Goal: Communication & Community: Answer question/provide support

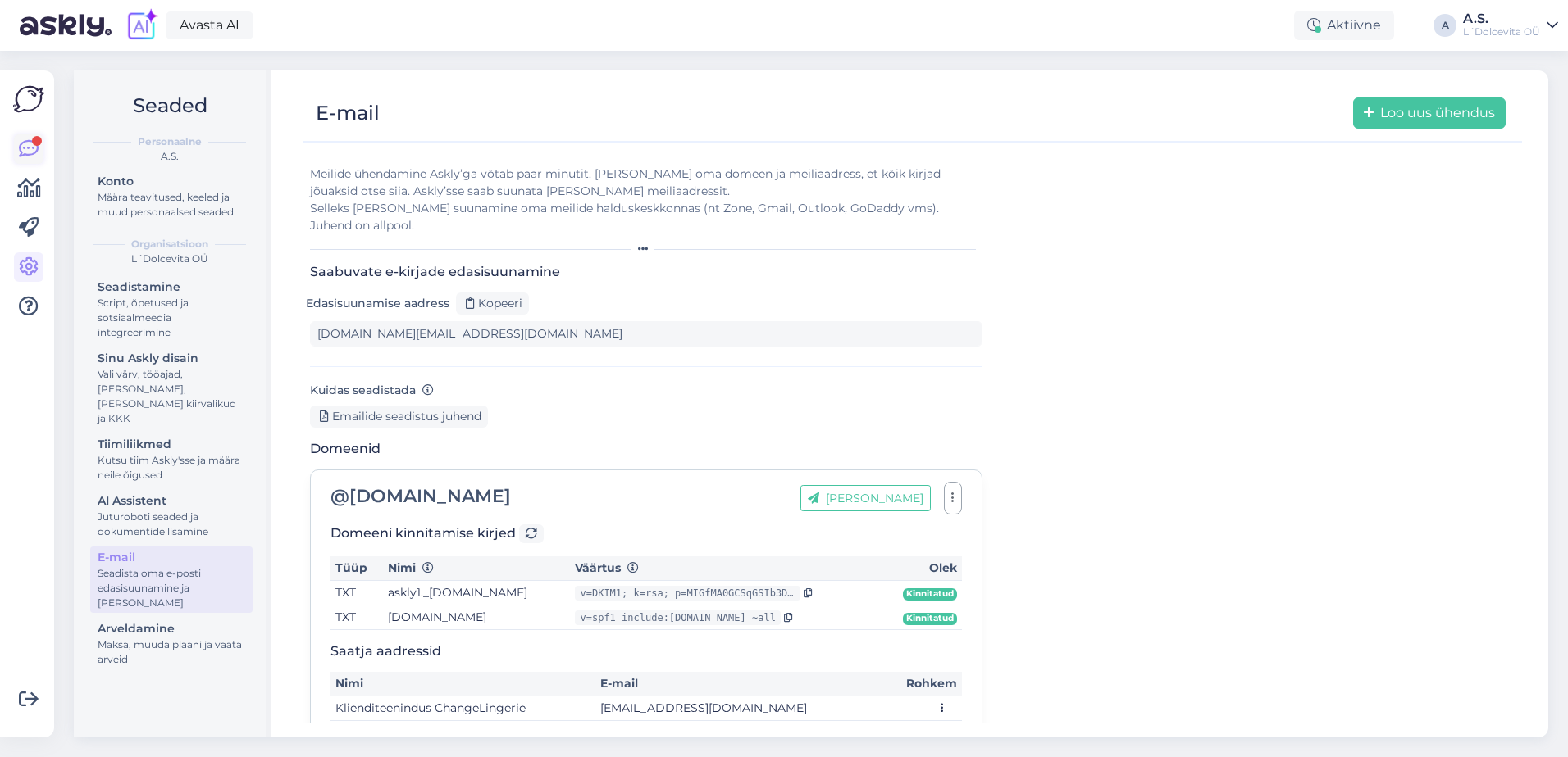
click at [27, 148] on icon at bounding box center [29, 149] width 20 height 20
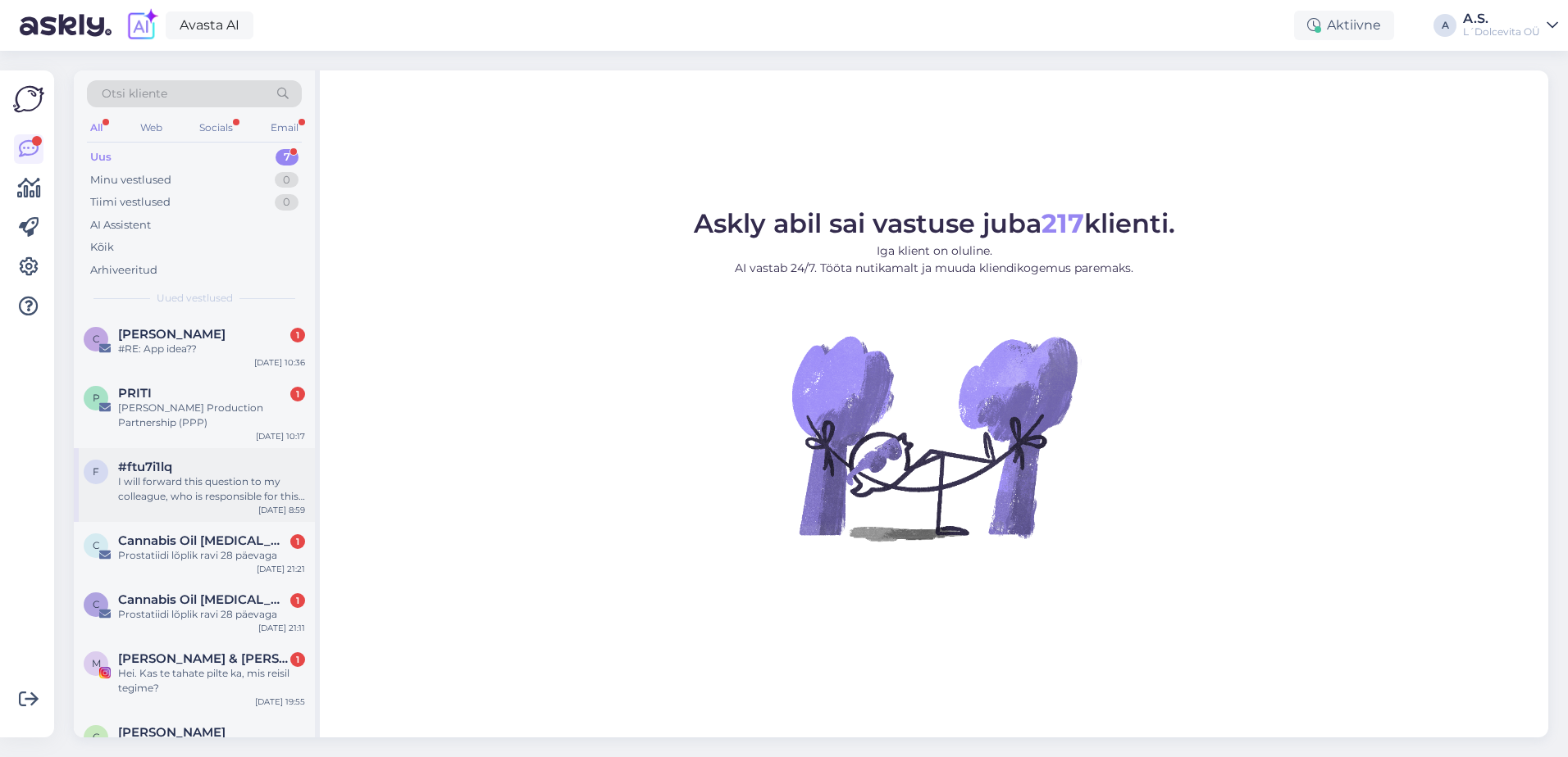
click at [221, 477] on div "I will forward this question to my colleague, who is responsible for this. The …" at bounding box center [211, 489] width 187 height 30
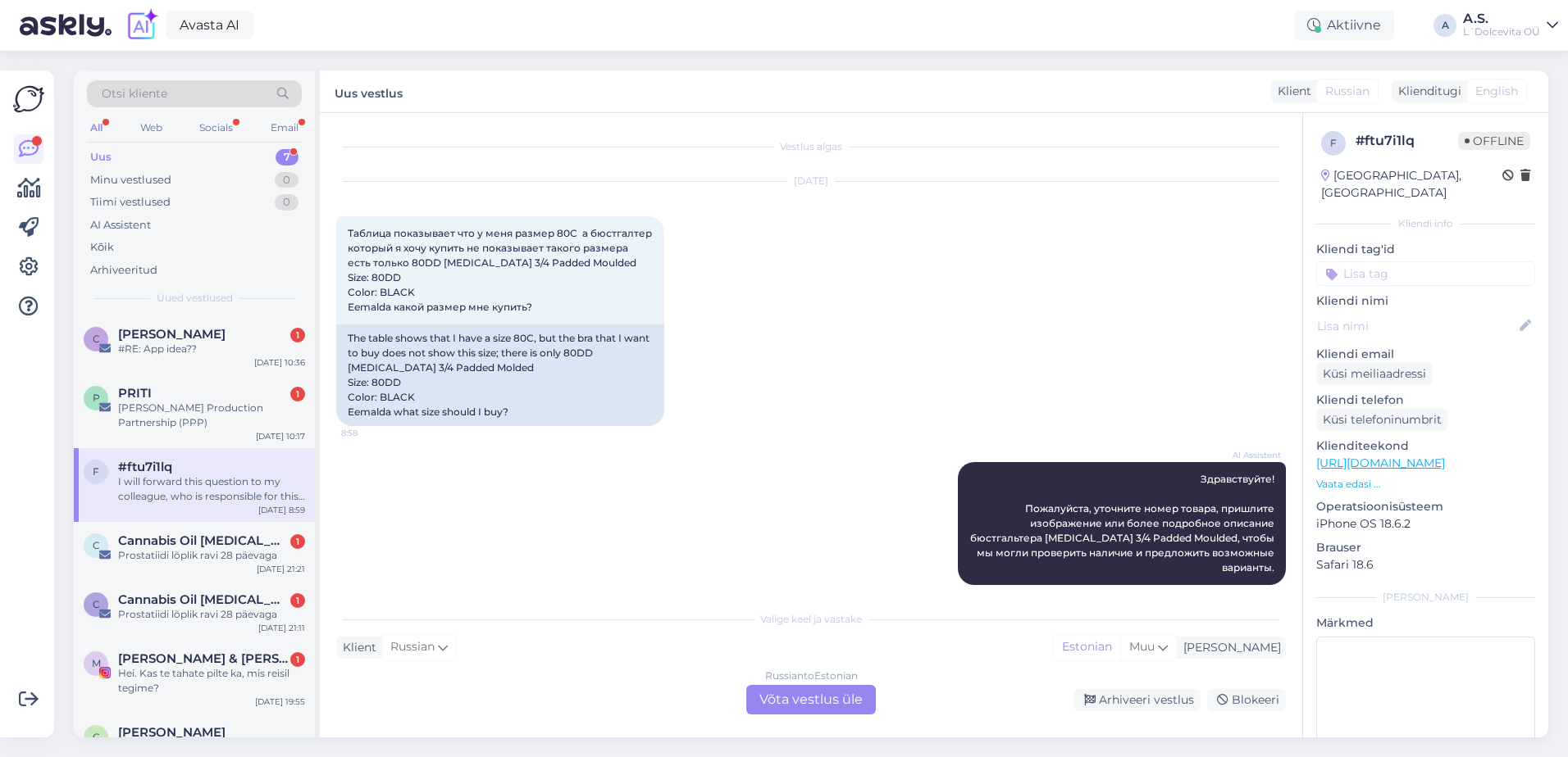
click at [825, 696] on div "Russian to Estonian Võta vestlus üle" at bounding box center [811, 700] width 129 height 30
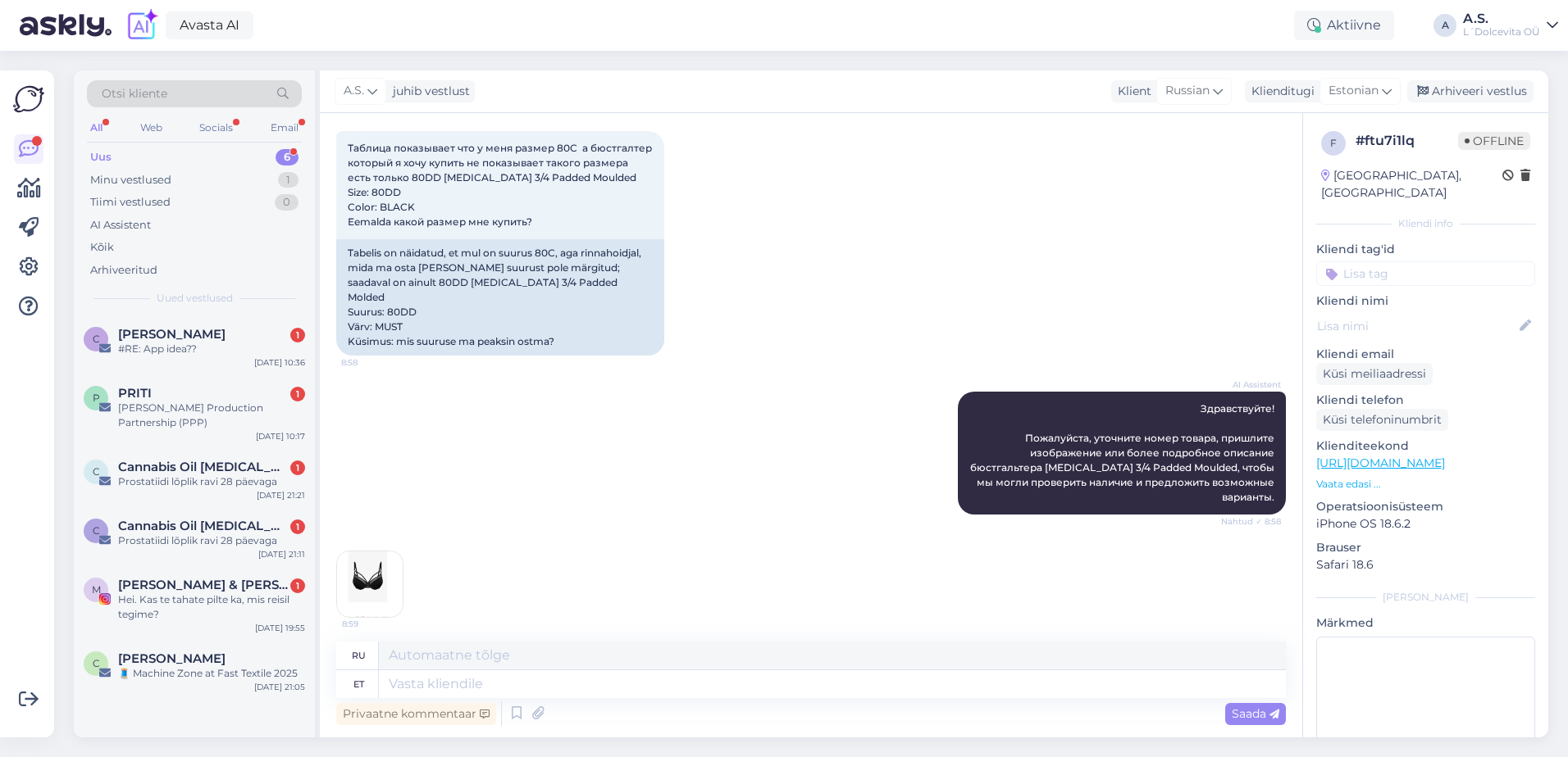
scroll to position [207, 0]
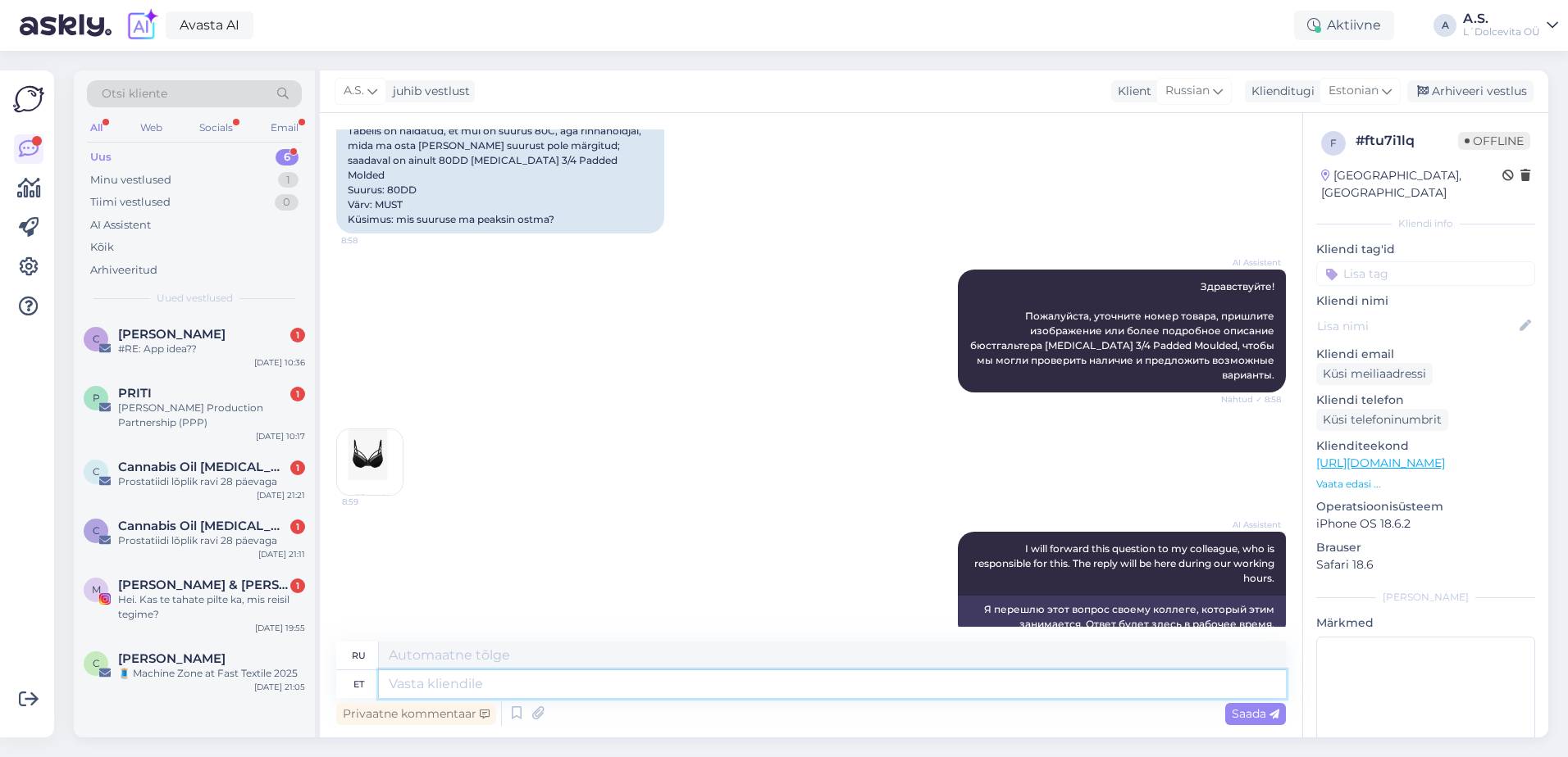
click at [488, 687] on textarea at bounding box center [832, 685] width 907 height 28
type textarea "Seda"
type textarea "Этот"
type textarea "[PERSON_NAME]"
type textarea "Эта модель"
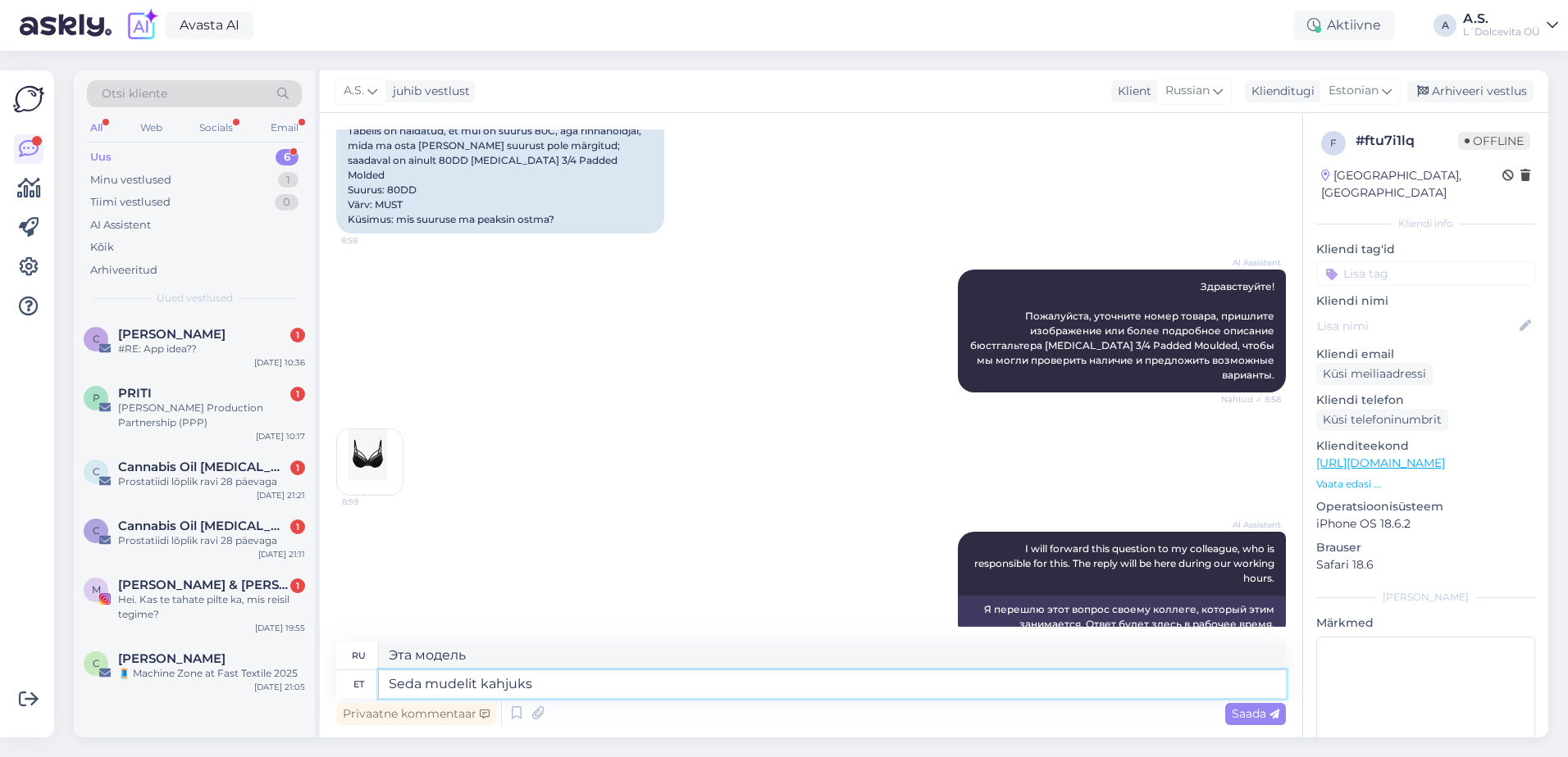
type textarea "Seda mudelit kahjuks"
type textarea "К сожалению, эта модель"
type textarea "Seda mudelit kahjuks meike"
type textarea "К сожалению, эта модель не сделана из косметики."
type textarea "Seda mudelit kahjuks meile e"
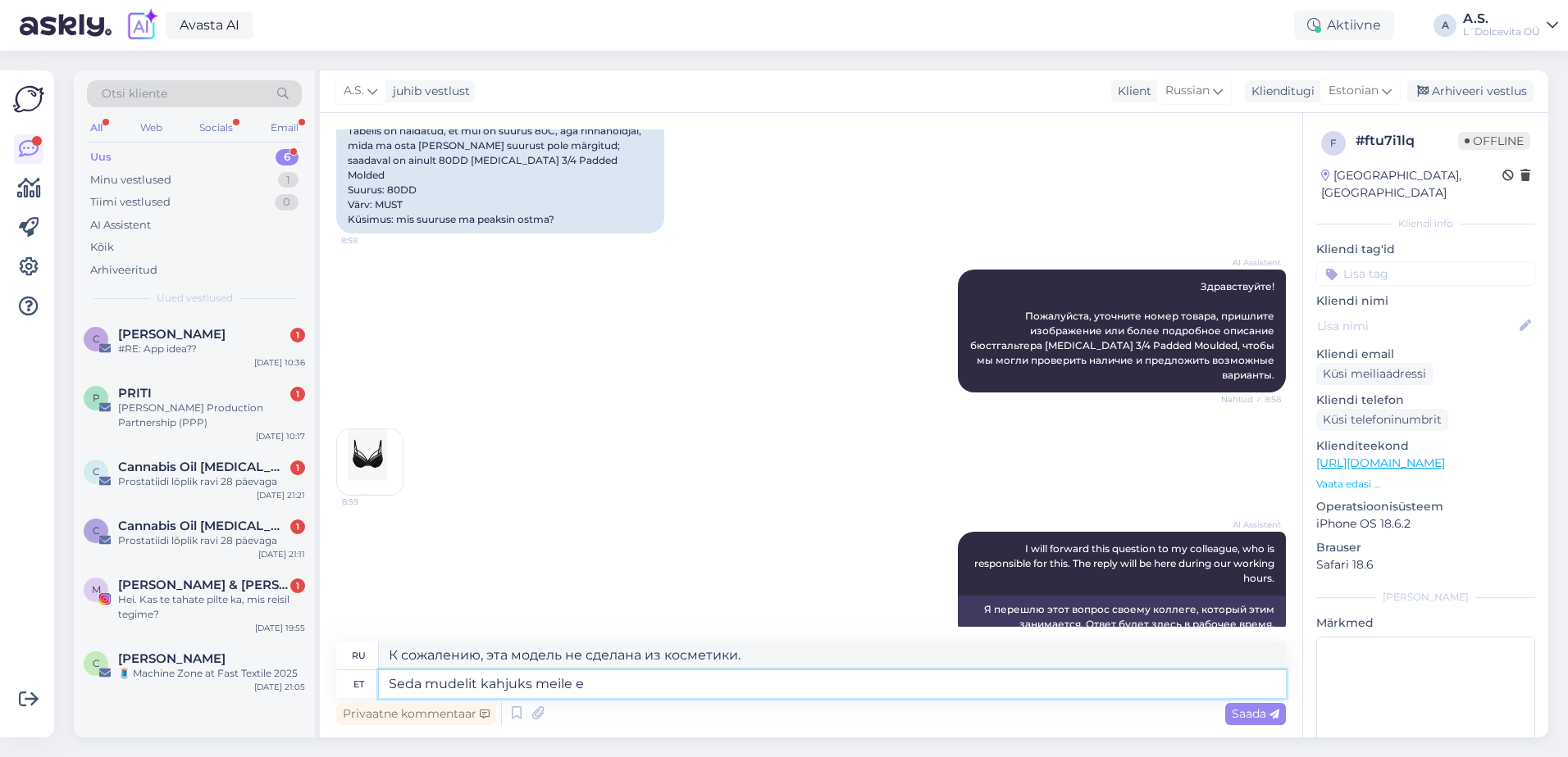
type textarea "К сожалению для нас, эта модель"
type textarea "Seda mudelit kahjuks [PERSON_NAME]"
type textarea "К сожалению, данная модель нам недоступна."
type textarea "Seda mudelit kahjuks [PERSON_NAME] pakuta"
type textarea "К сожалению, данная модель нам не предлагается."
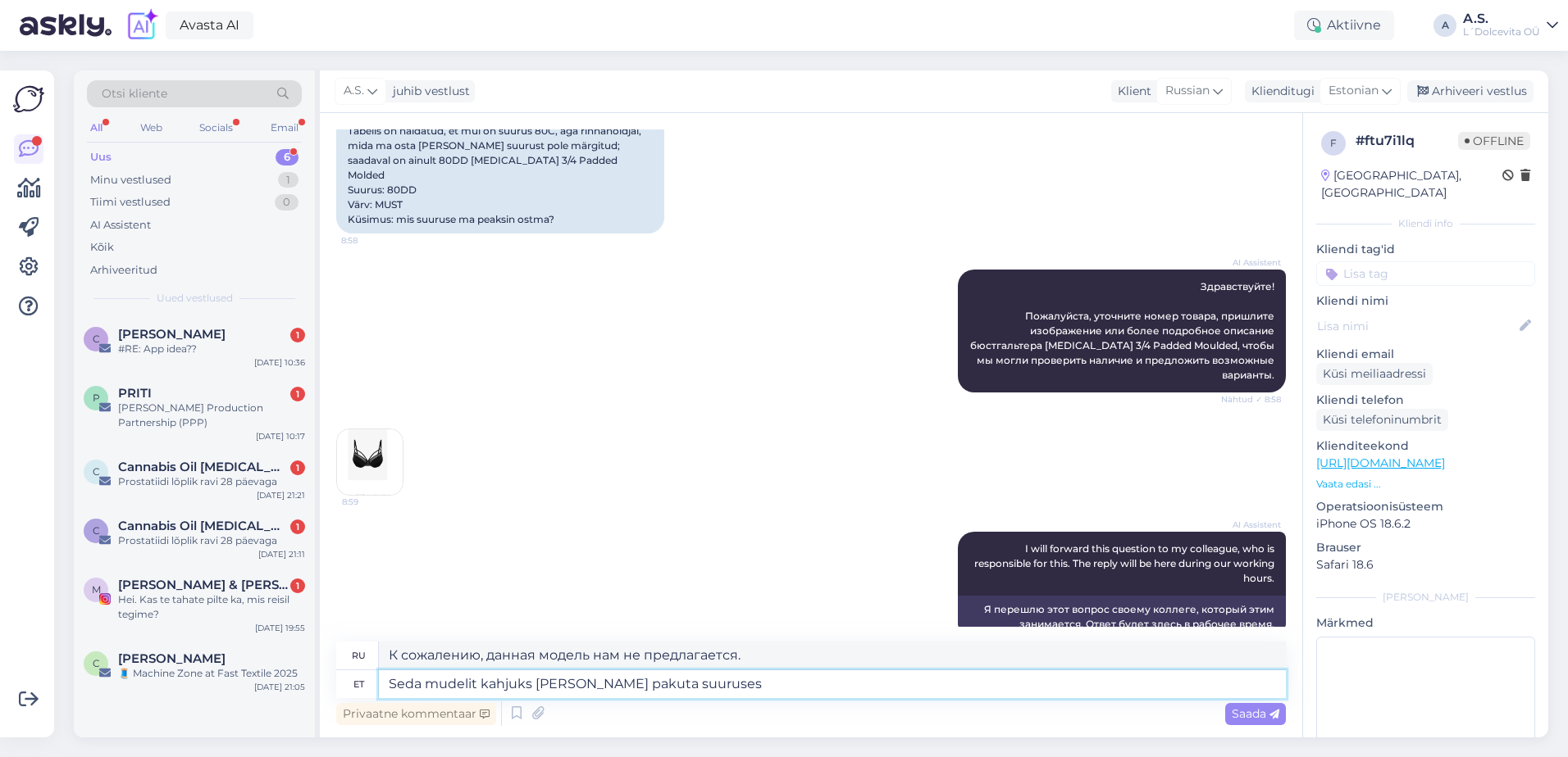
type textarea "Seda mudelit kahjuks [PERSON_NAME] pakuta suuruses"
type textarea "К сожалению, мы не предлагаем эту модель в нужном размере."
type textarea "Seda mudelit kahjuks [PERSON_NAME] pakuta suuruses 80C."
type textarea "К сожалению, данная модель в размере 80С у нас не представлена."
type textarea "Seda mudelit kahjuks [PERSON_NAME] pakuta suuruses 80C. On o"
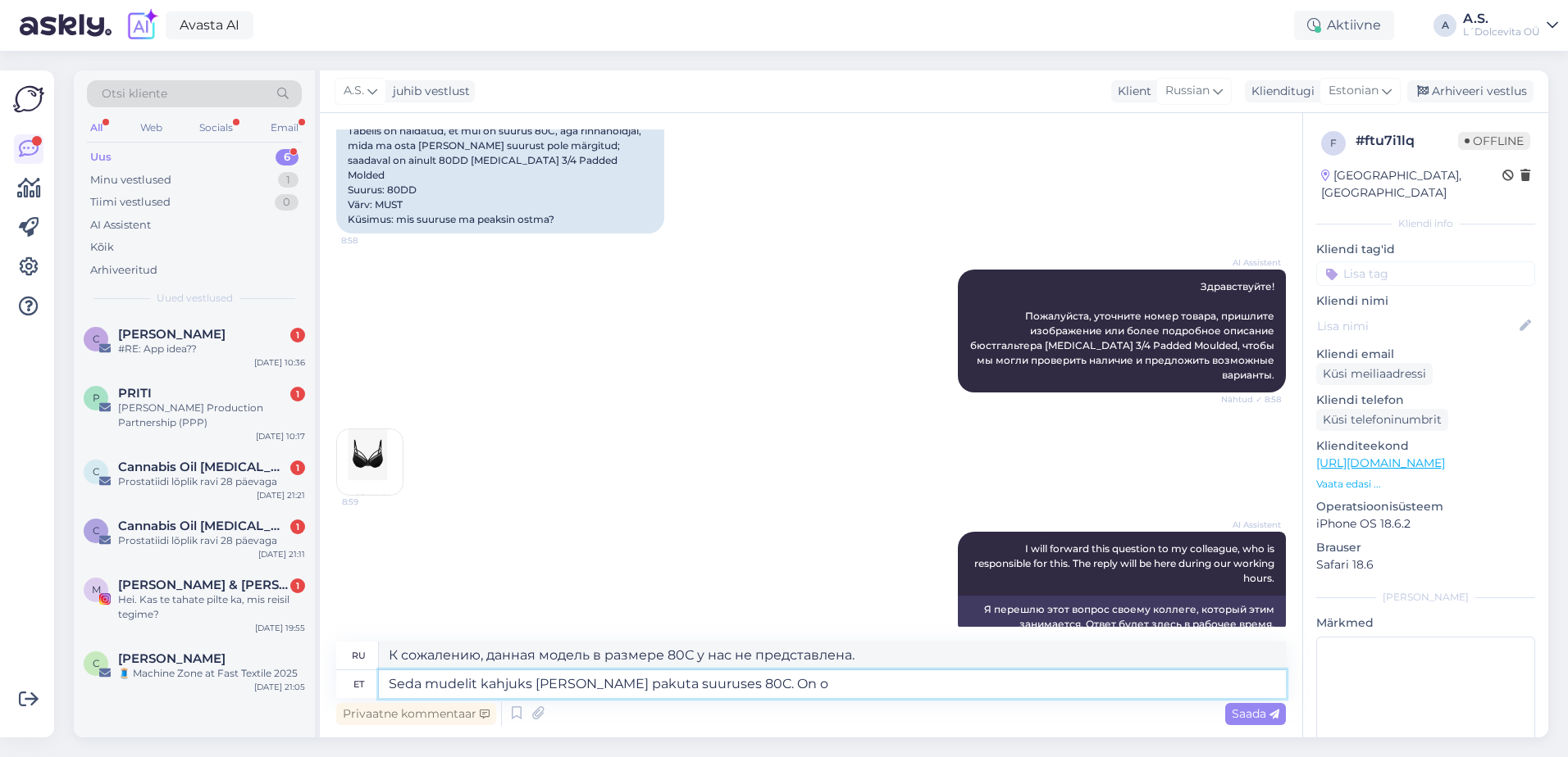
type textarea "К сожалению, эта модель не представлена ​​в размере 80C."
type textarea "Seda mudelit kahjuks [PERSON_NAME] pakuta suuruses 80C. On olemas"
type textarea "К сожалению, эта модель не представлена ​​в размере 80C. Она доступна"
type textarea "Seda mudelit kahjuks [PERSON_NAME] pakuta suuruses 80C. O"
type textarea "К сожалению, эта модель не представлена ​​в размере 80C."
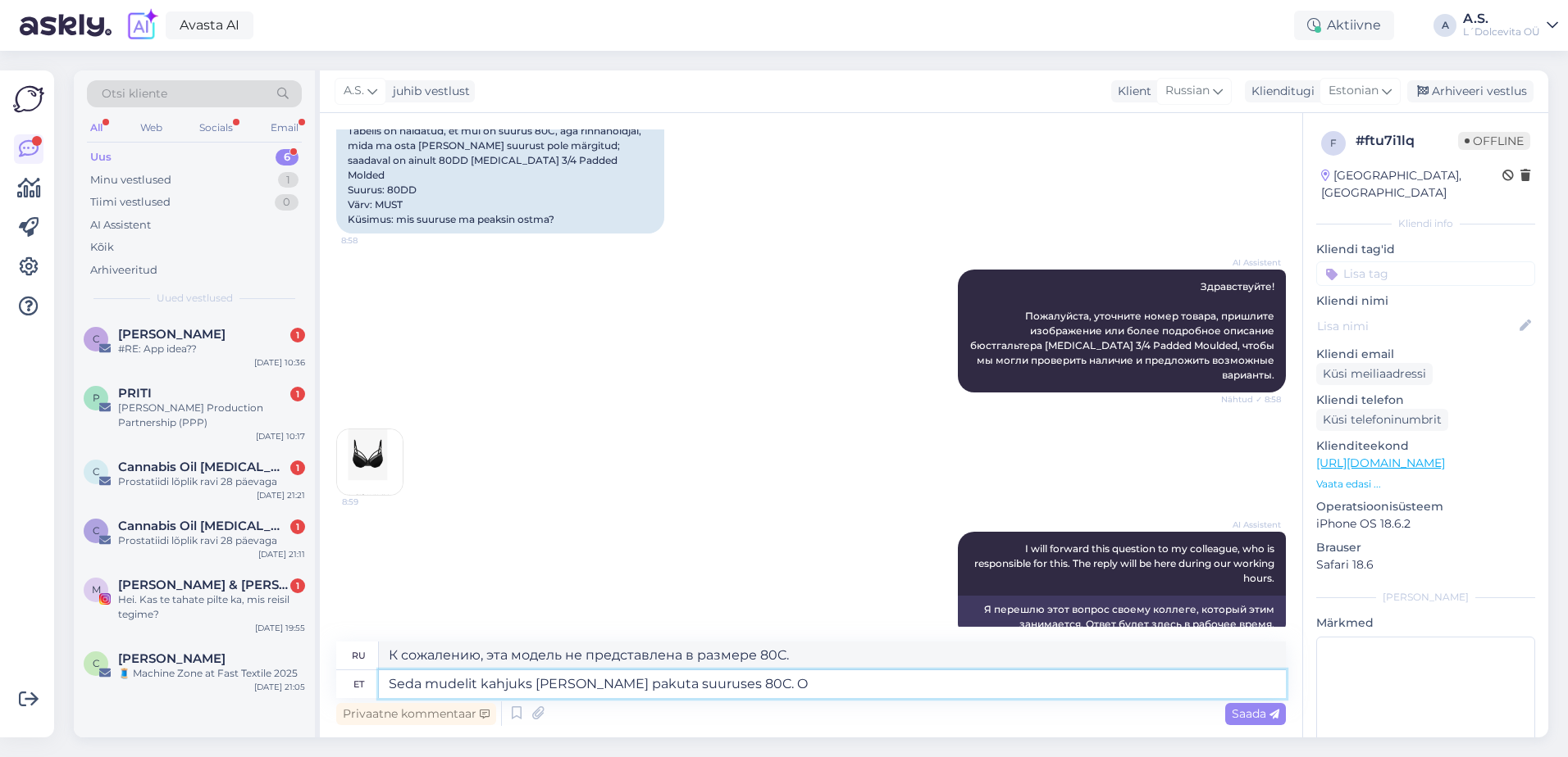
type textarea "Seda mudelit kahjuks [PERSON_NAME] pakuta suuruses 80C."
type textarea "К сожалению, данная модель в размере 80С у нас не представлена."
type textarea "Seda mudelit kahjuks [PERSON_NAME] pakuta suuruses 80C. Seda"
type textarea "К сожалению, мы не предлагаем эту модель в размере 80C. Это"
type textarea "Seda mudelit kahjuks [PERSON_NAME] pakuta suuruses 80C. Seda suurust o"
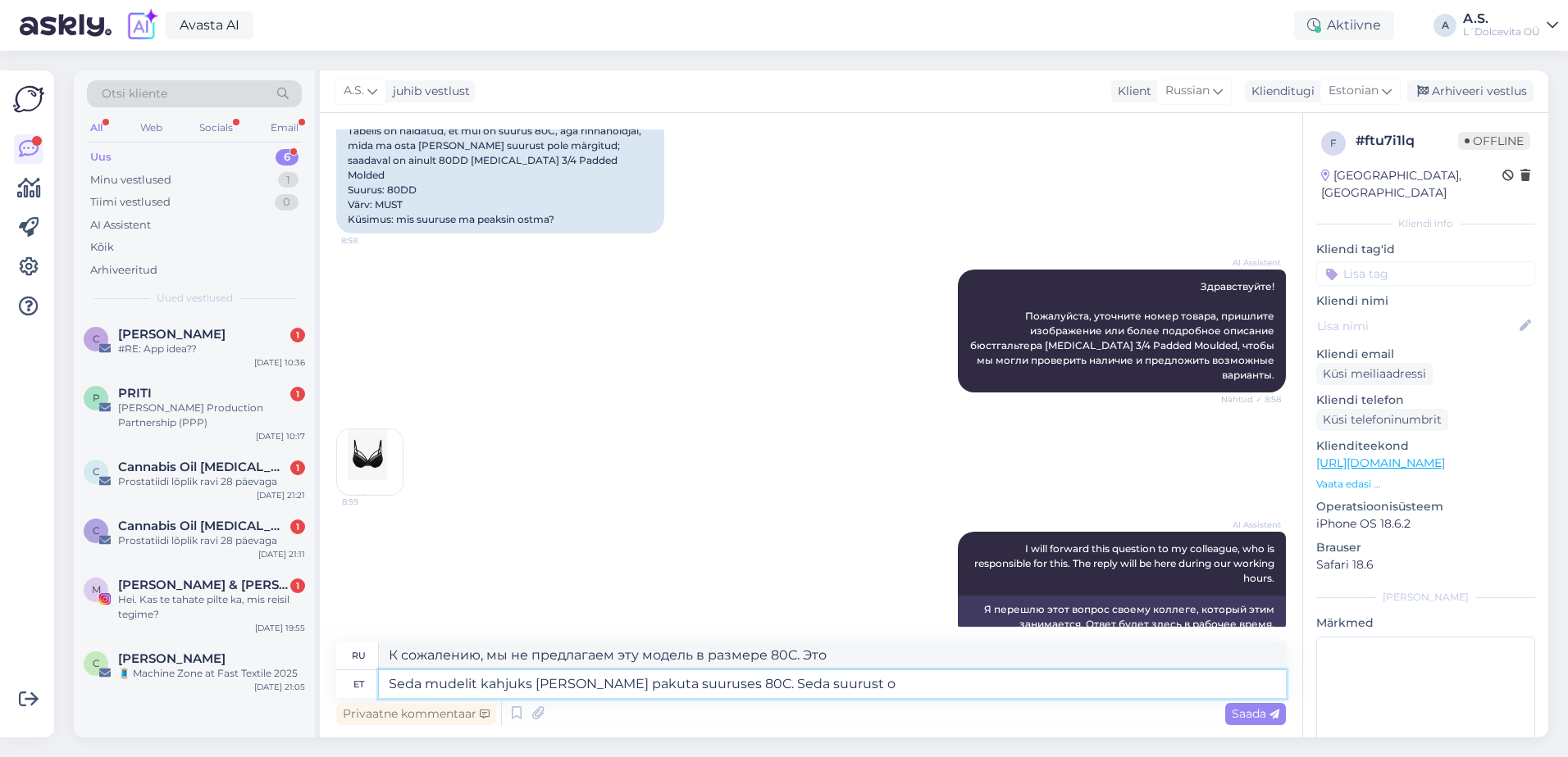
type textarea "К сожалению, мы не предлагаем эту модель в размере 80C. Этот размер"
type textarea "Seda mudelit kahjuks [PERSON_NAME] pakuta suuruses 80C. Seda suurust on olemas j"
type textarea "К сожалению, у нас нет этой модели в размере 80C. Этот размер есть в наличии."
type textarea "Seda mudelit kahjuks [PERSON_NAME] pakuta suuruses 80C. Seda suurust on olemas …"
type textarea "К сожалению, мы не предлагаем эту модель в размере 80C. Этот размер доступен в …"
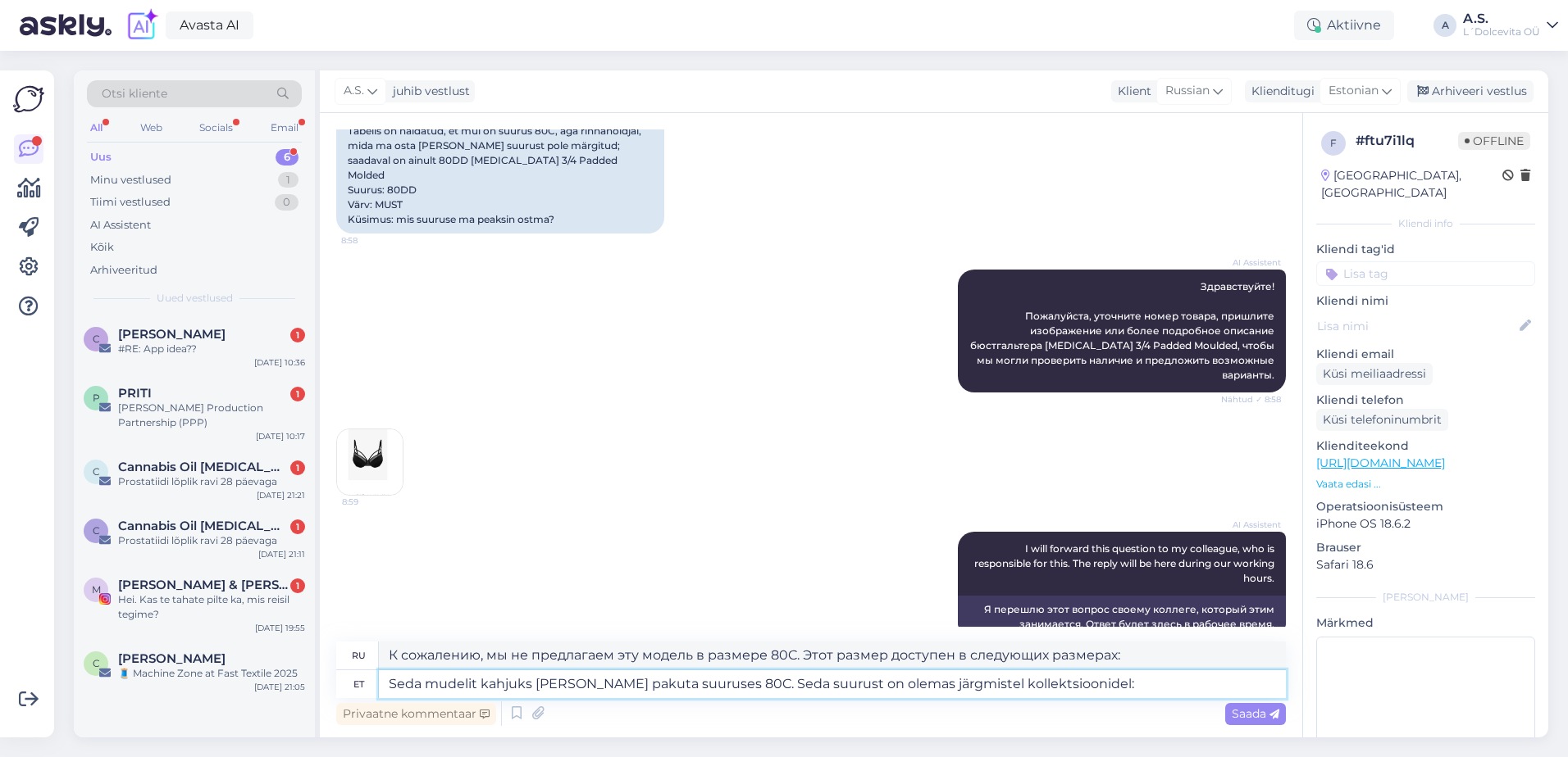
type textarea "Seda mudelit kahjuks [PERSON_NAME] pakuta suuruses 80C. Seda suurust on olemas …"
type textarea "К сожалению, мы не предлагаем эту модель в размере 80C. Этот размер доступен в …"
paste textarea "[URL][DOMAIN_NAME]"
type textarea "Seda mudelit kahjuks [PERSON_NAME] pakuta suuruses 80C. Seda suurust on olemas …"
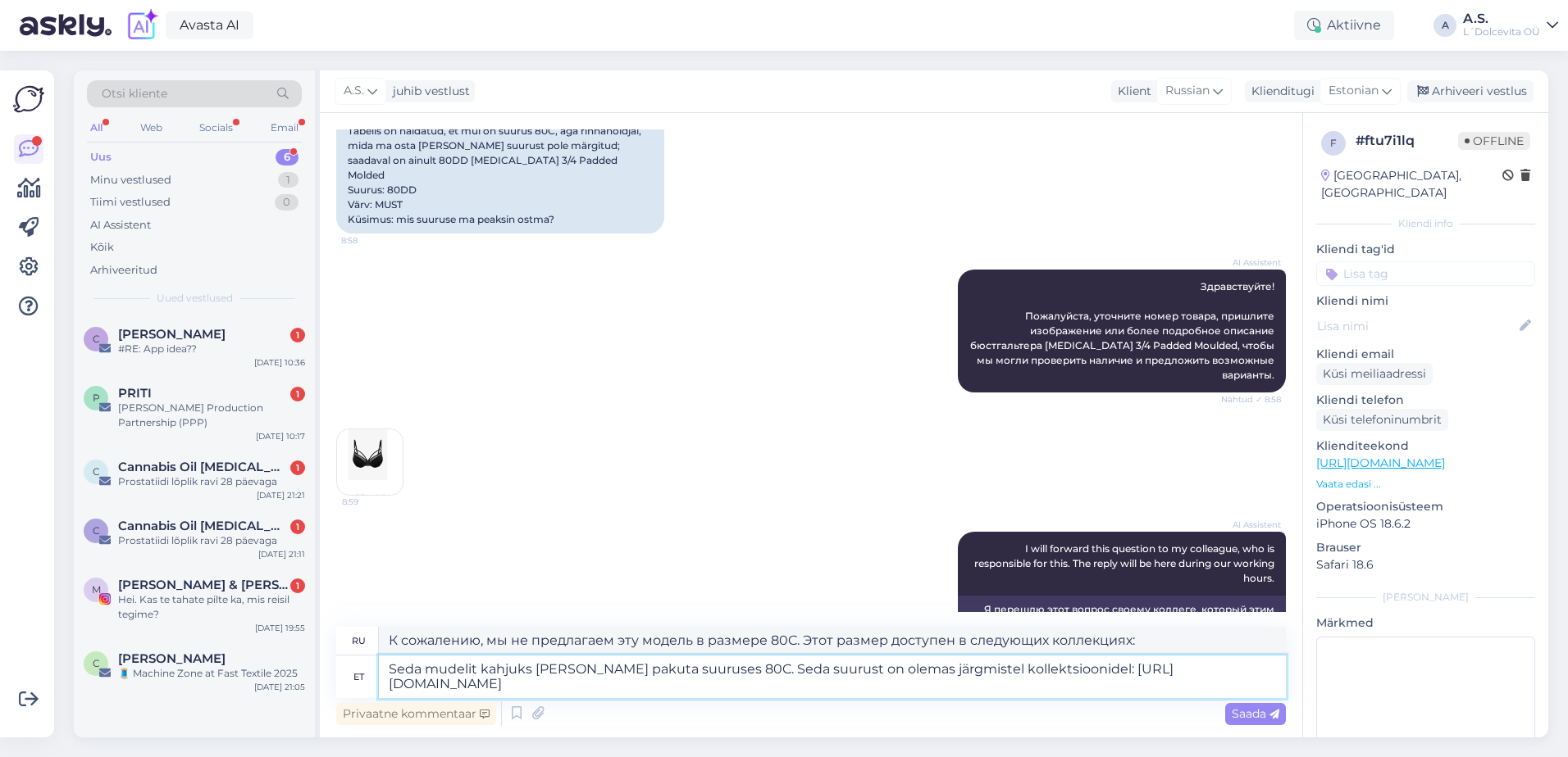
type textarea "К сожалению, этой модели в размере 80C нет в наличии. Этот размер доступен в сл…"
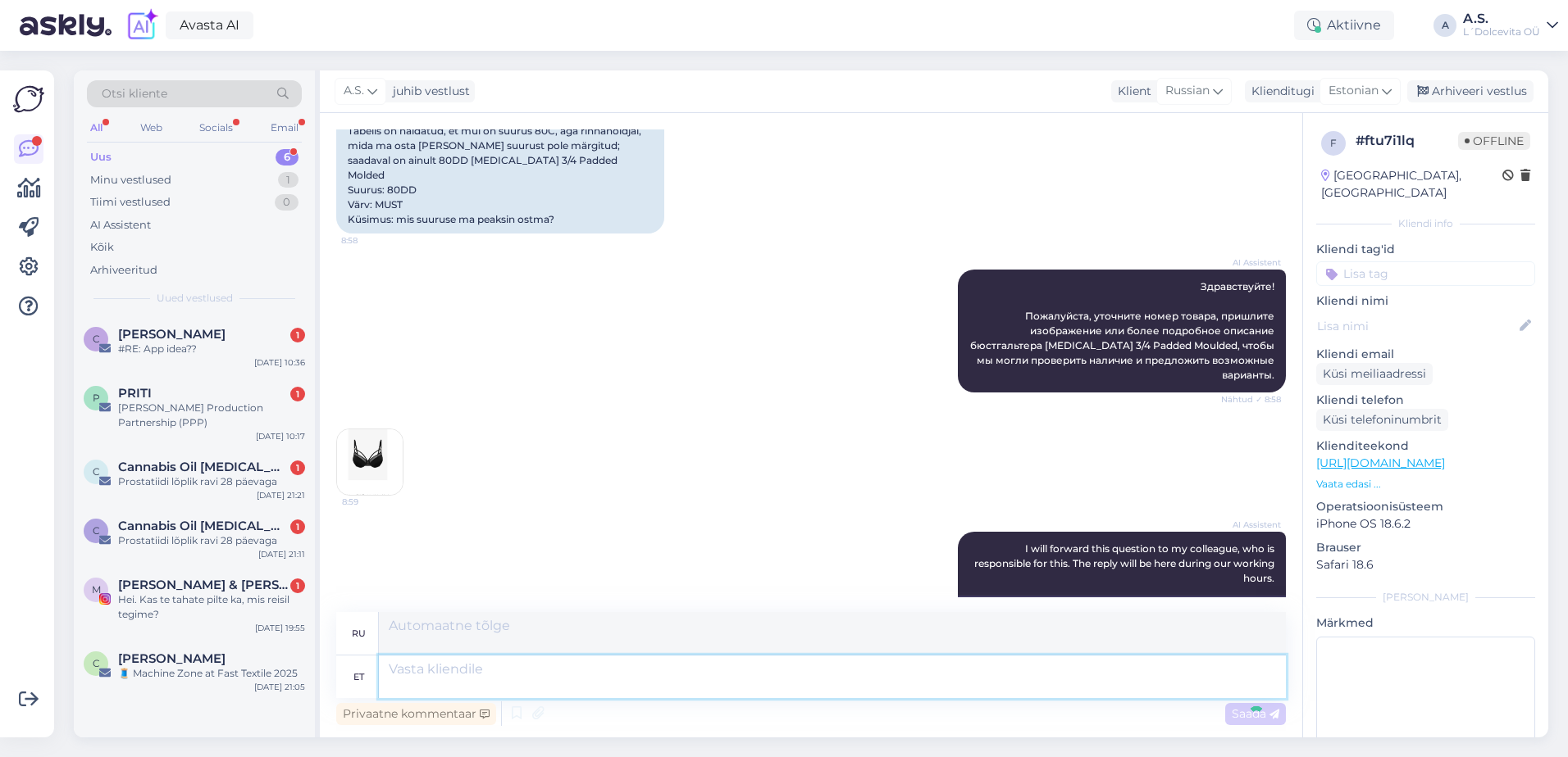
scroll to position [424, 0]
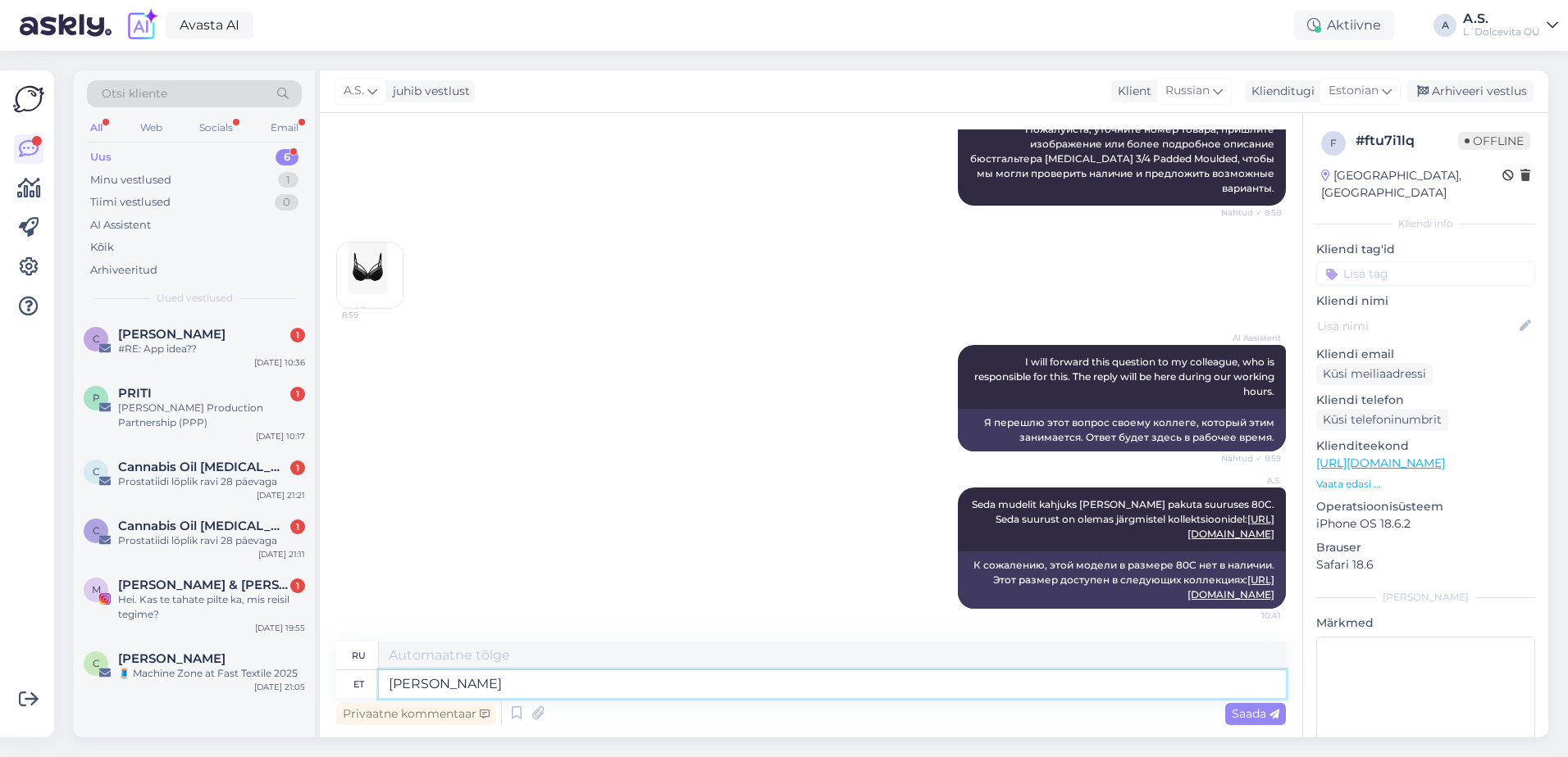
type textarea "[PERSON_NAME]"
type textarea "Если"
type textarea "Kui te"
type textarea "Если ты"
type textarea "Kui te soovite"
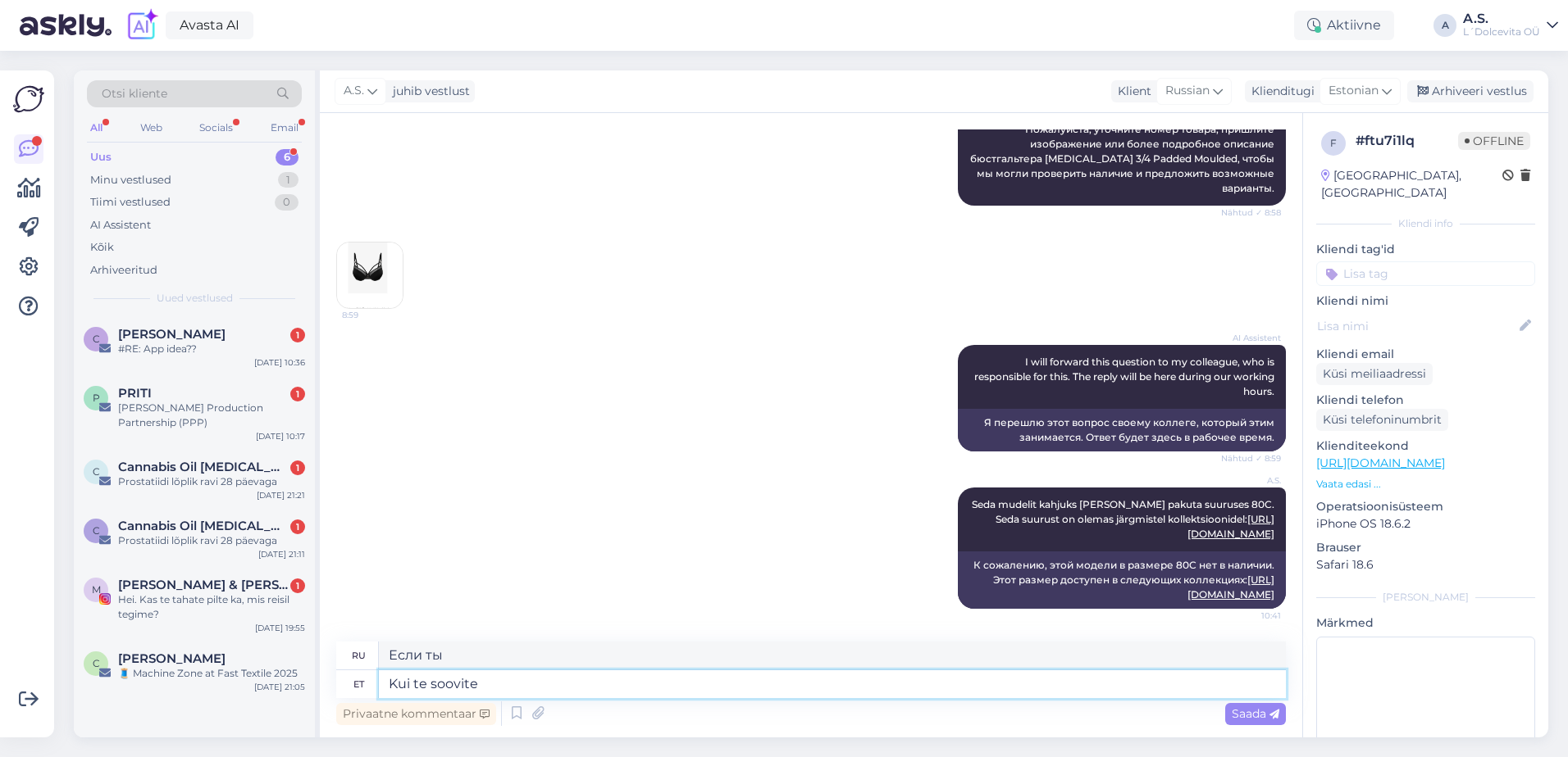
type textarea "Если ты хочешь"
type textarea "Kui te soovite just"
type textarea "Если вы просто хотите"
type textarea "Kui te soovite just [MEDICAL_DATA],"
type textarea "Если вам нужна Муза,"
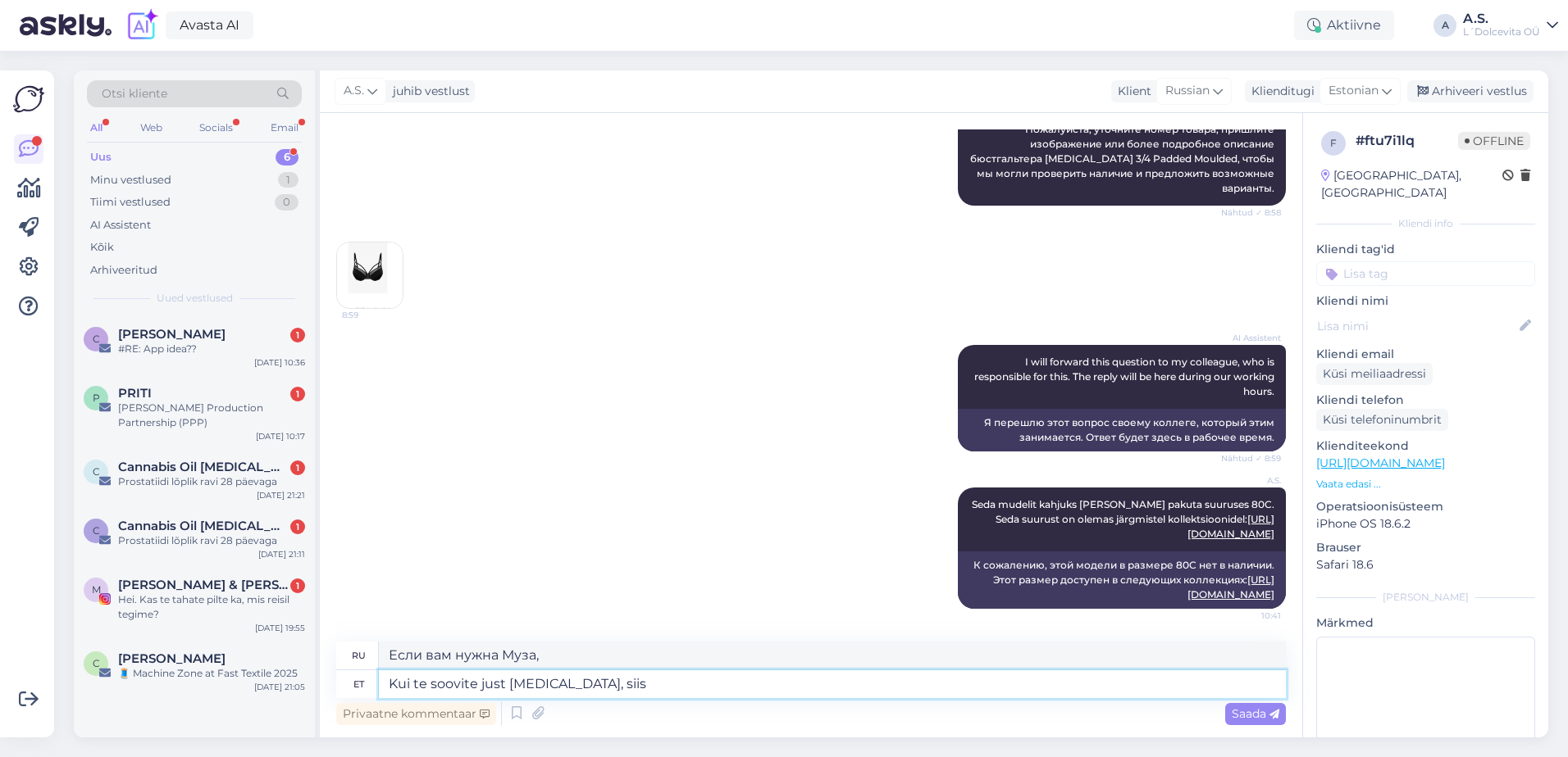
type textarea "Kui te soovite just [MEDICAL_DATA], siis"
type textarea "Если вам нужна Муза, то"
type textarea "Kui te soovite just [MEDICAL_DATA], siis proovige"
type textarea "Если вам нужна [MEDICAL_DATA], попробуйте"
type textarea "Kui te soovite just [MEDICAL_DATA], siis proovige 75D, s"
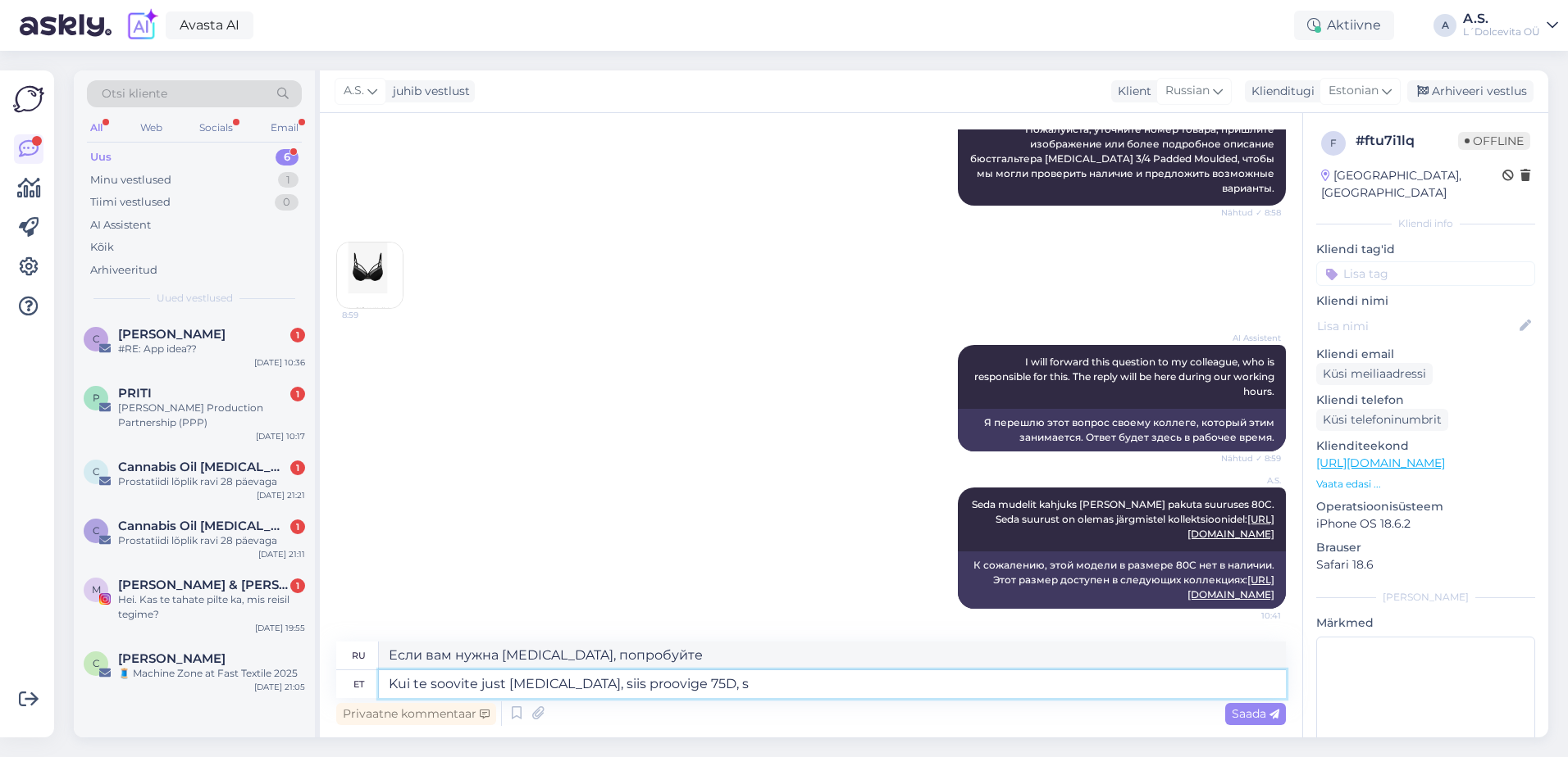
type textarea "Если вам нужна [MEDICAL_DATA], попробуйте 75D,"
type textarea "Kui te soovite just [MEDICAL_DATA], siis proovige 75D, see o"
type textarea "Если вам нужна [MEDICAL_DATA], попробуйте 75D, она"
type textarea "Kui te soovite just [MEDICAL_DATA], siis proovige 75D, see on sa"
type textarea "Если вам нужна [MEDICAL_DATA], попробуйте 75D, это"
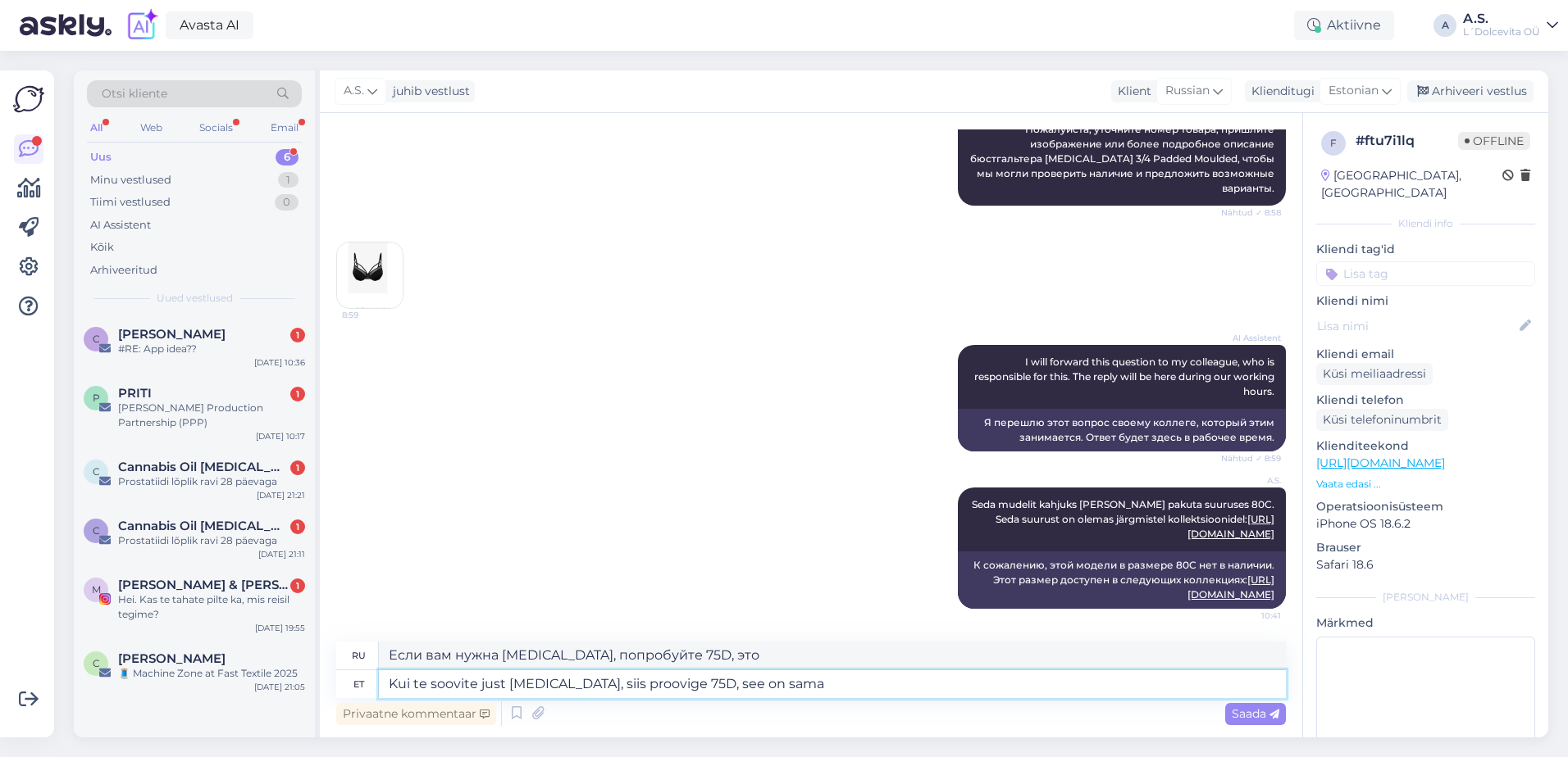
type textarea "Kui te soovite just [MEDICAL_DATA], siis proovige 75D, see on sama"
type textarea "Если вам нужна только [MEDICAL_DATA], попробуйте 75D, это то же самое."
type textarea "Kui te soovite just [MEDICAL_DATA], siis proovige 75D, see on sama korv,"
type textarea "Если вам нужна [MEDICAL_DATA], попробуйте 75D, это та же корзина,"
type textarea "Kui te soovite just [MEDICAL_DATA], siis proovige 75D, see on sama korv, aga"
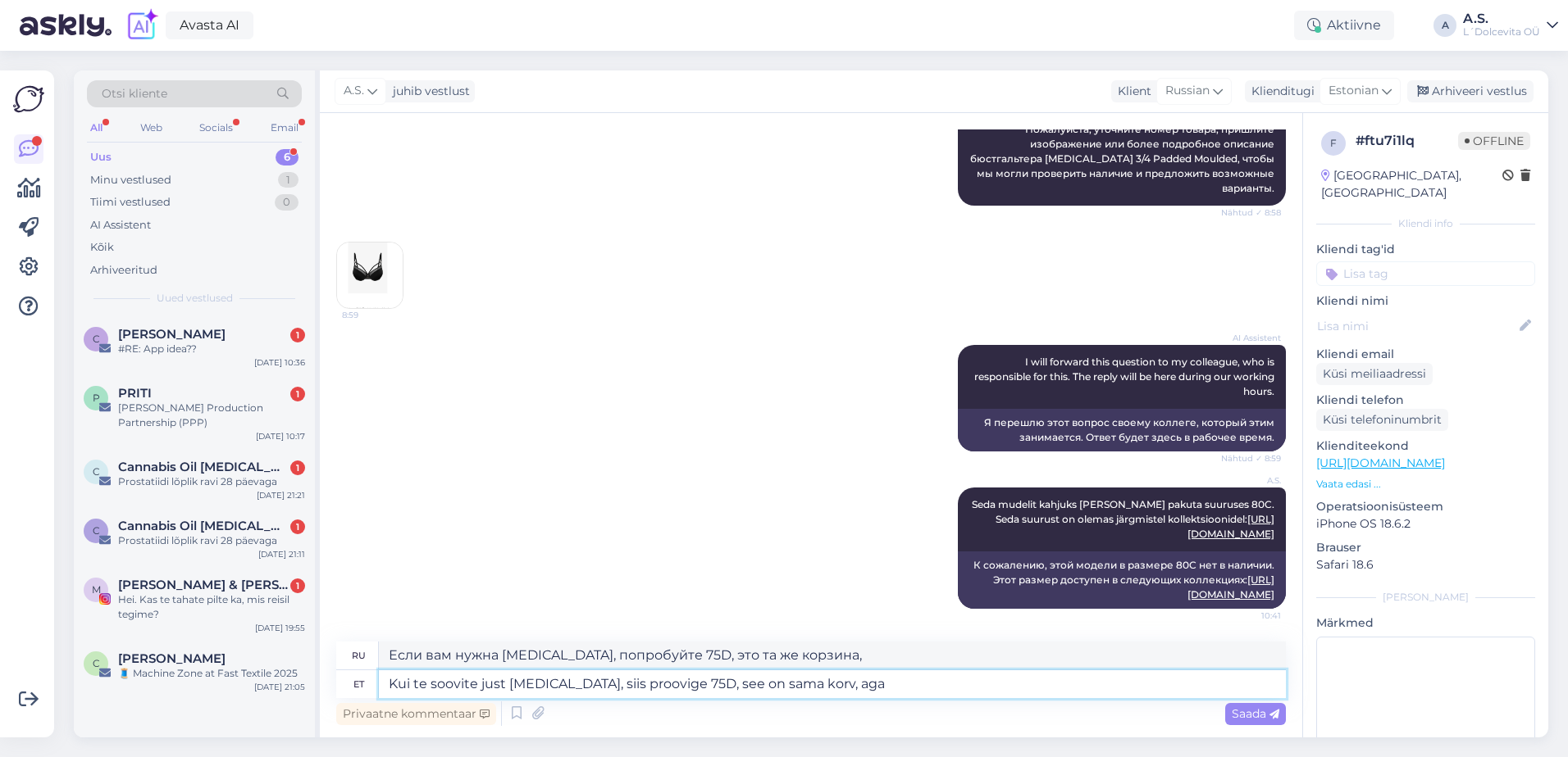
type textarea "Если вам нужна только [MEDICAL_DATA], попробуйте 75D, это та же корзина, но"
type textarea "Kui te soovite just [MEDICAL_DATA], siis proovige 75D, see on sama korv, aga üm…"
type textarea "Если вам нравится [MEDICAL_DATA], попробуйте 75D, это та же корзина, но с больш…"
type textarea "Kui te soovite just [MEDICAL_DATA], siis proovige 75D, see on sama korv, aga üm…"
type textarea "Если вам нужна [MEDICAL_DATA], попробуйте 75D, это та же корзина, но уже по окр…"
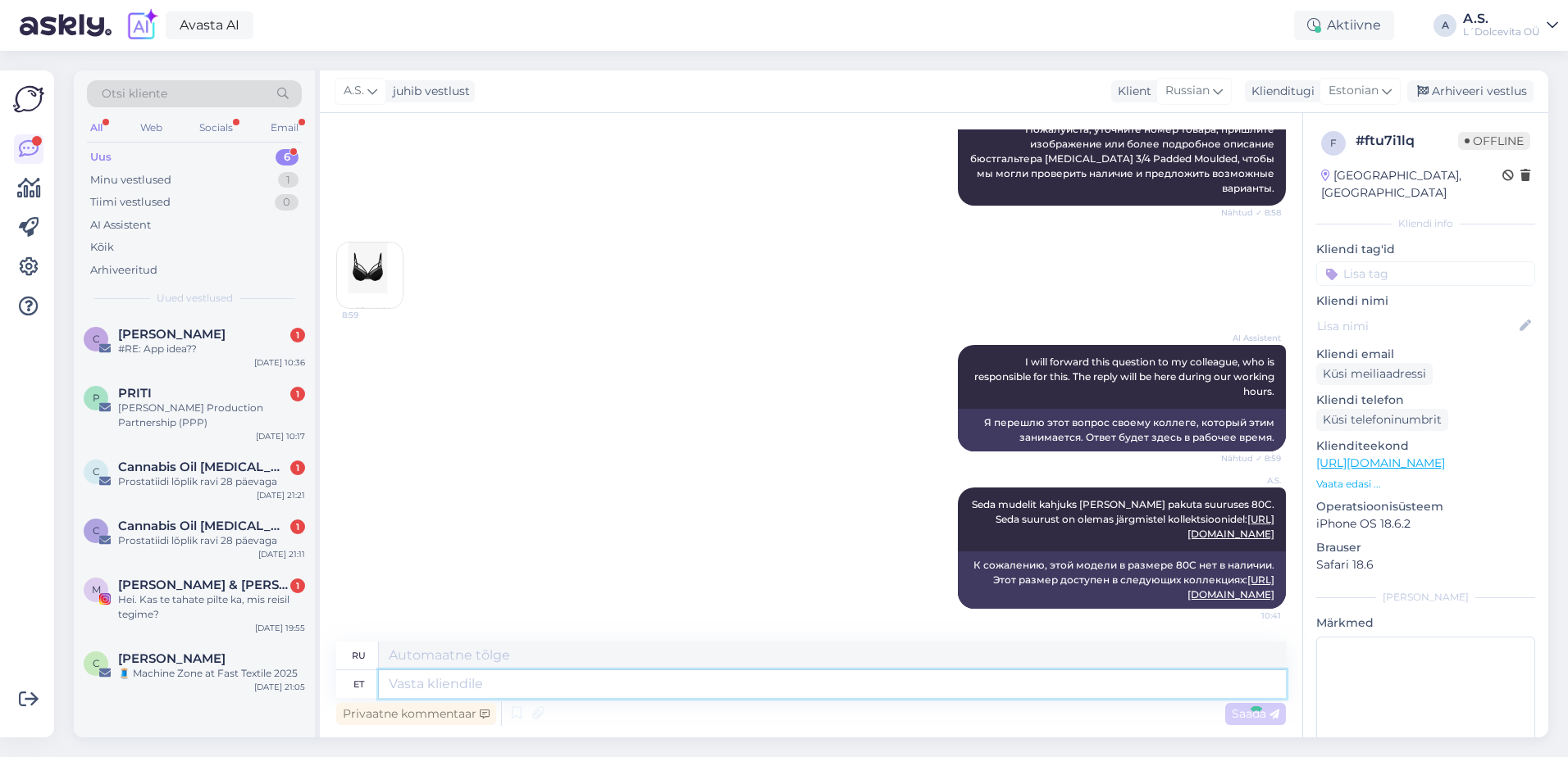
scroll to position [551, 0]
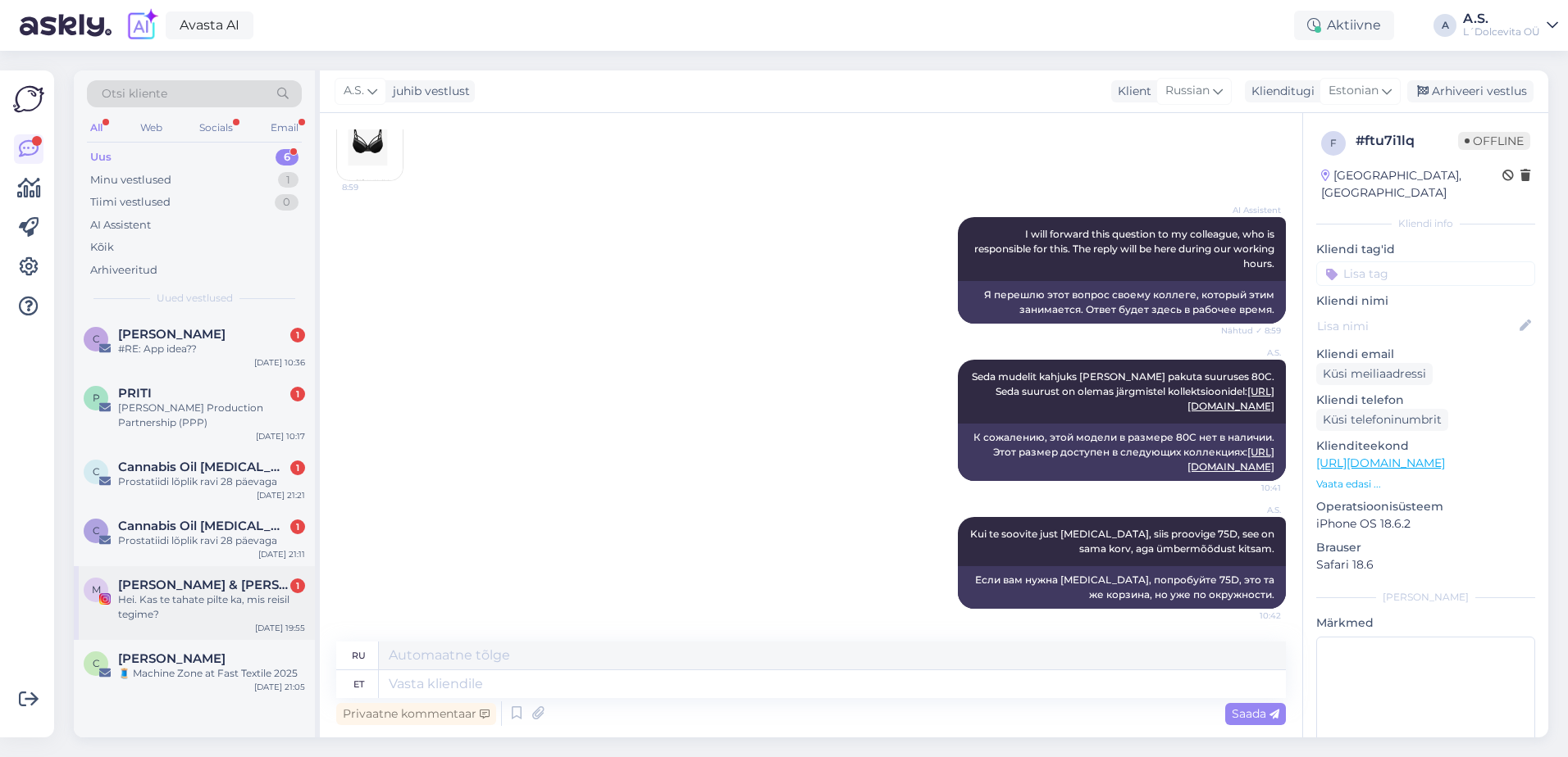
click at [199, 602] on div "Hei. Kas te tahate pilte ka, mis reisil tegime?" at bounding box center [211, 608] width 187 height 30
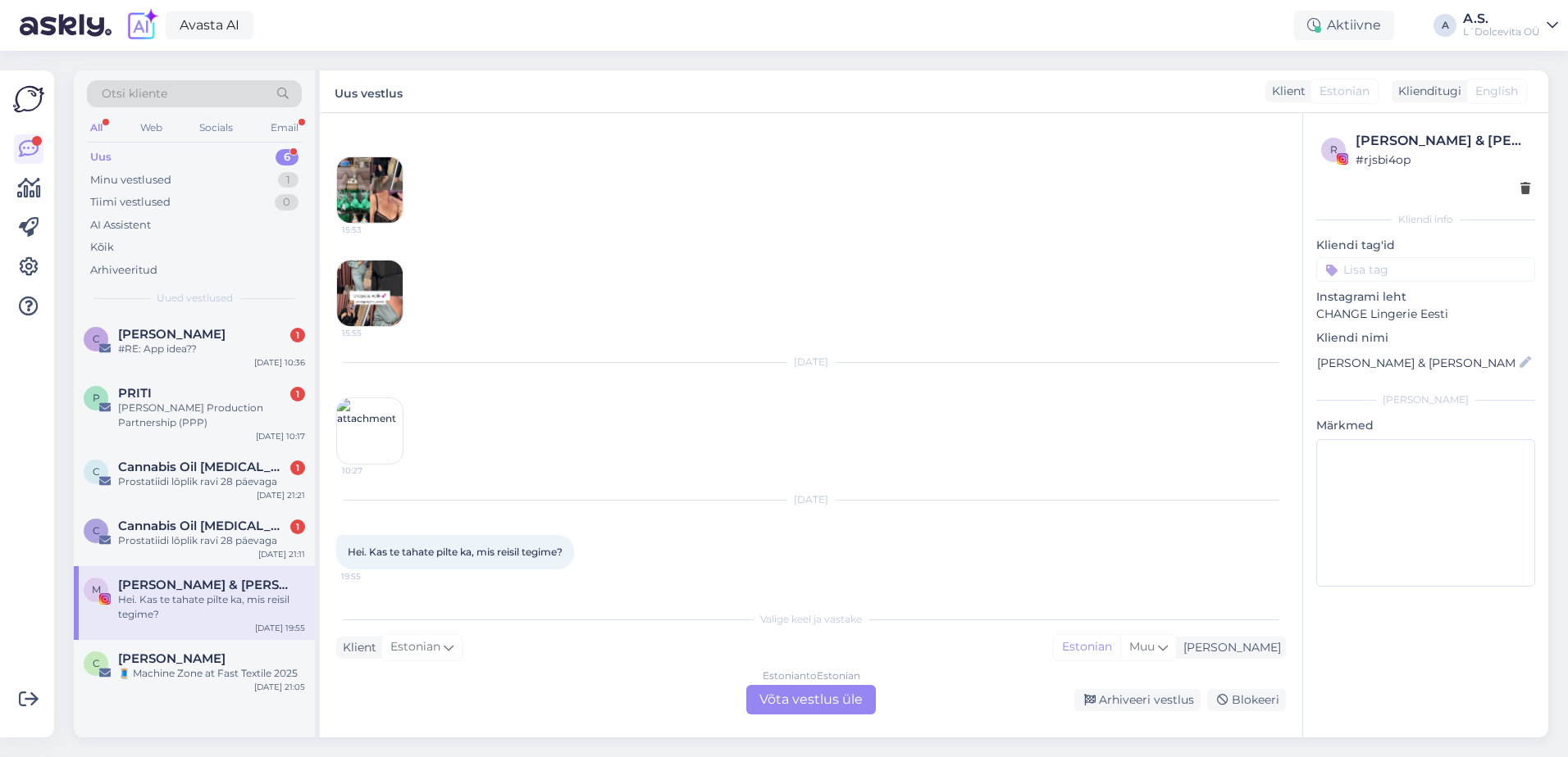
scroll to position [266, 0]
click at [157, 177] on div "Minu vestlused" at bounding box center [131, 181] width 81 height 17
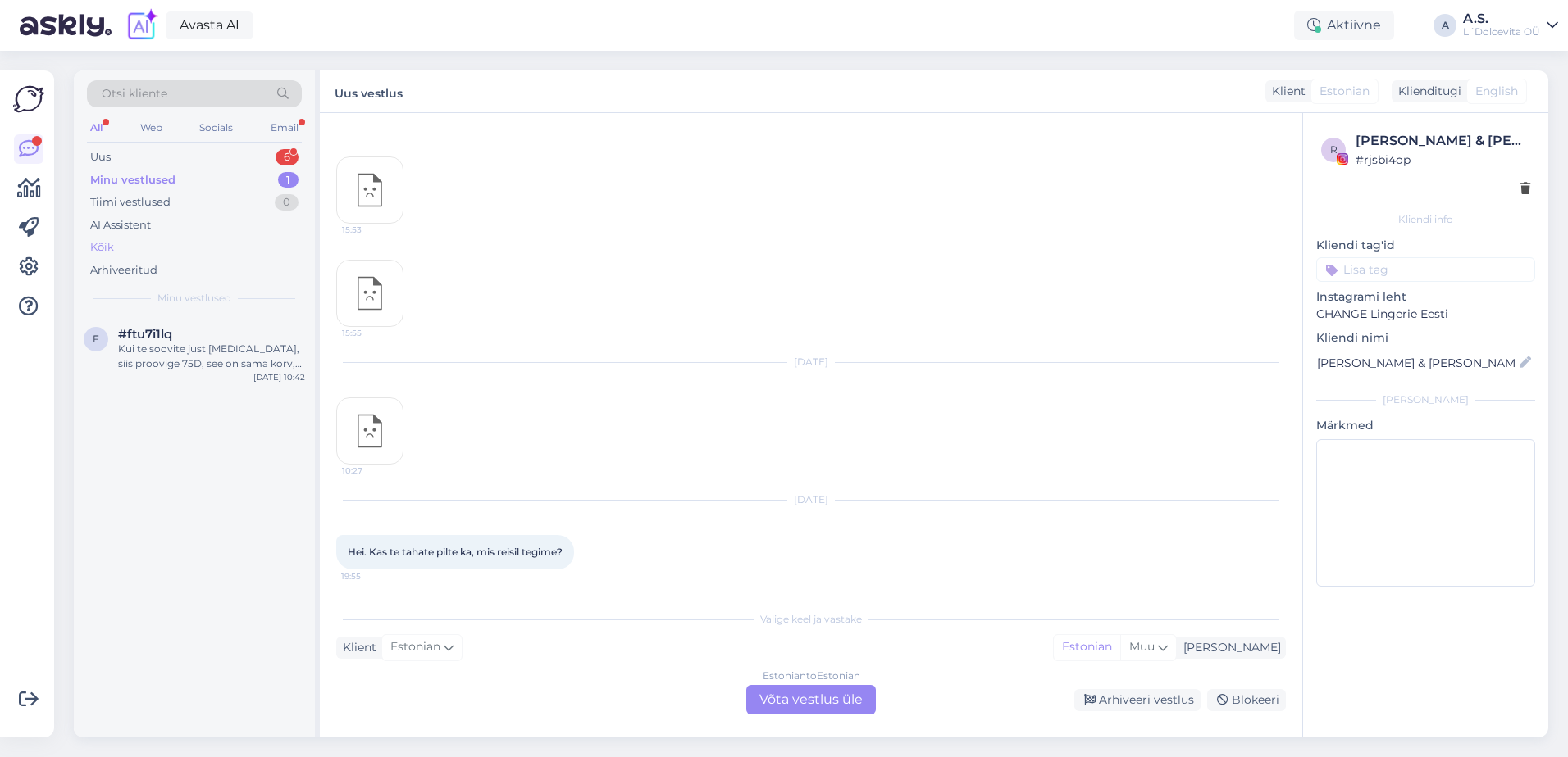
click at [117, 248] on div "Kõik" at bounding box center [194, 248] width 215 height 23
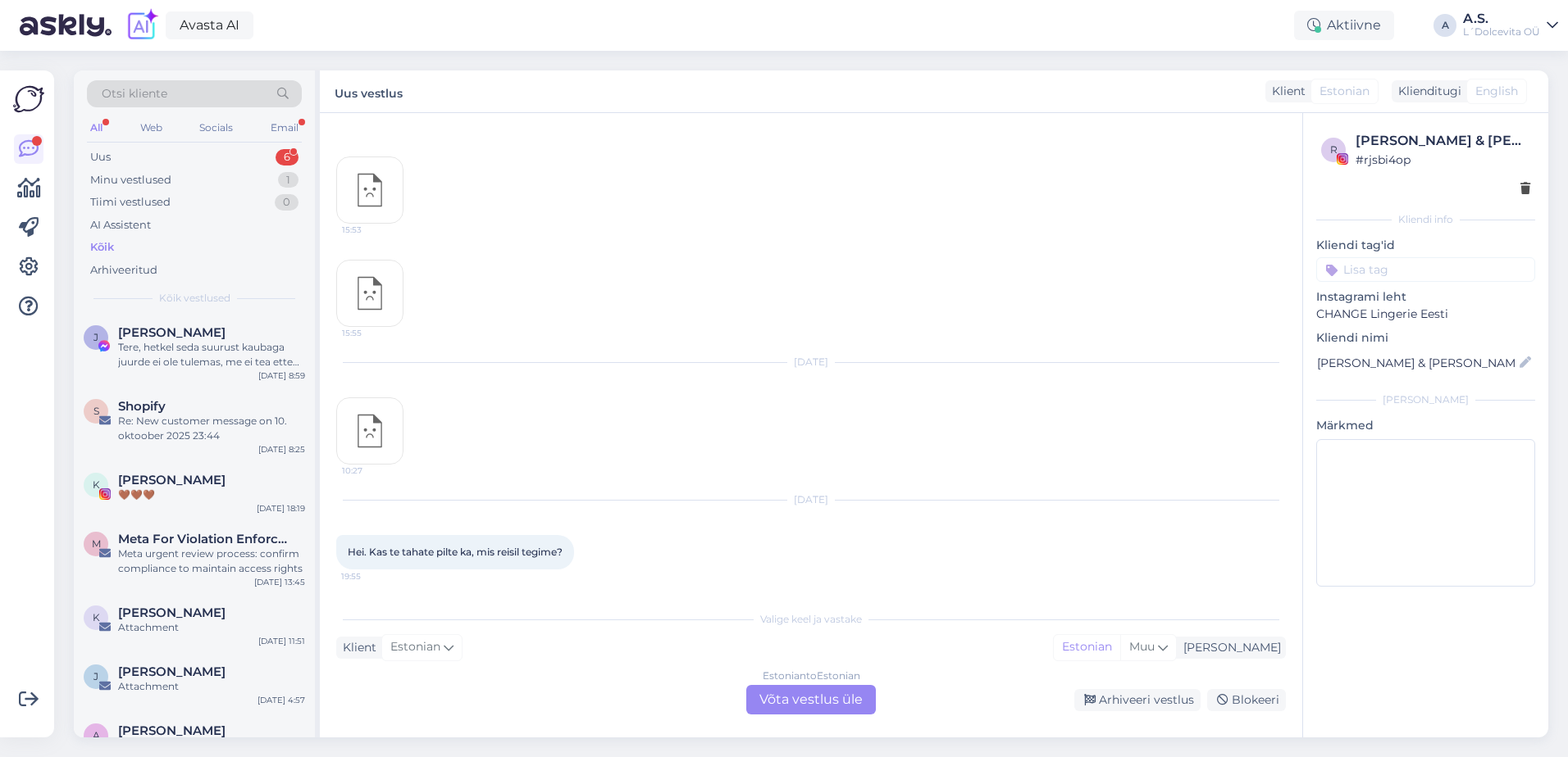
scroll to position [983, 0]
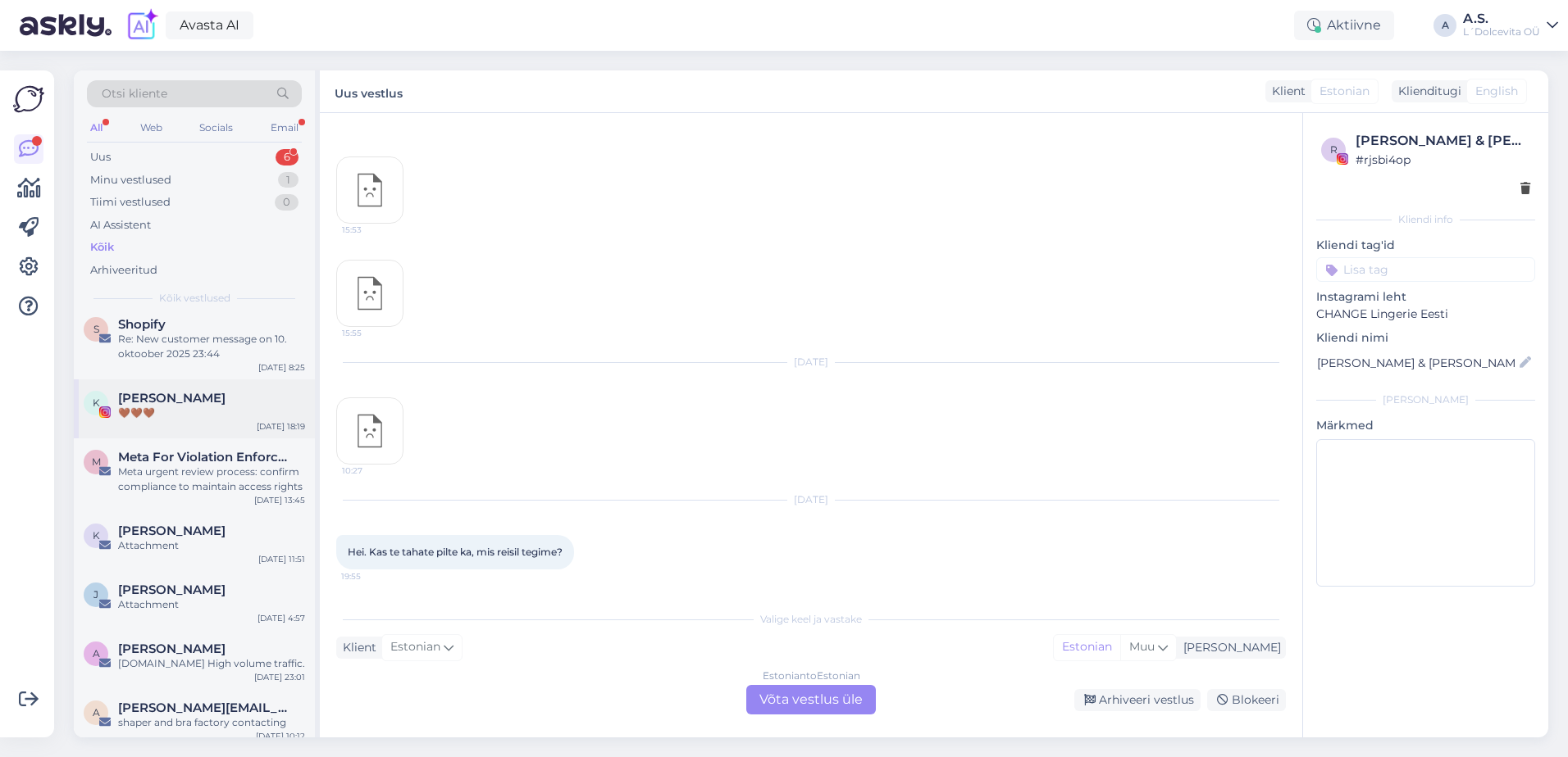
click at [178, 430] on div "K [PERSON_NAME] 🤎🤎🤎 [DATE] 18:19" at bounding box center [194, 409] width 241 height 59
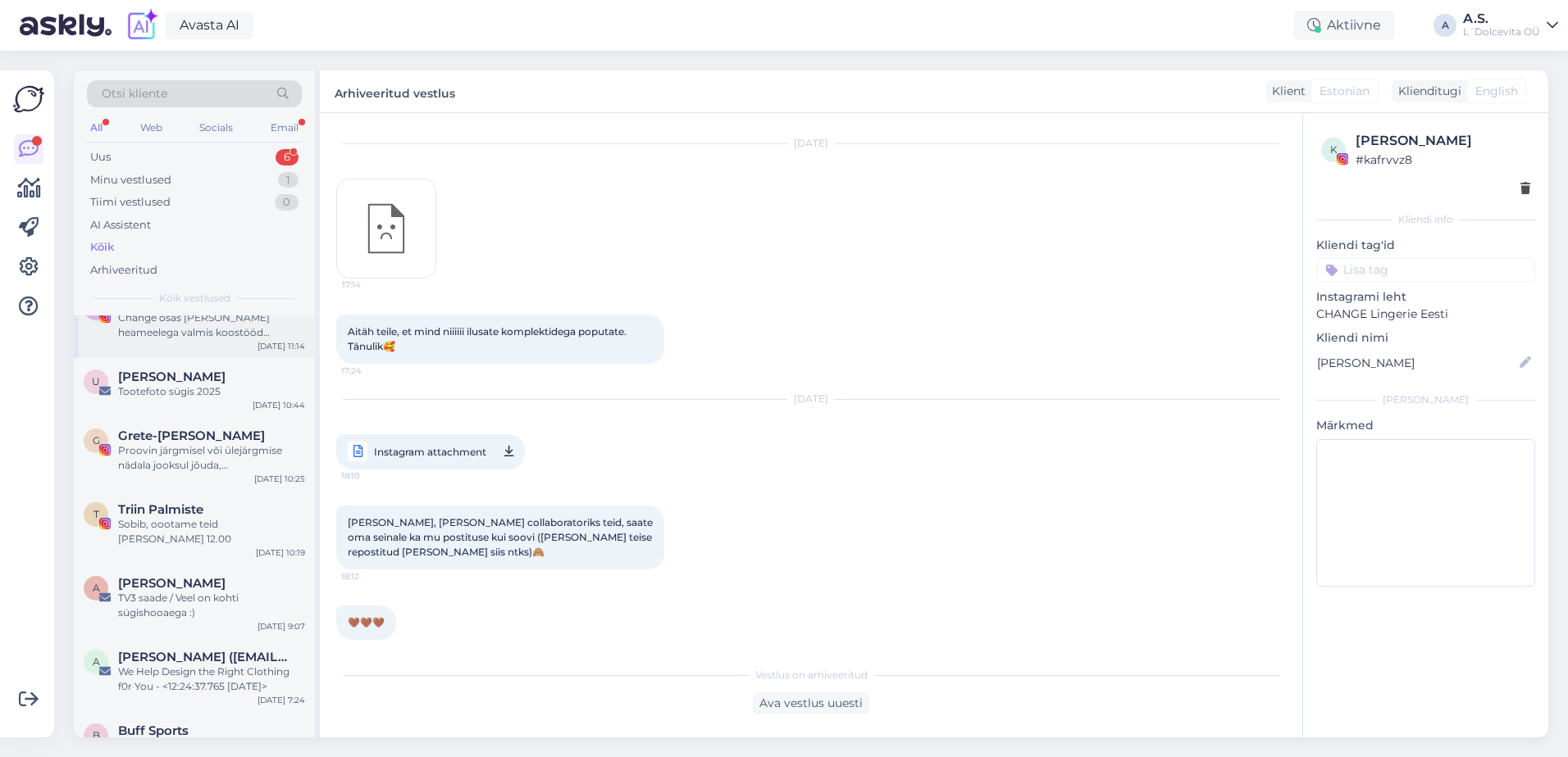
scroll to position [2213, 0]
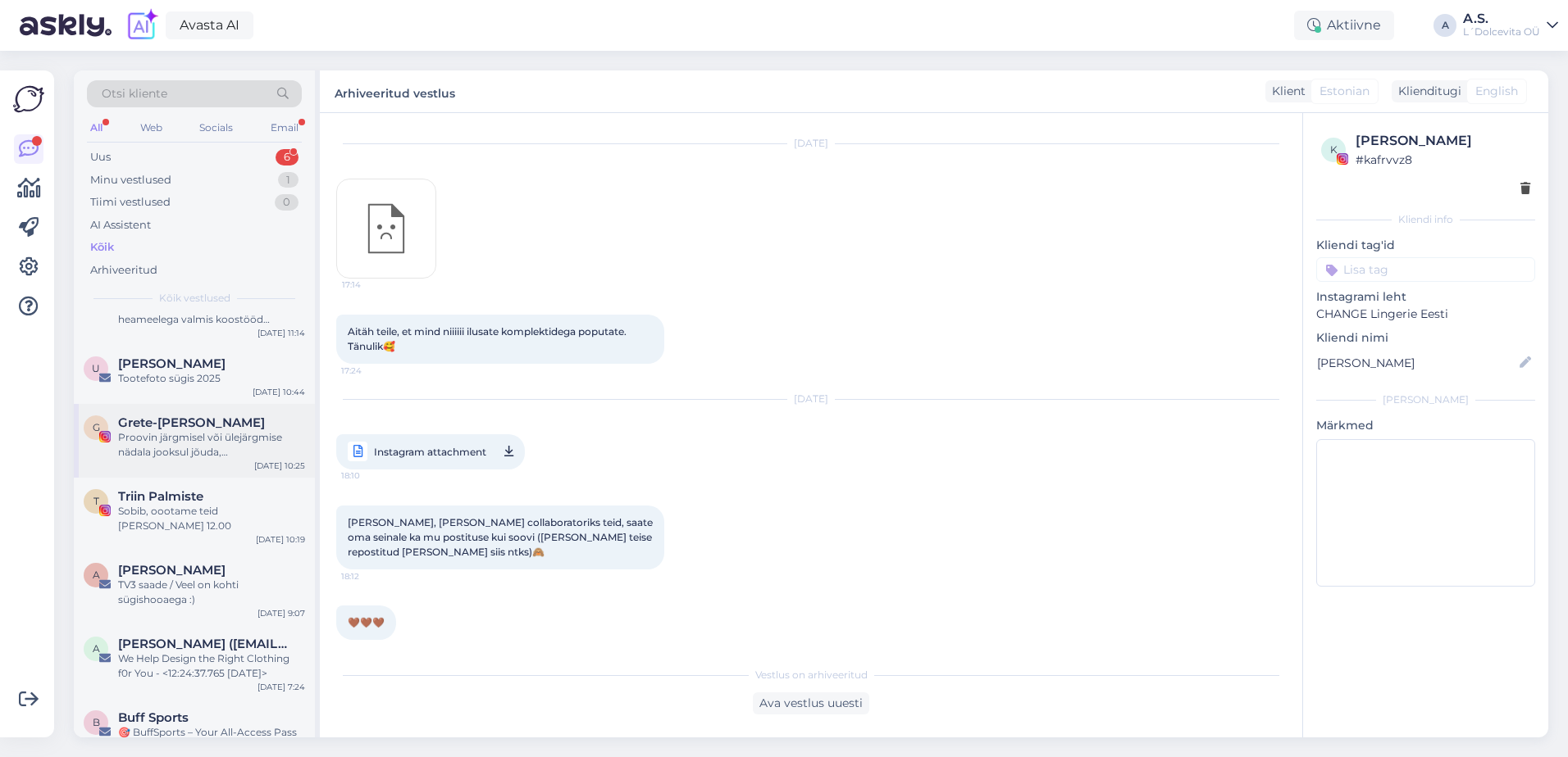
click at [186, 476] on div "G Grete-Katariine Kuum Proovin järgmisel või ülejärgmise nädala jooksul jõuda, …" at bounding box center [194, 440] width 241 height 74
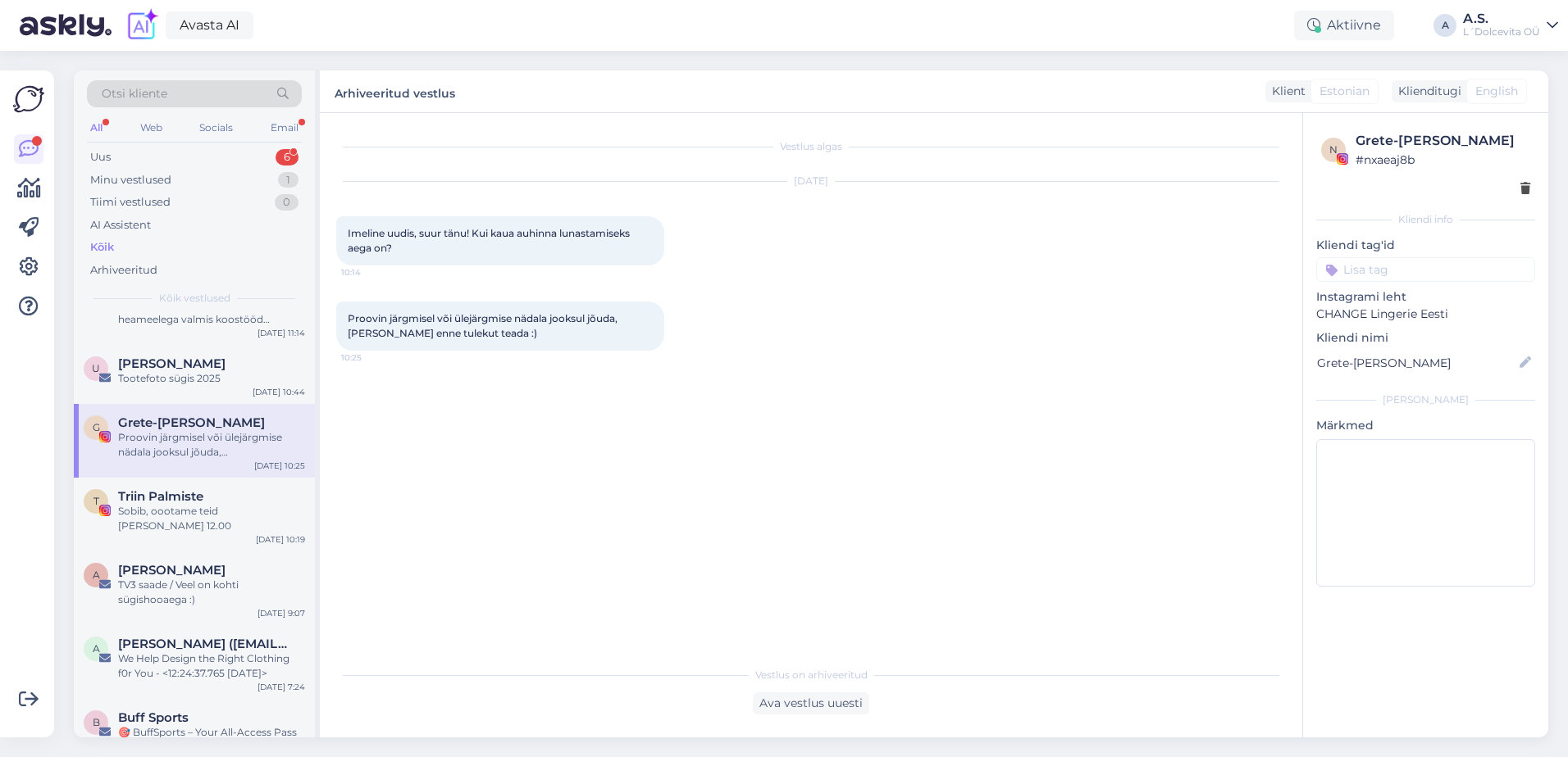
click at [127, 144] on div "Otsi kliente All Web Socials Email Uus 6 Minu vestlused 1 Tiimi vestlused 0 AI …" at bounding box center [194, 193] width 241 height 245
click at [127, 154] on div "Uus 6" at bounding box center [194, 158] width 215 height 23
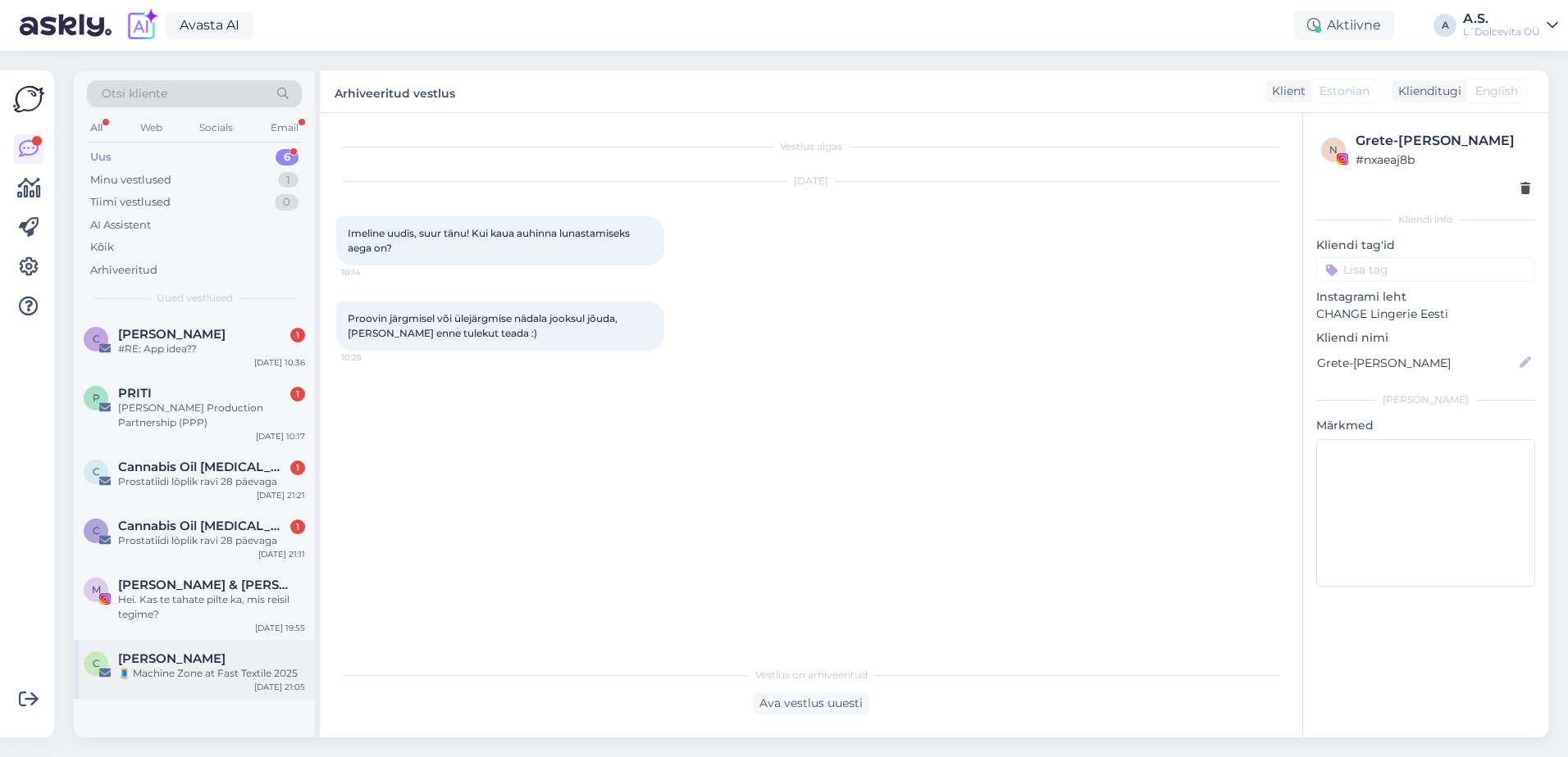
click at [222, 652] on div "[PERSON_NAME]" at bounding box center [211, 659] width 187 height 15
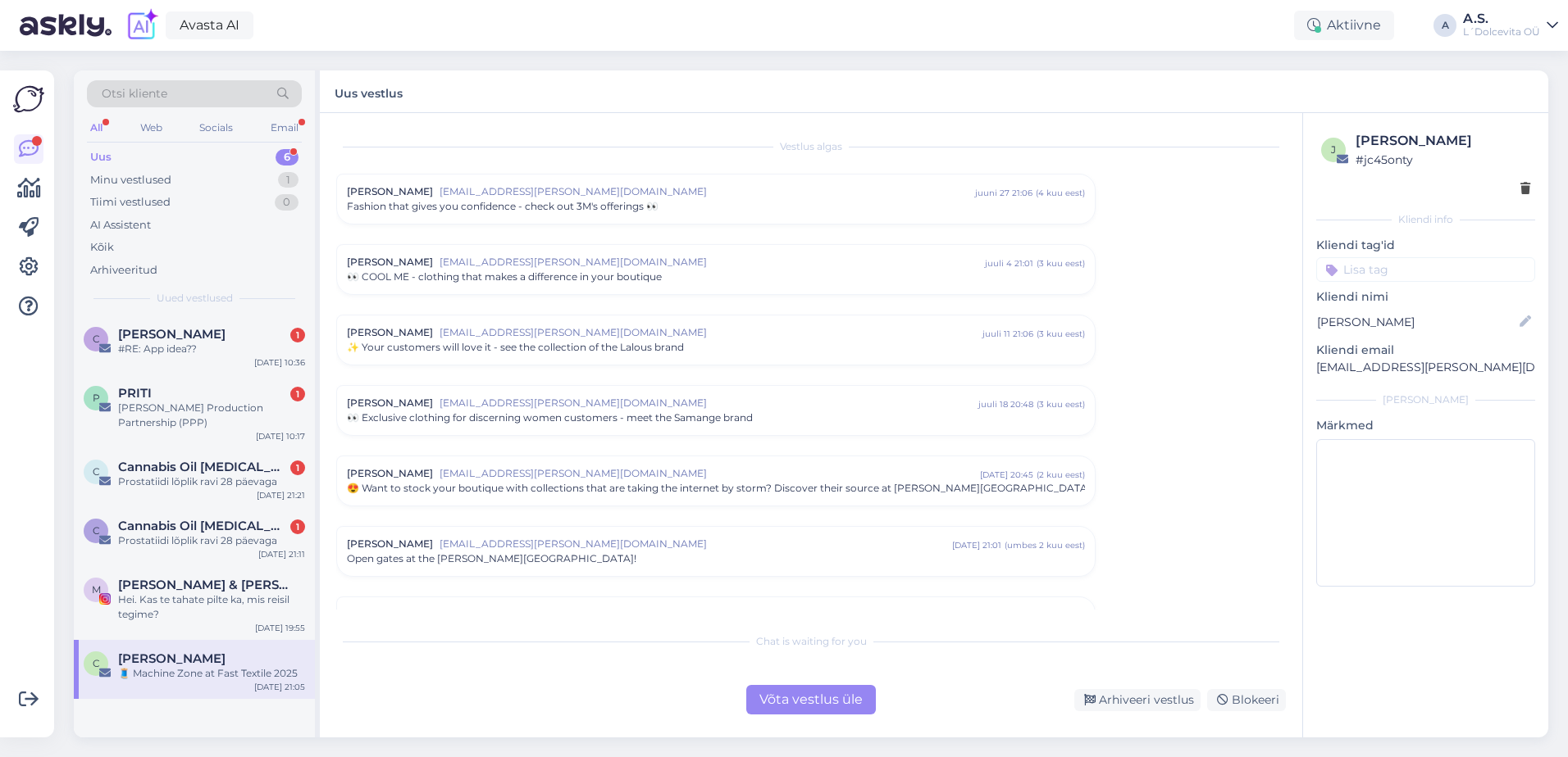
scroll to position [459, 0]
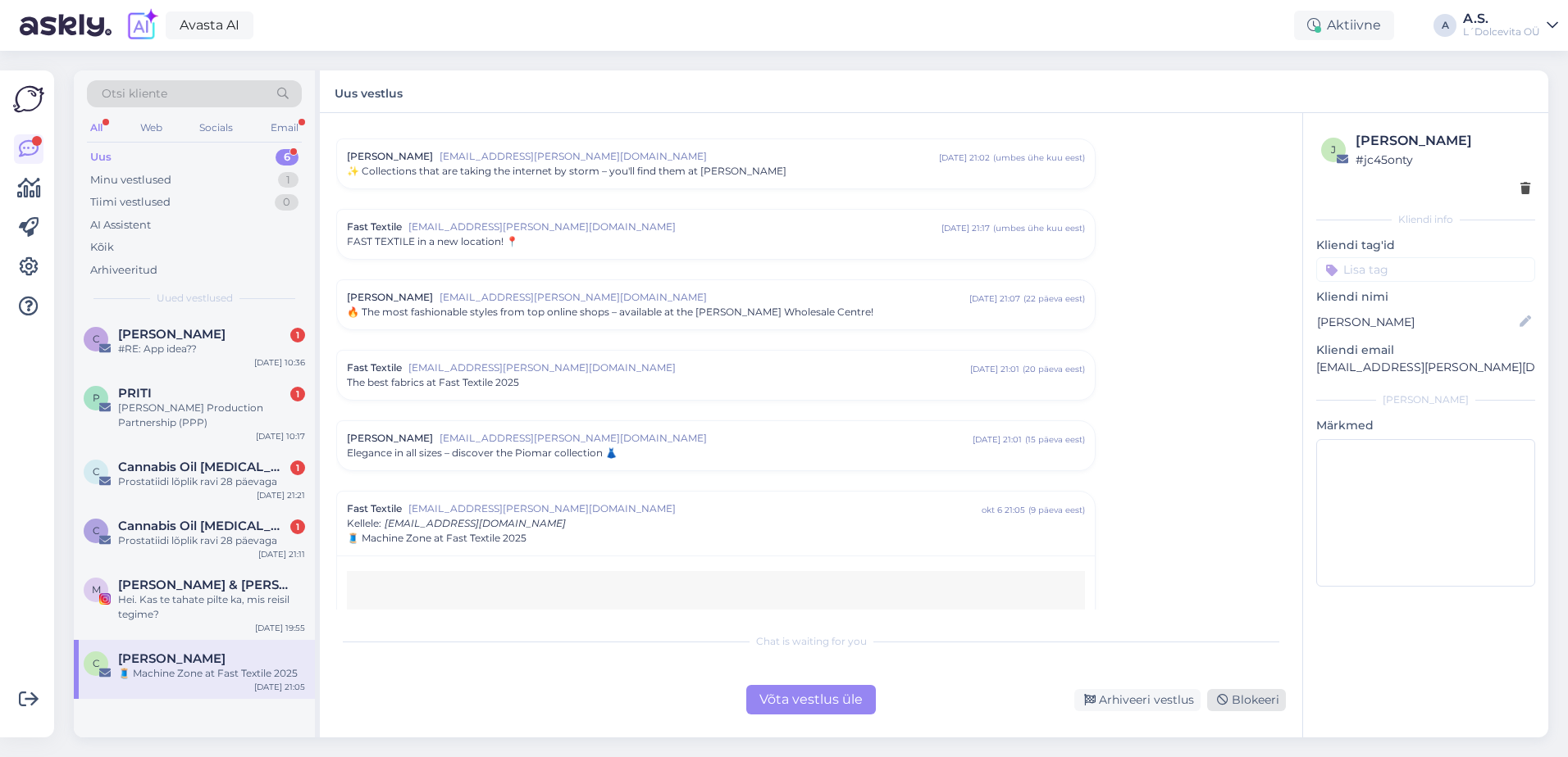
click at [1245, 703] on div "Blokeeri" at bounding box center [1246, 700] width 79 height 22
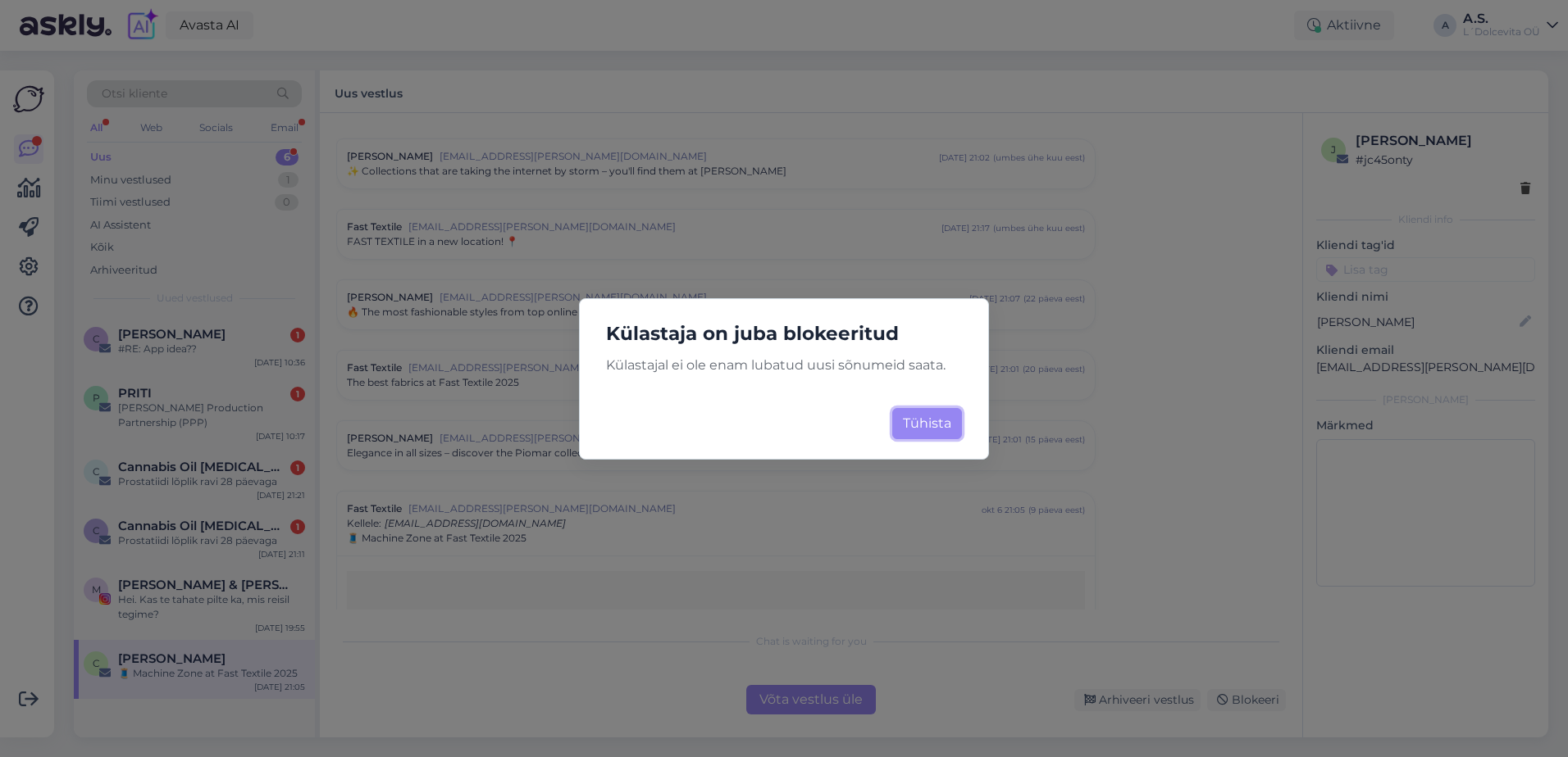
click at [905, 419] on button "Tühista" at bounding box center [928, 424] width 70 height 32
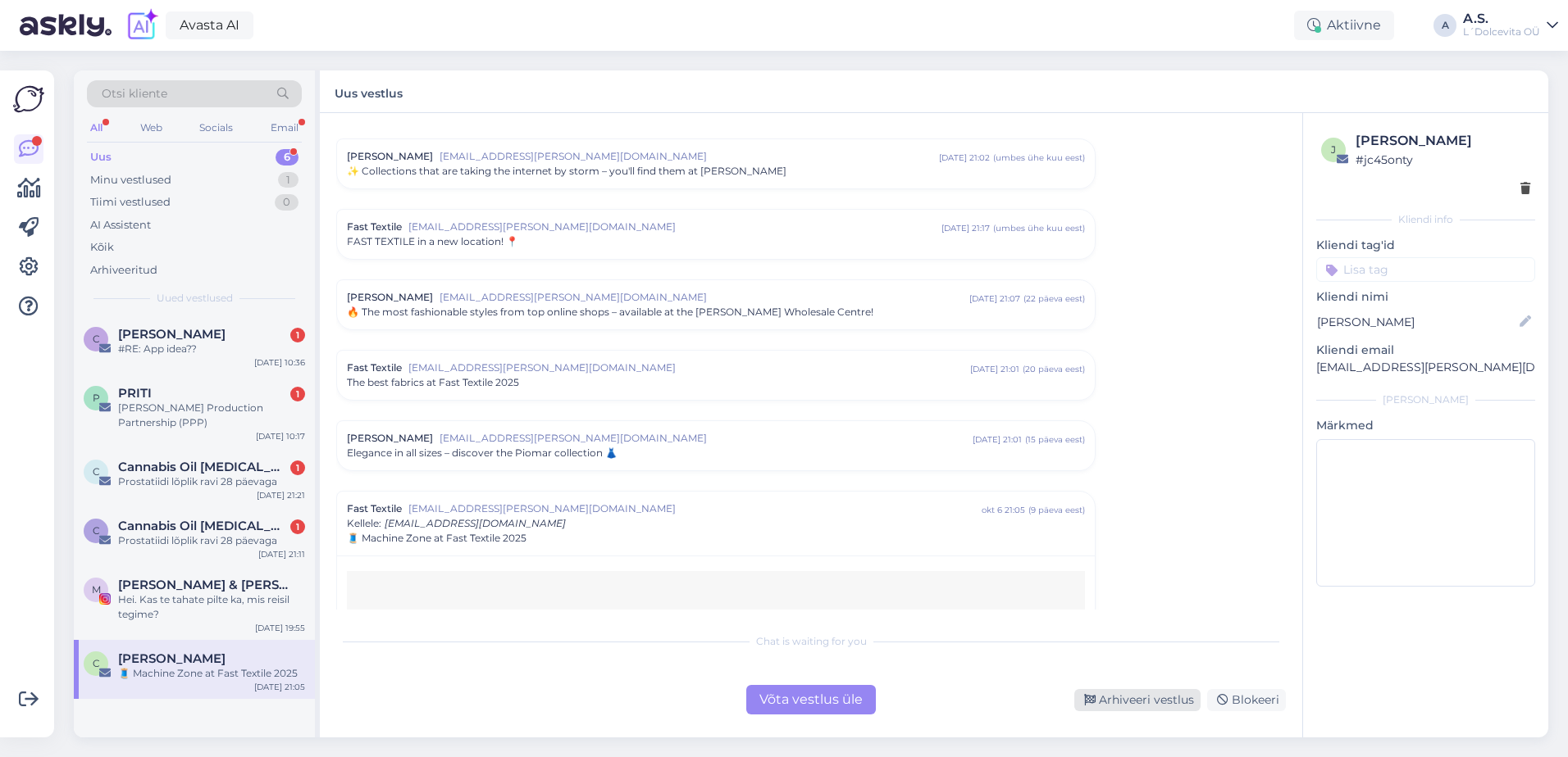
click at [1122, 700] on div "Arhiveeri vestlus" at bounding box center [1137, 700] width 126 height 22
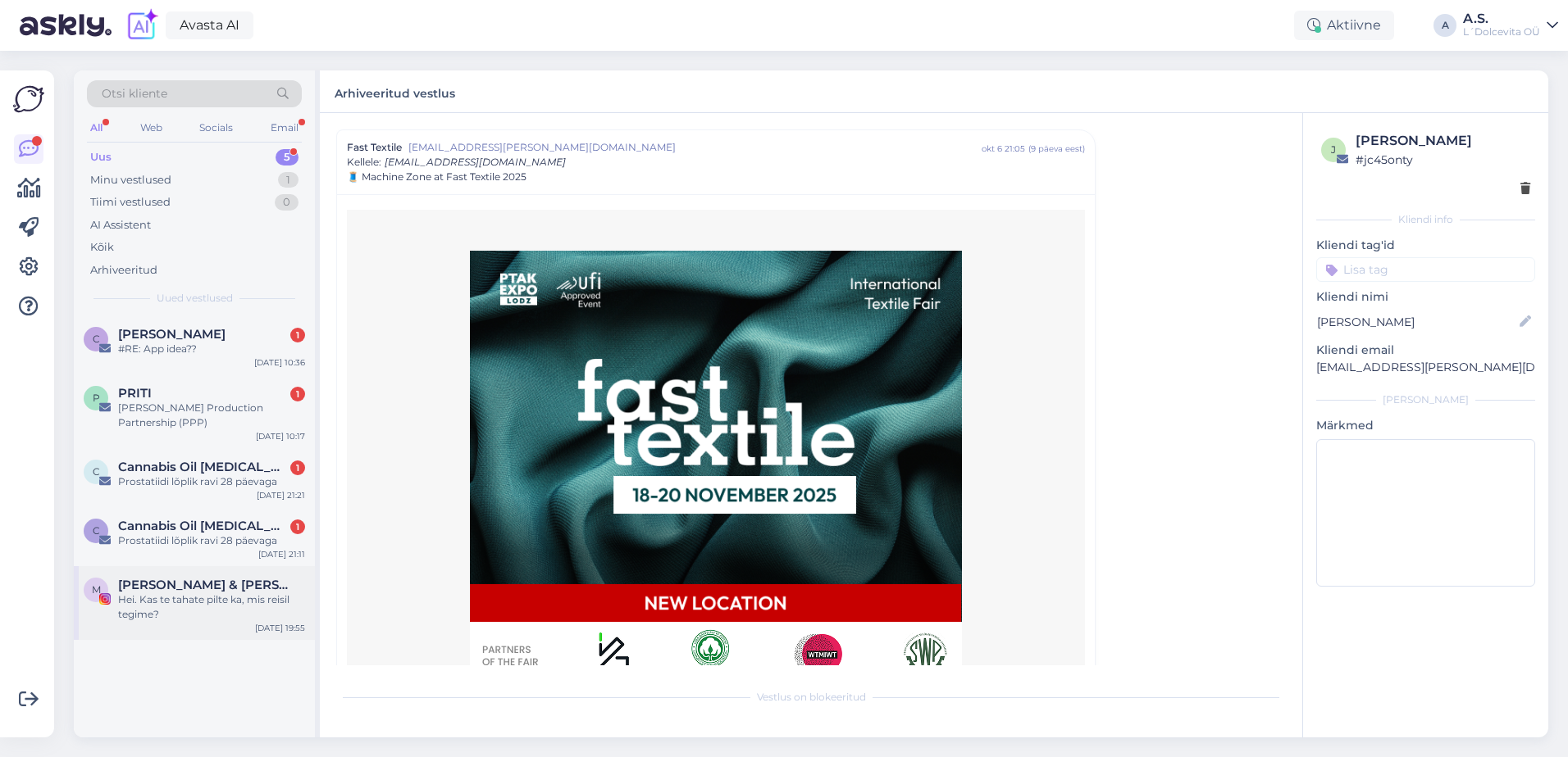
click at [217, 602] on div "Hei. Kas te tahate pilte ka, mis reisil tegime?" at bounding box center [211, 608] width 187 height 30
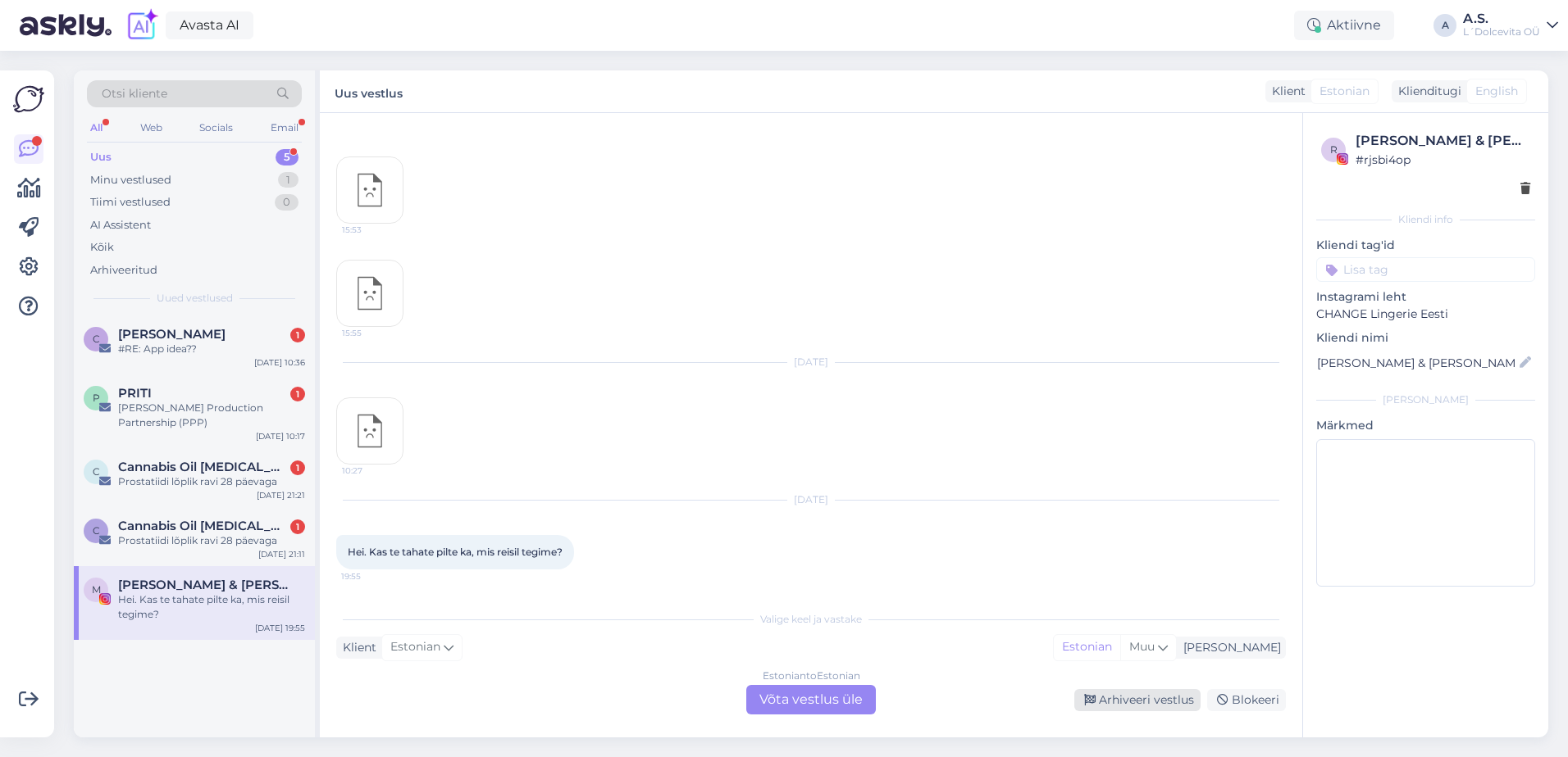
click at [1157, 697] on div "Arhiveeri vestlus" at bounding box center [1137, 700] width 126 height 22
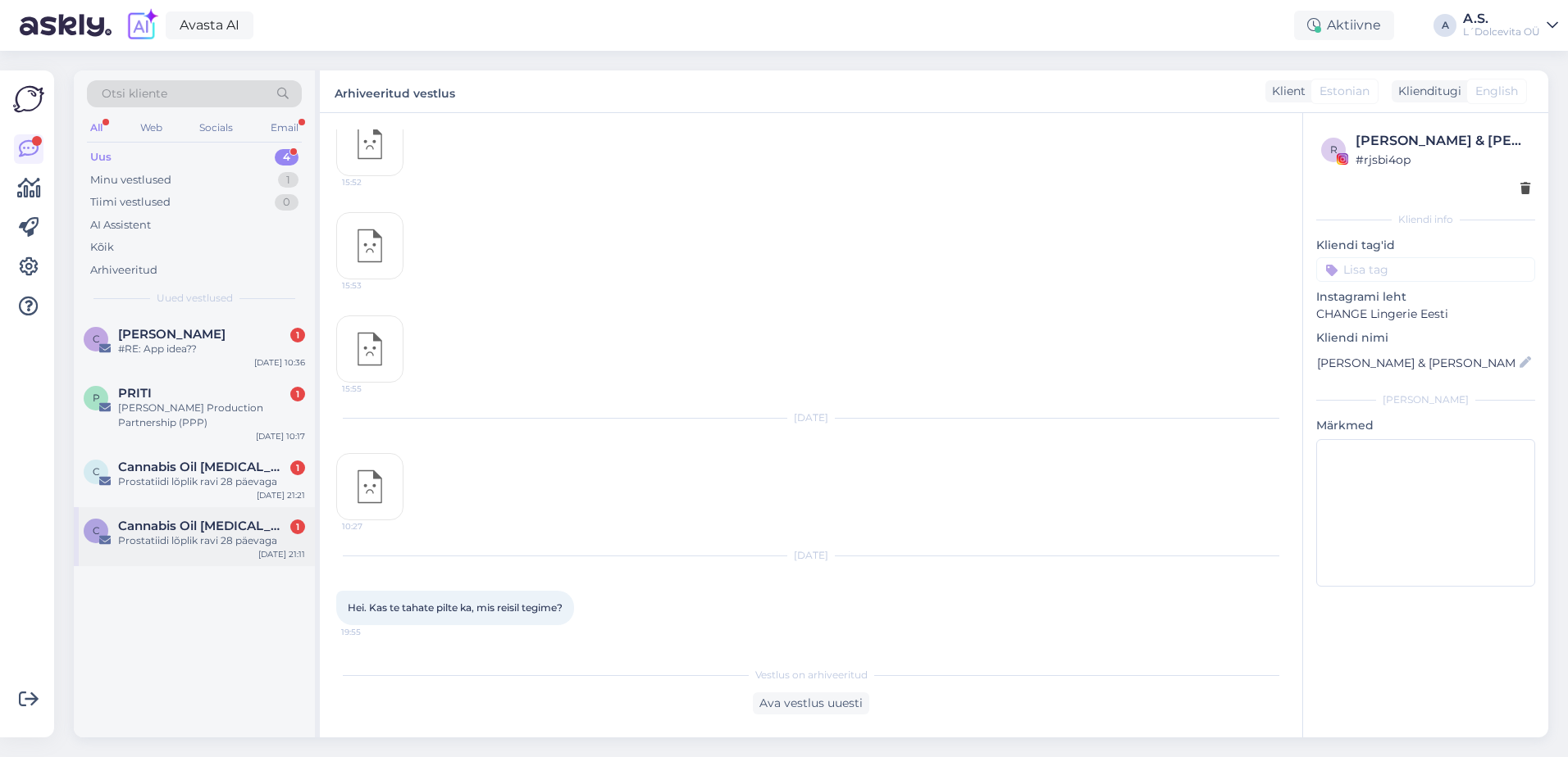
click at [173, 540] on div "C Cannabis Oil [MEDICAL_DATA] 1 Prostatiidi lõplik ravi 28 päevaga [DATE] 21:11" at bounding box center [194, 536] width 241 height 59
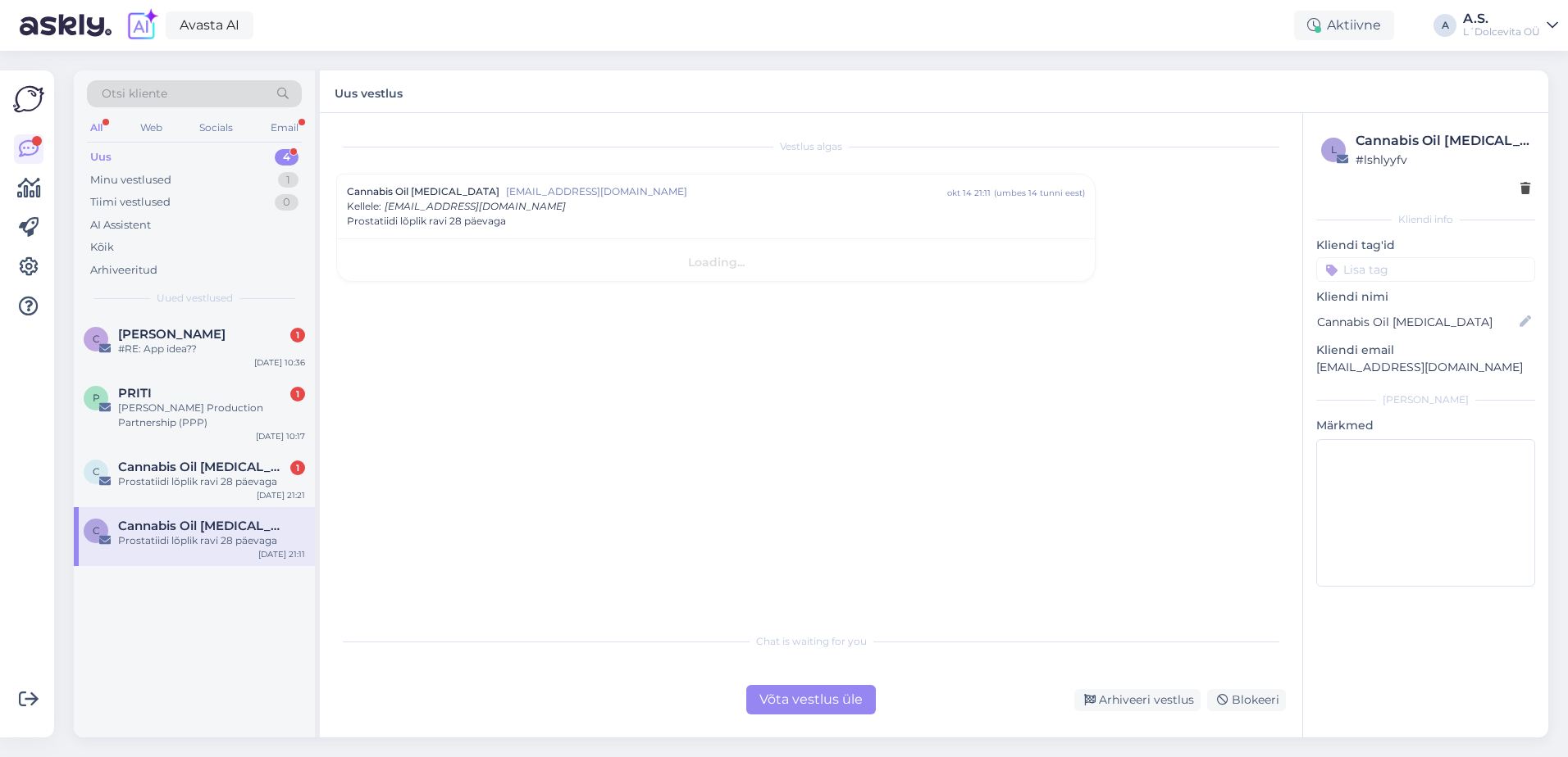
scroll to position [0, 0]
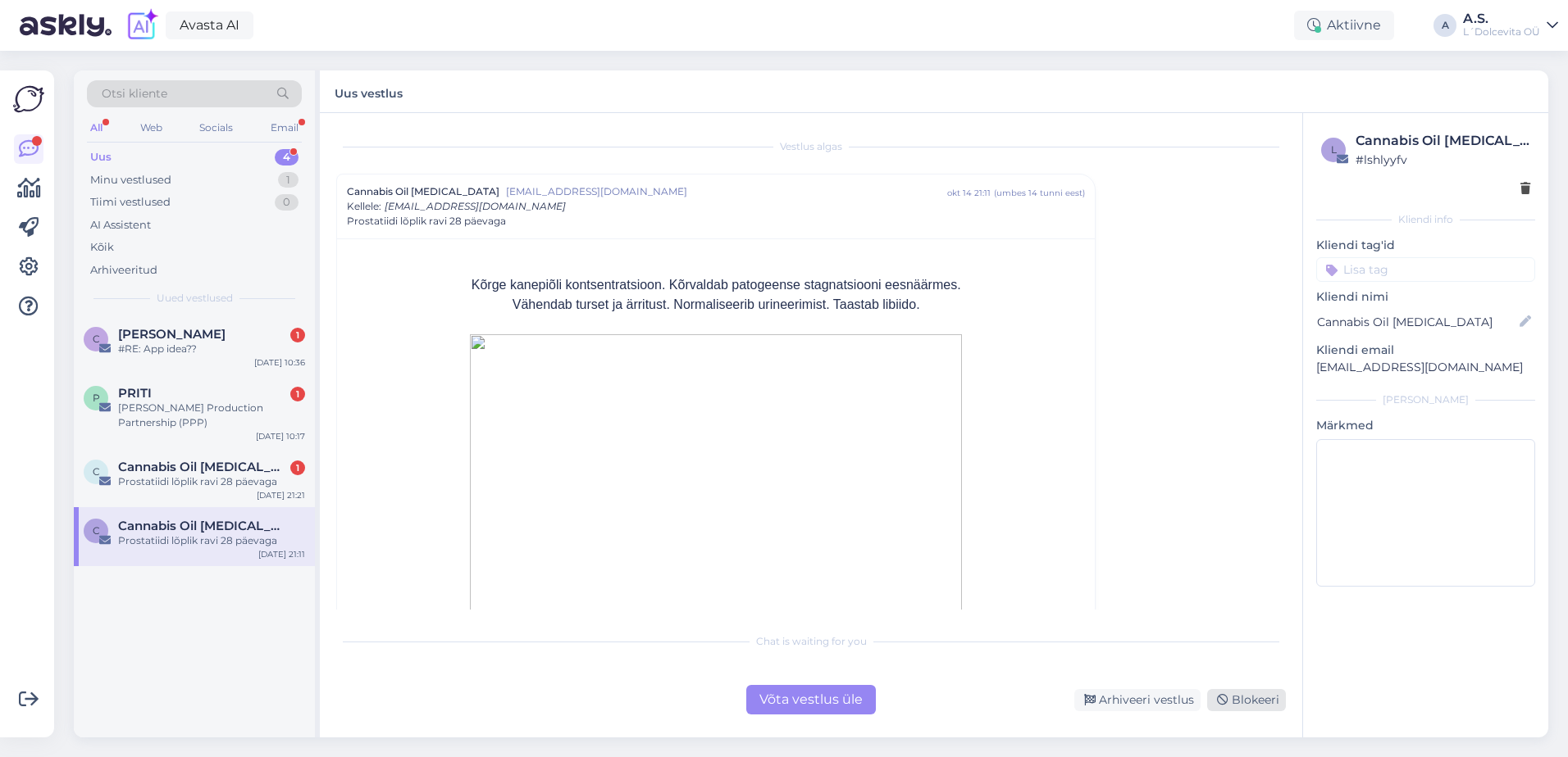
click at [1248, 711] on div "Võta vestlus üle Arhiveeri vestlus Blokeeri" at bounding box center [811, 700] width 950 height 30
click at [1248, 704] on div "Blokeeri" at bounding box center [1246, 700] width 79 height 22
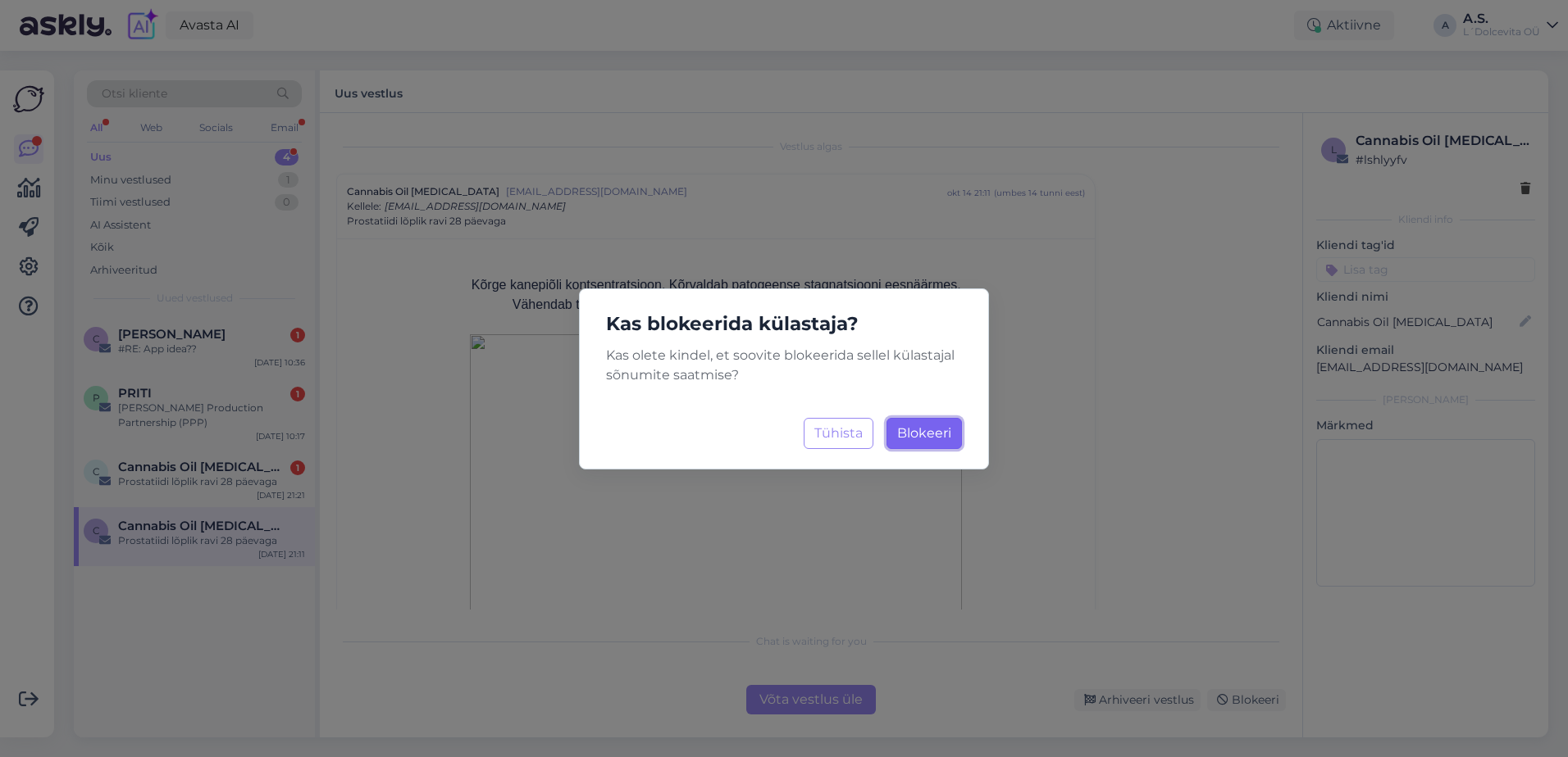
click at [922, 429] on span "Blokeeri" at bounding box center [923, 433] width 54 height 16
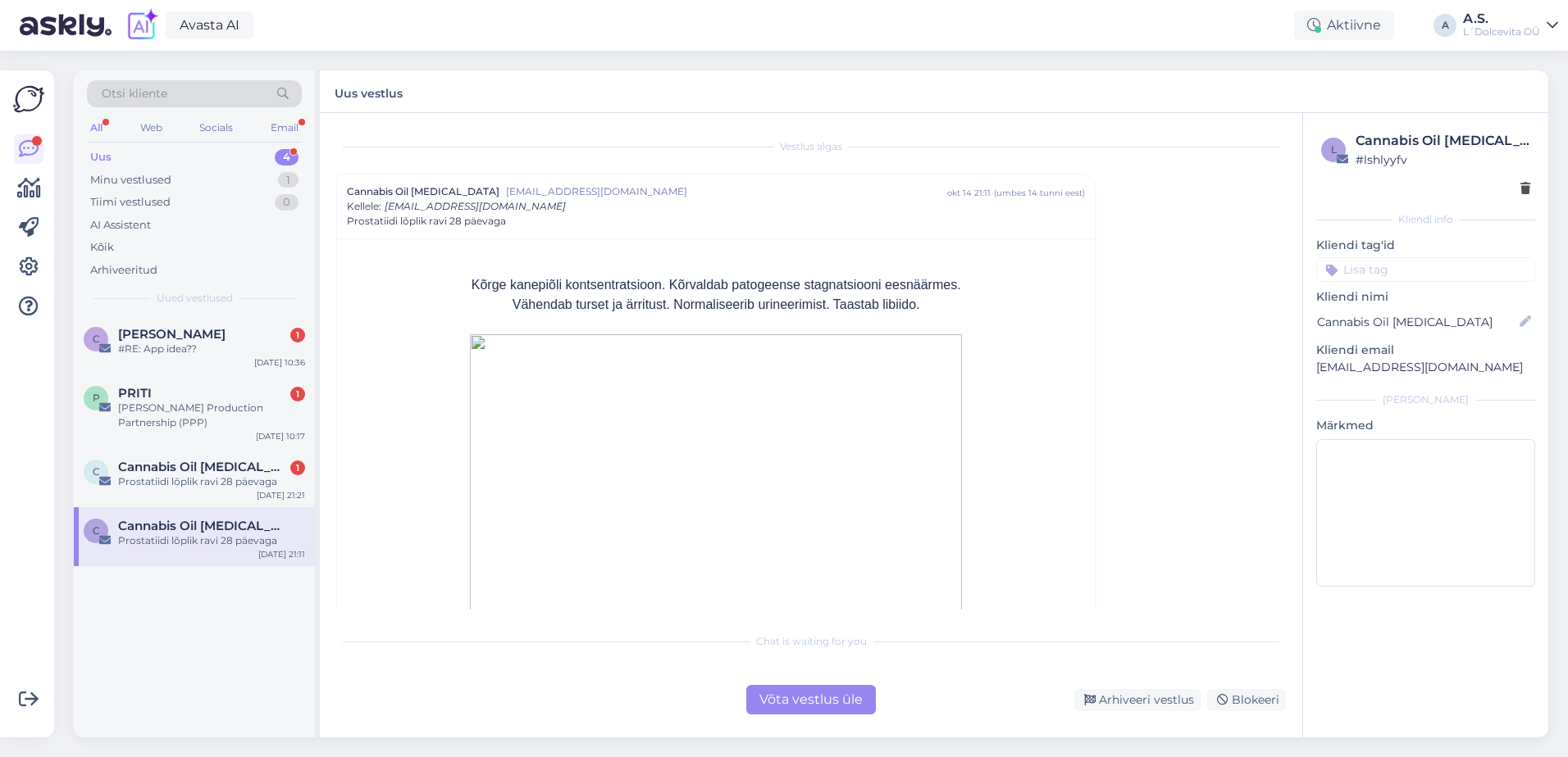
scroll to position [44, 0]
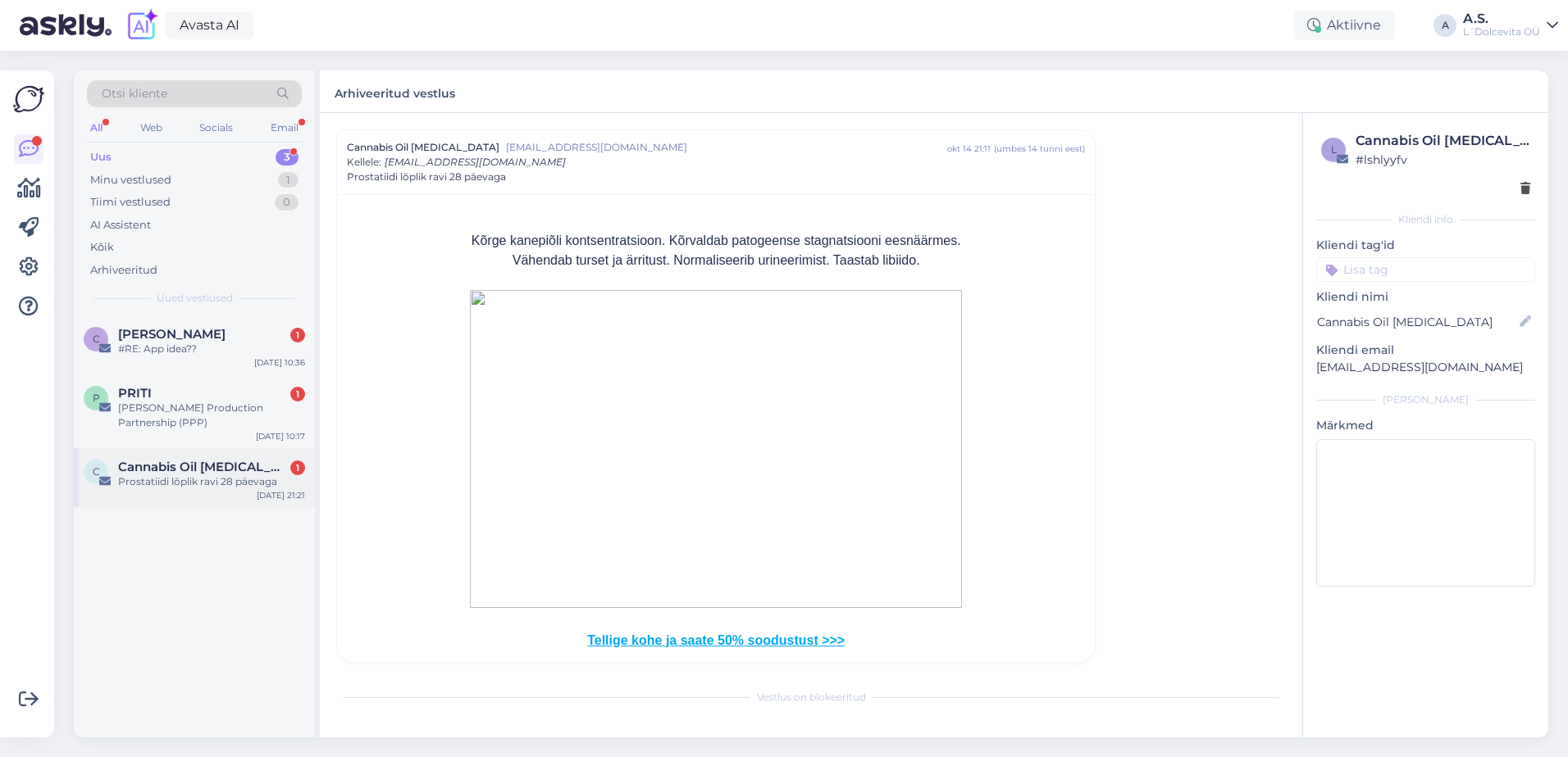
click at [170, 485] on div "C Cannabis Oil [MEDICAL_DATA] 1 Prostatiidi lõplik ravi 28 päevaga [DATE] 21:21" at bounding box center [194, 478] width 241 height 59
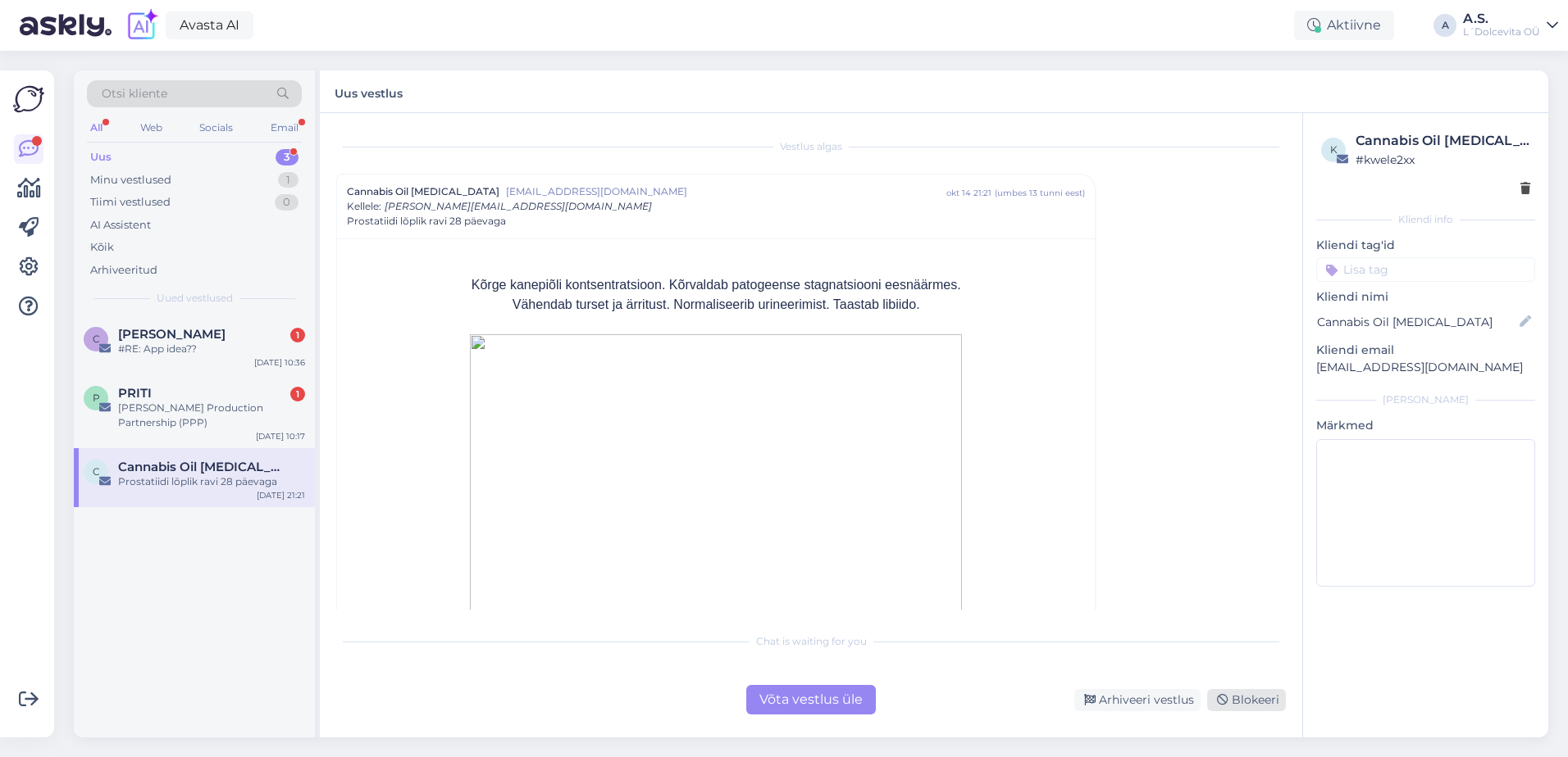
click at [1248, 701] on div "Blokeeri" at bounding box center [1246, 700] width 79 height 22
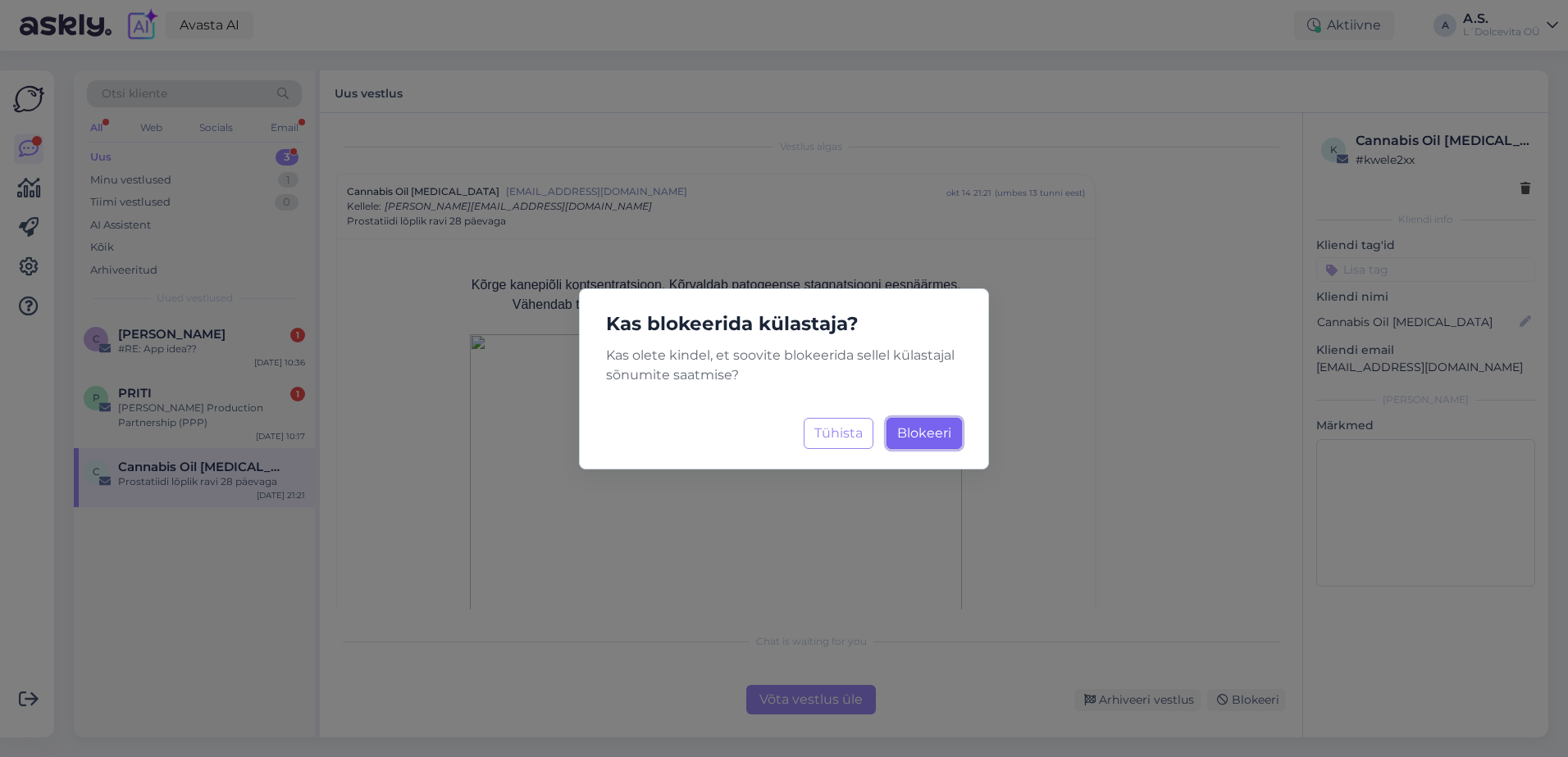
click at [919, 429] on span "Blokeeri" at bounding box center [923, 433] width 54 height 16
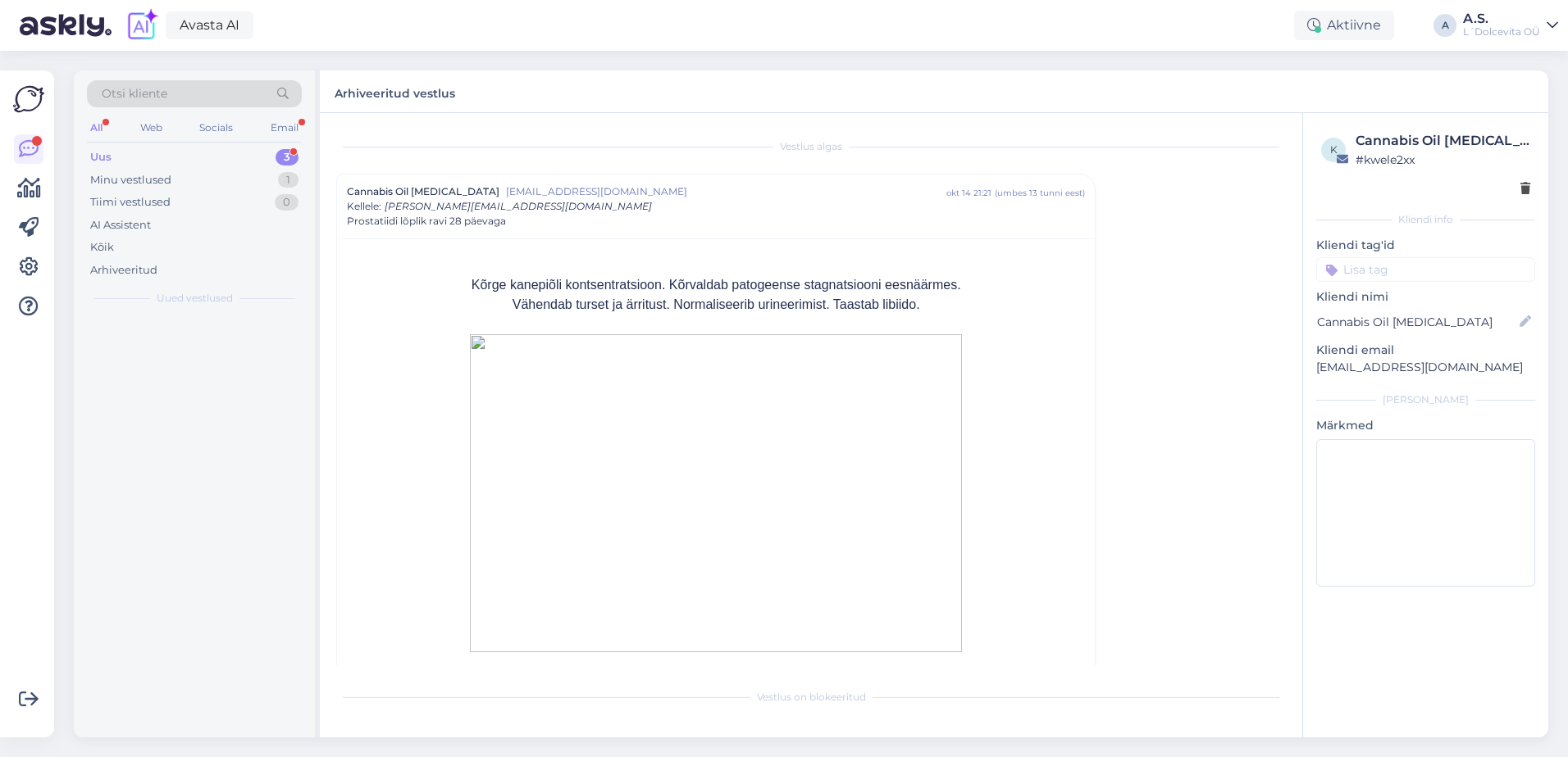
scroll to position [44, 0]
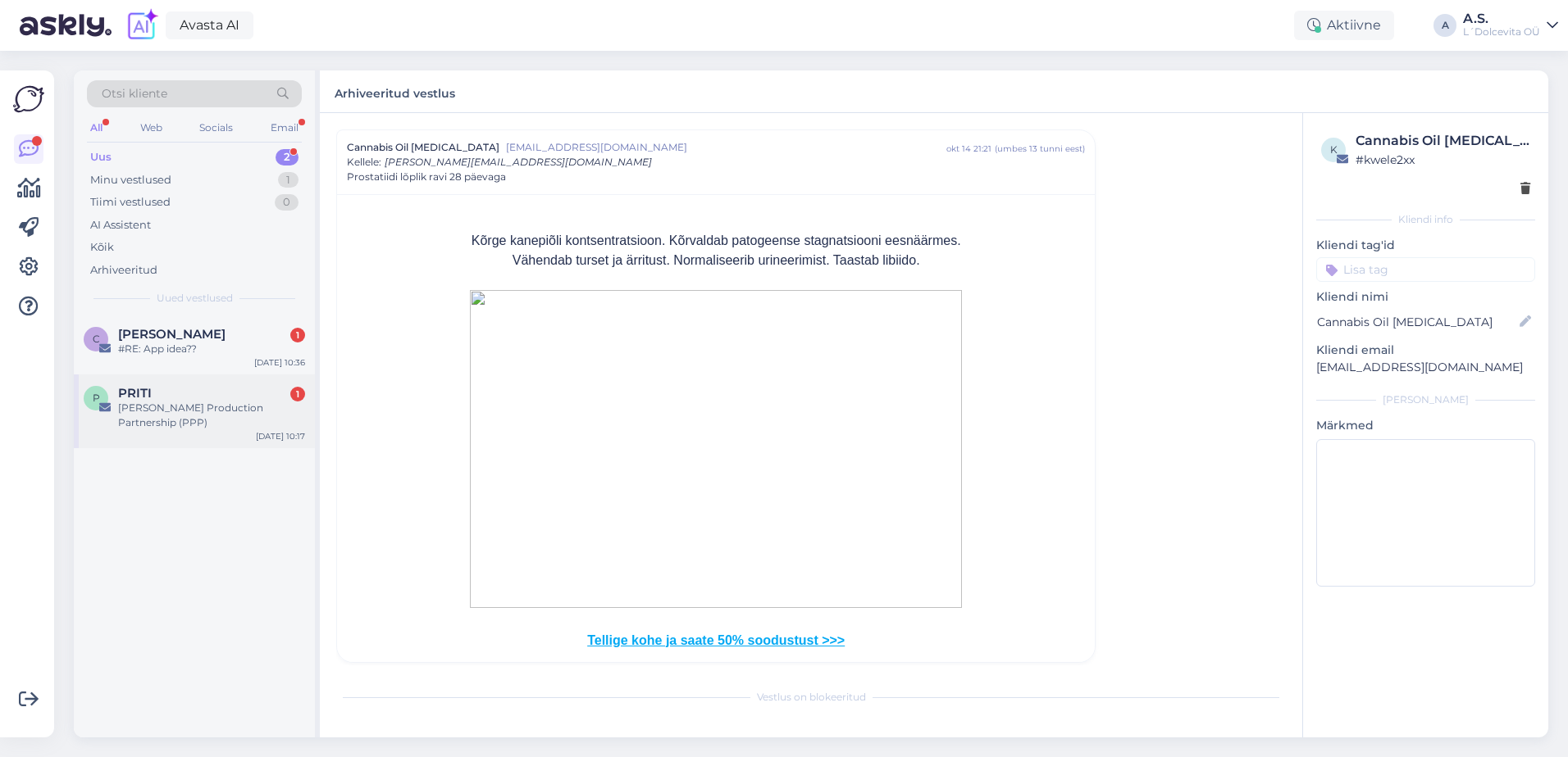
click at [211, 424] on div "P [PERSON_NAME] 1 [PERSON_NAME] Production Partnership (PPP) [DATE] 10:17" at bounding box center [194, 411] width 241 height 74
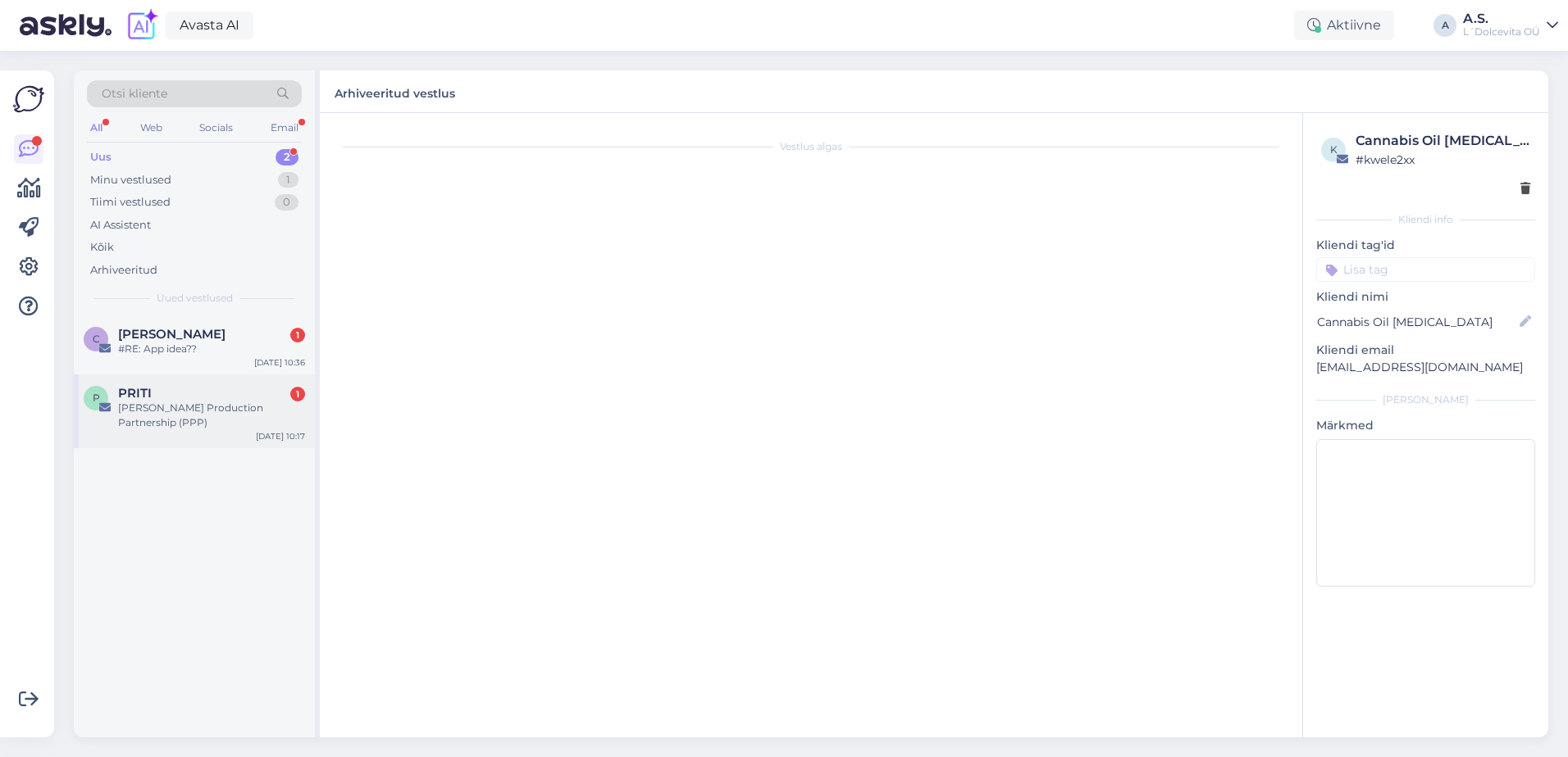
scroll to position [0, 0]
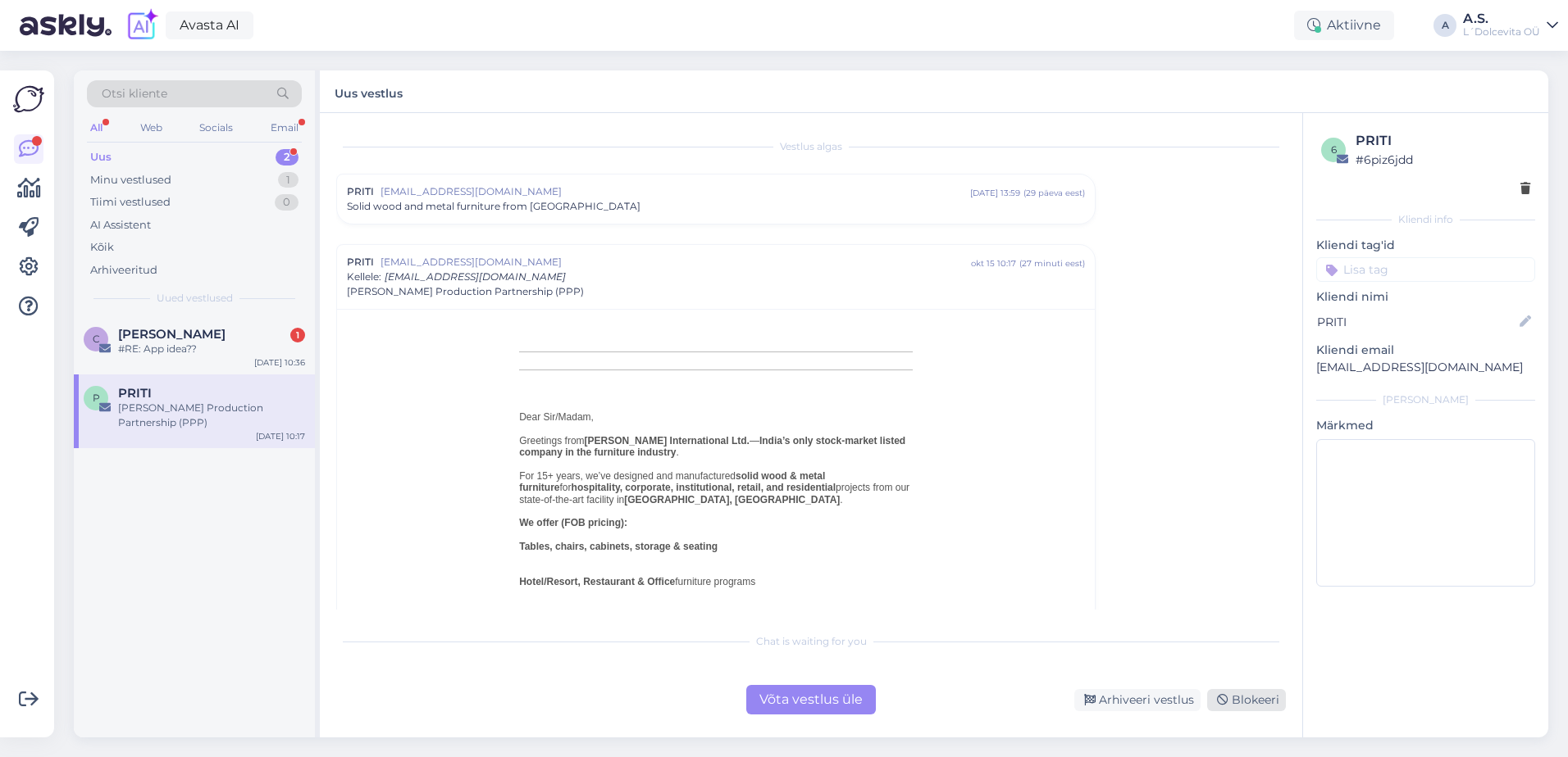
click at [1255, 698] on div "Blokeeri" at bounding box center [1246, 700] width 79 height 22
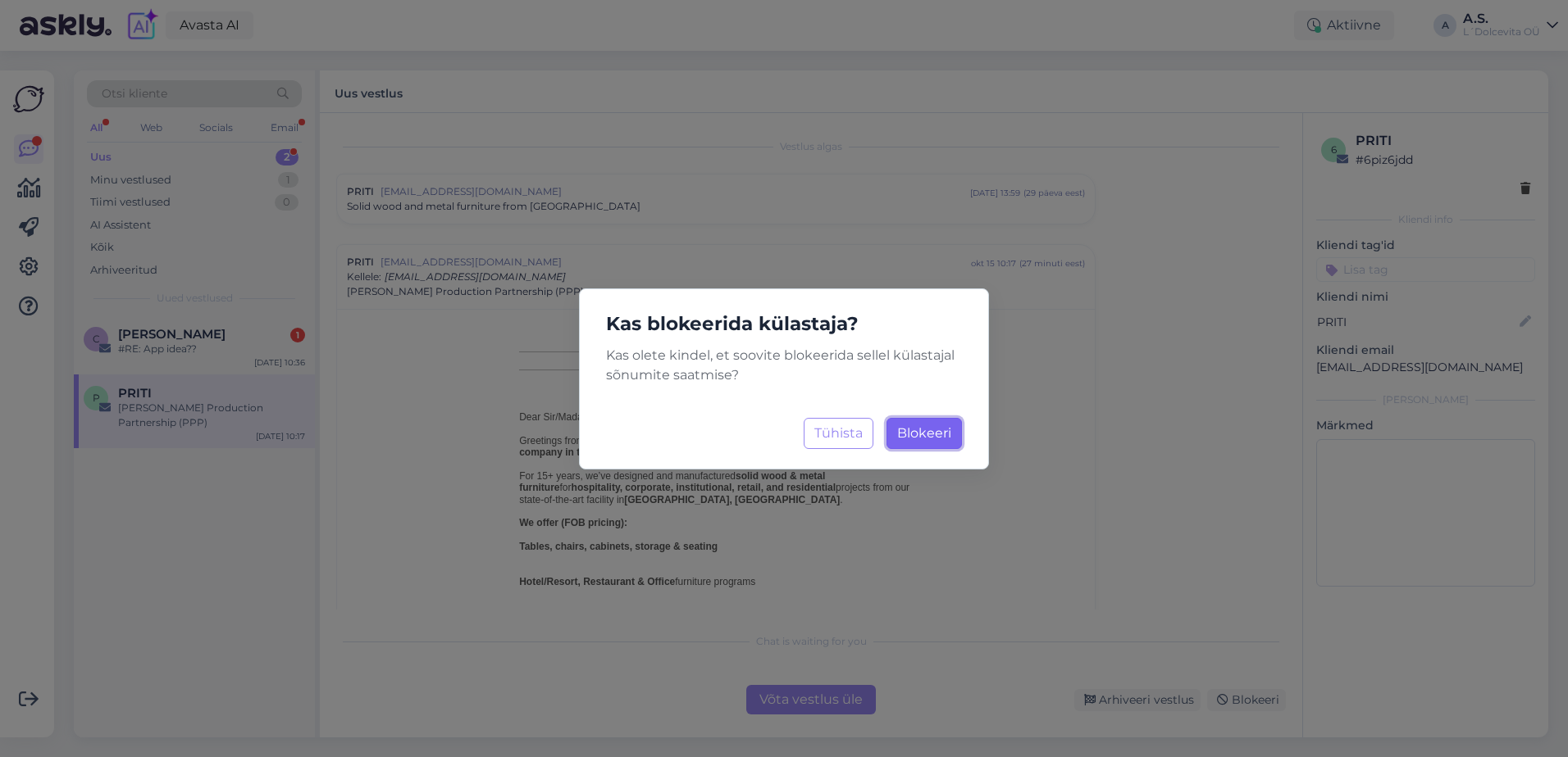
click at [904, 418] on button "Blokeeri Laadimine..." at bounding box center [924, 434] width 75 height 32
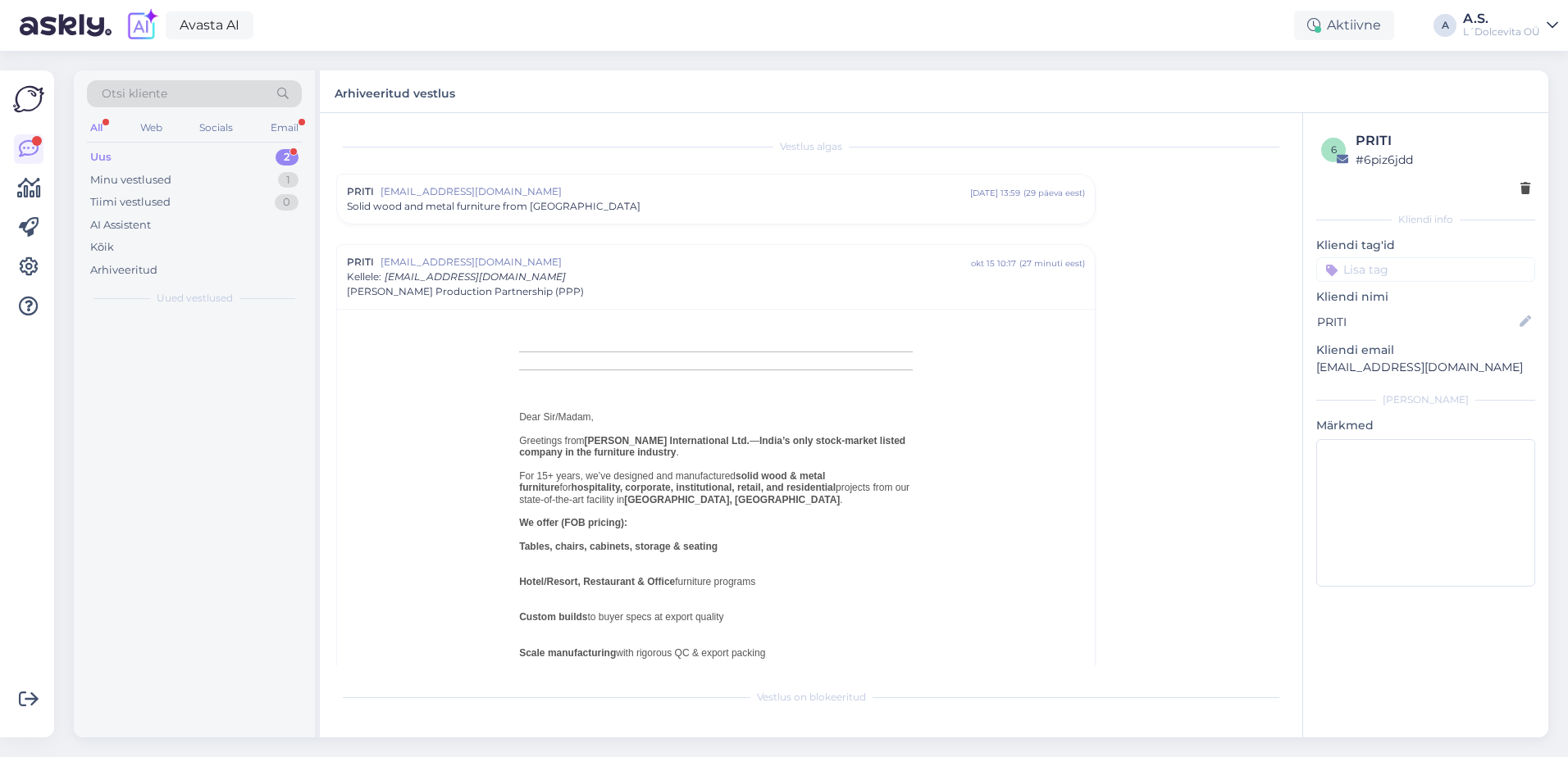
scroll to position [114, 0]
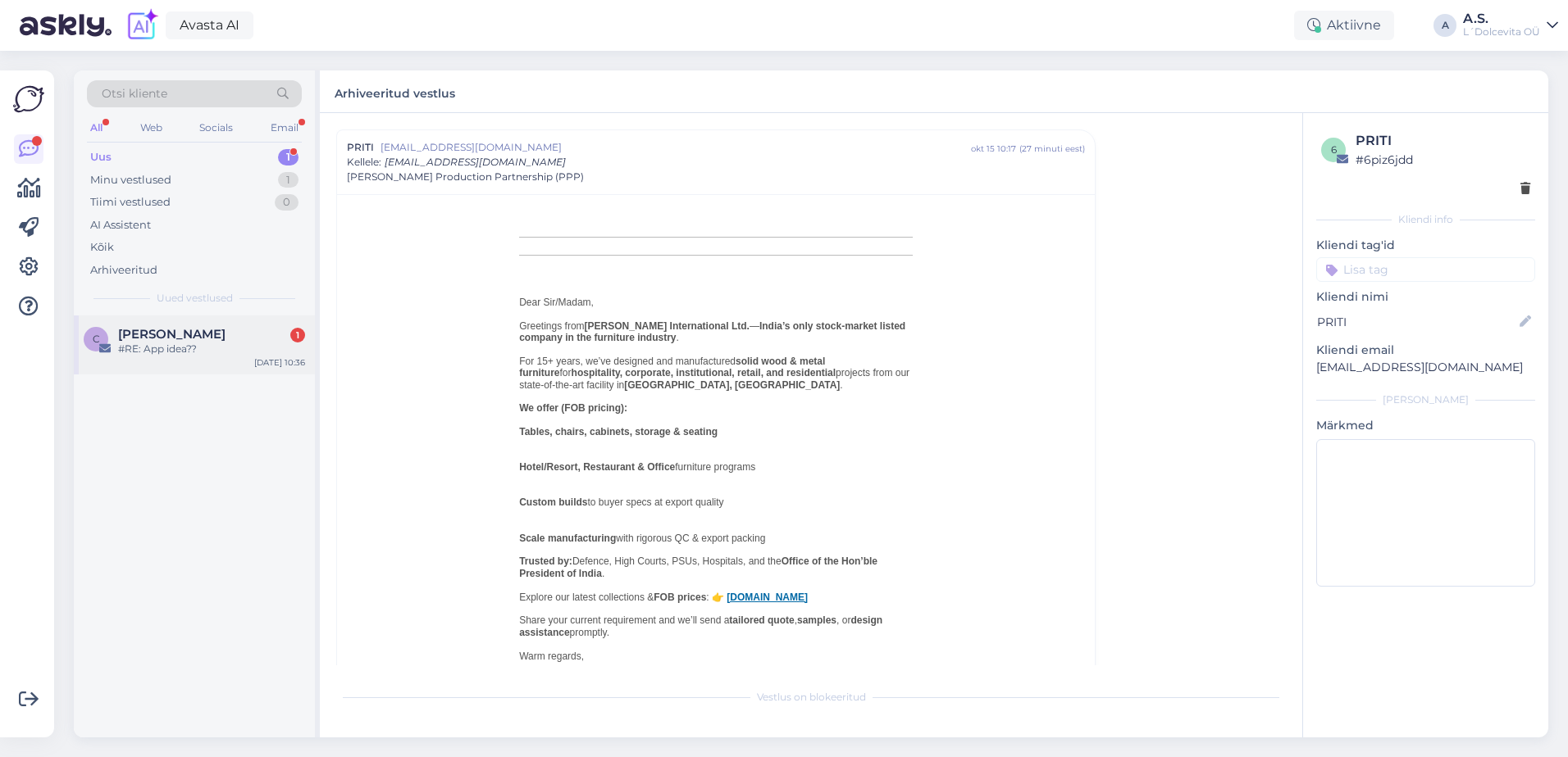
click at [194, 355] on div "#RE: App idea??" at bounding box center [211, 349] width 187 height 15
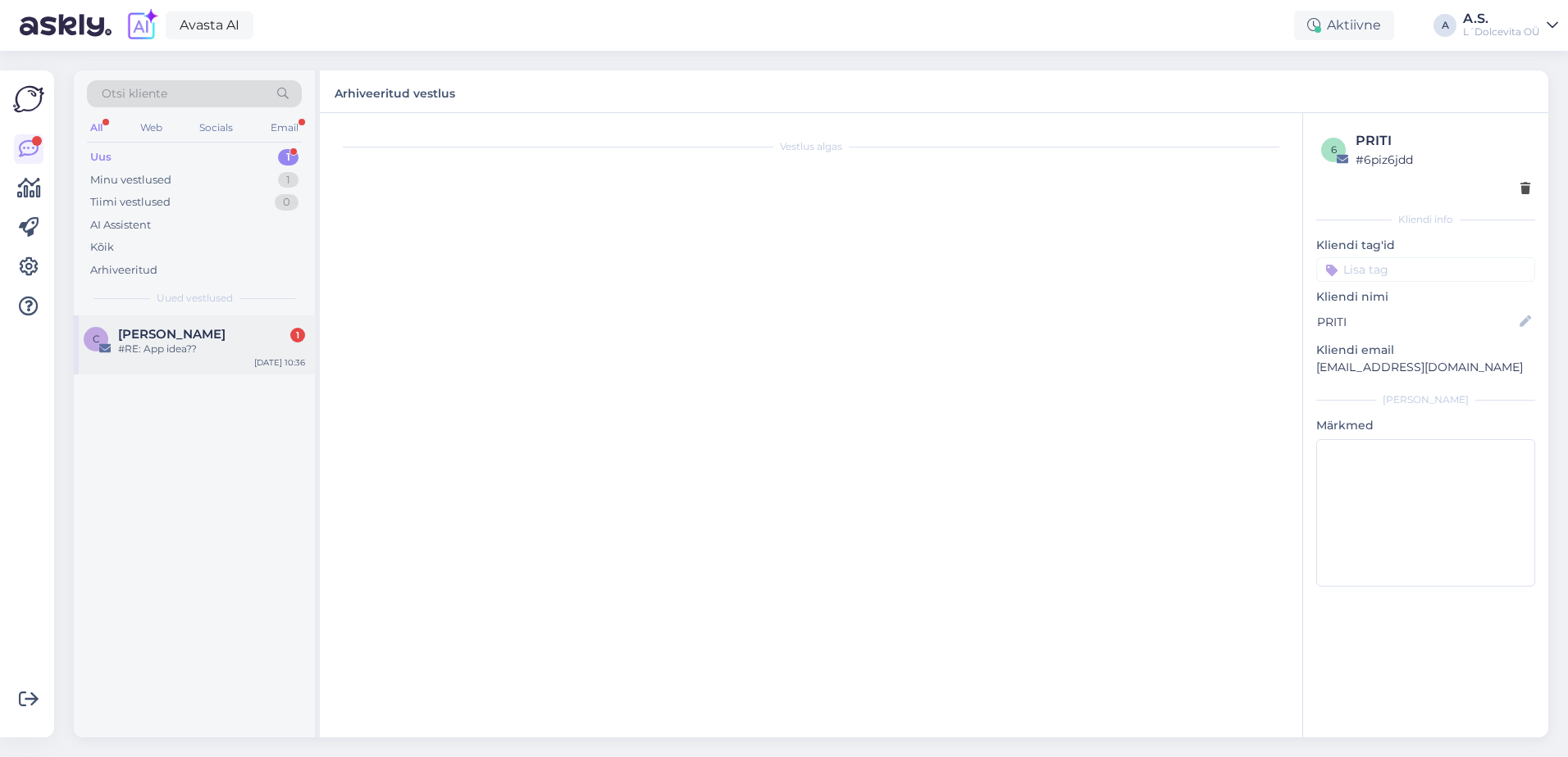
scroll to position [0, 0]
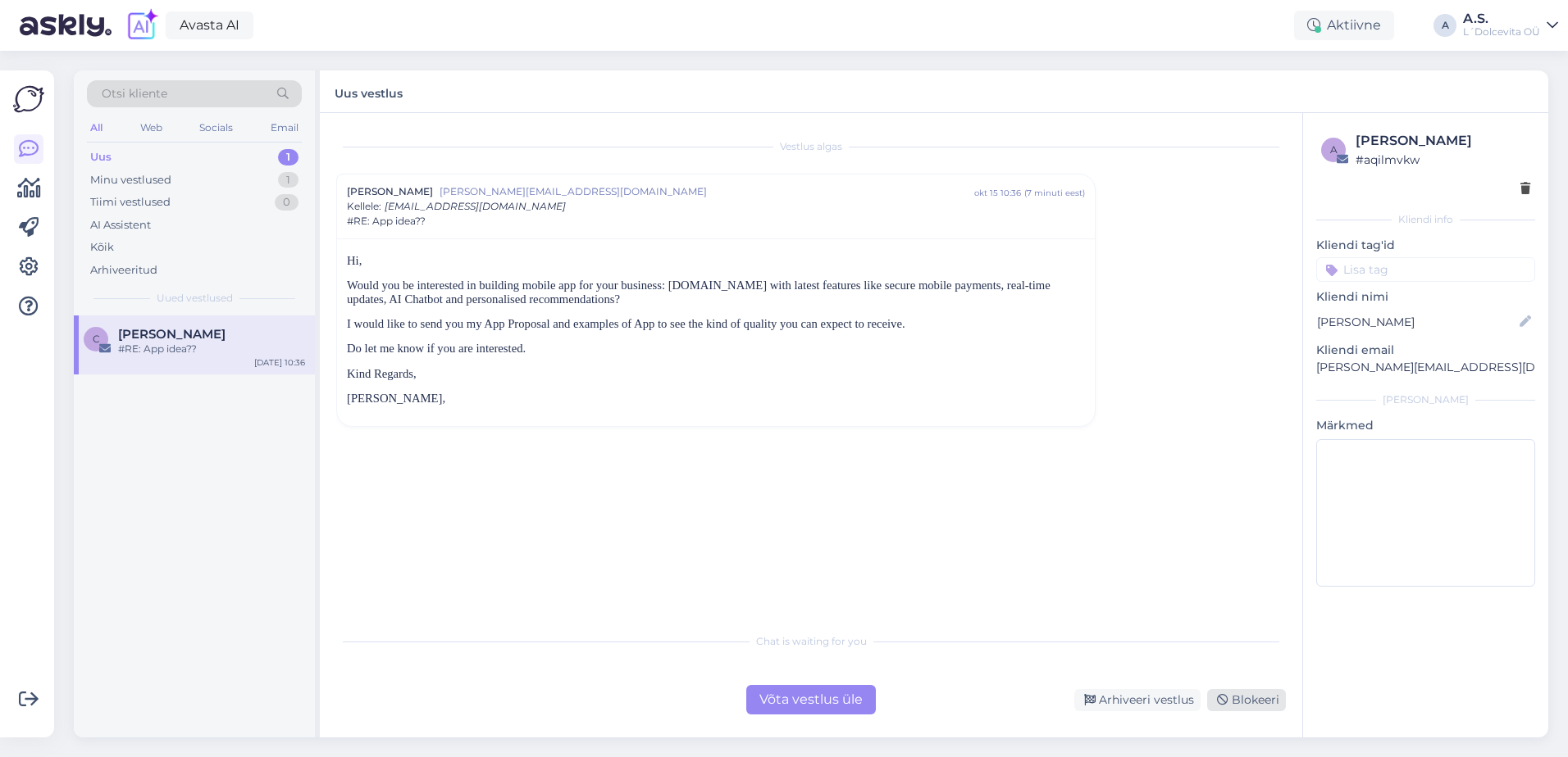
click at [1244, 702] on div "Blokeeri" at bounding box center [1246, 700] width 79 height 22
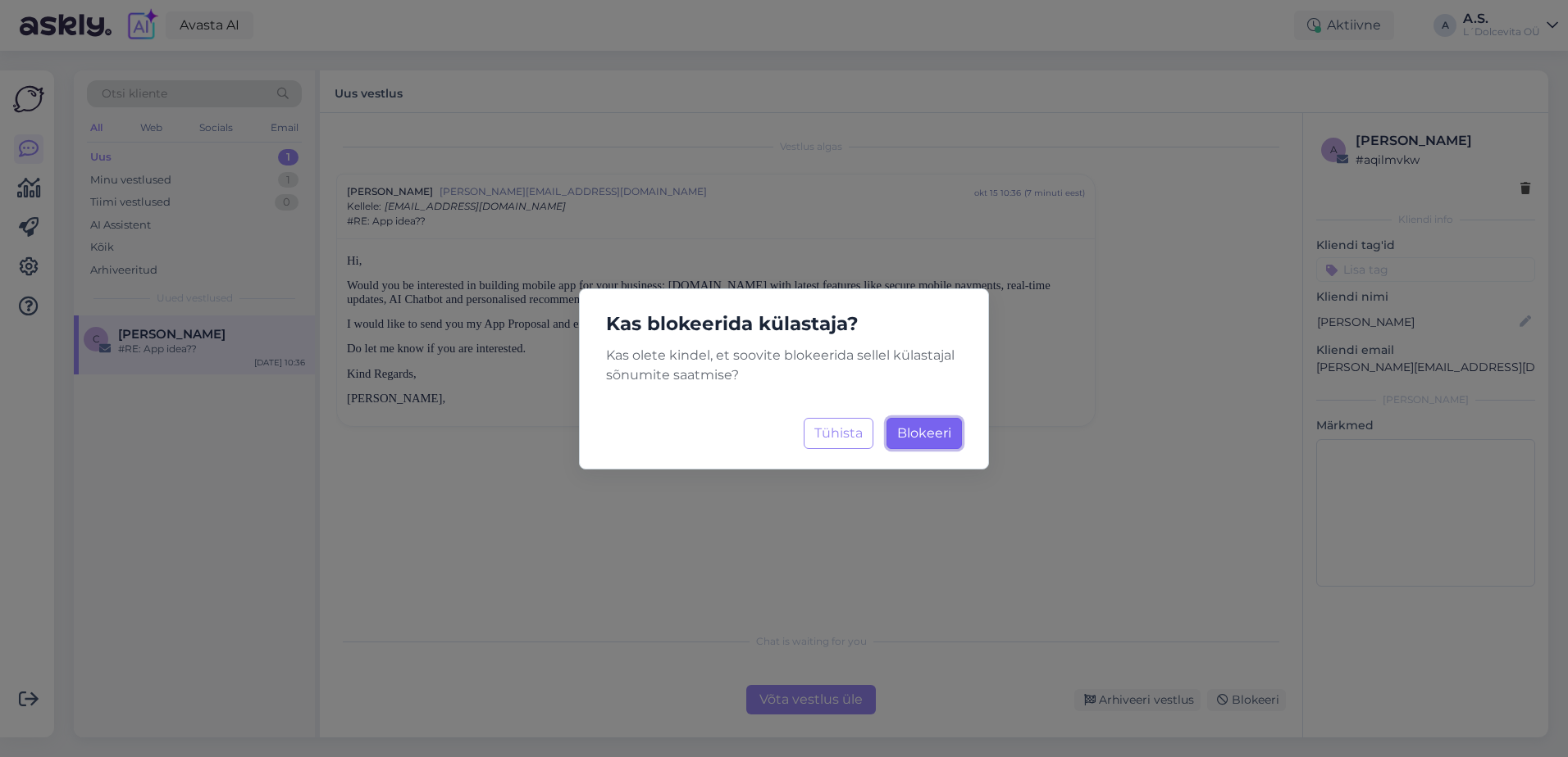
click at [934, 433] on span "Blokeeri" at bounding box center [923, 433] width 54 height 16
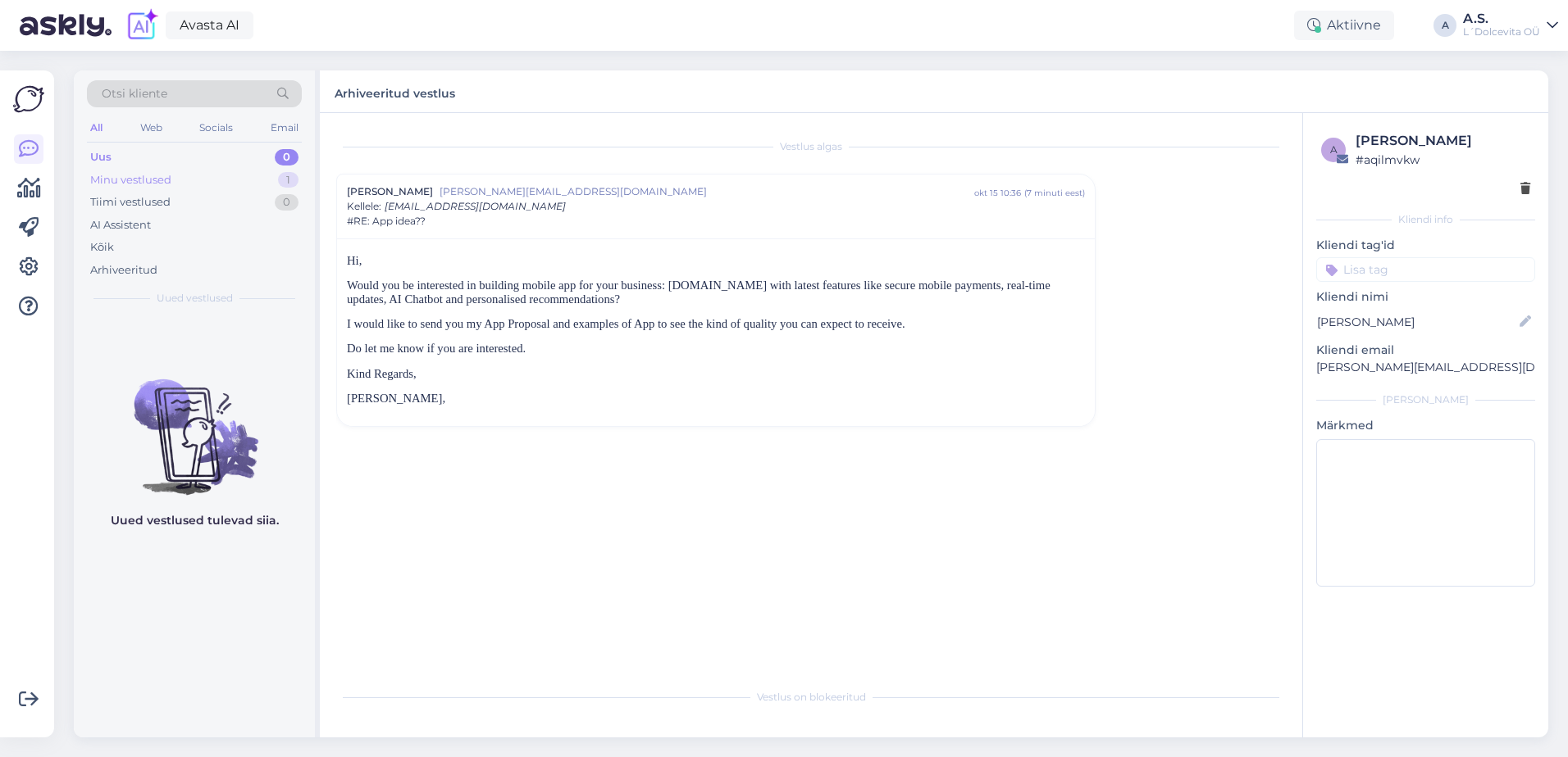
click at [230, 179] on div "Minu vestlused 1" at bounding box center [194, 181] width 215 height 23
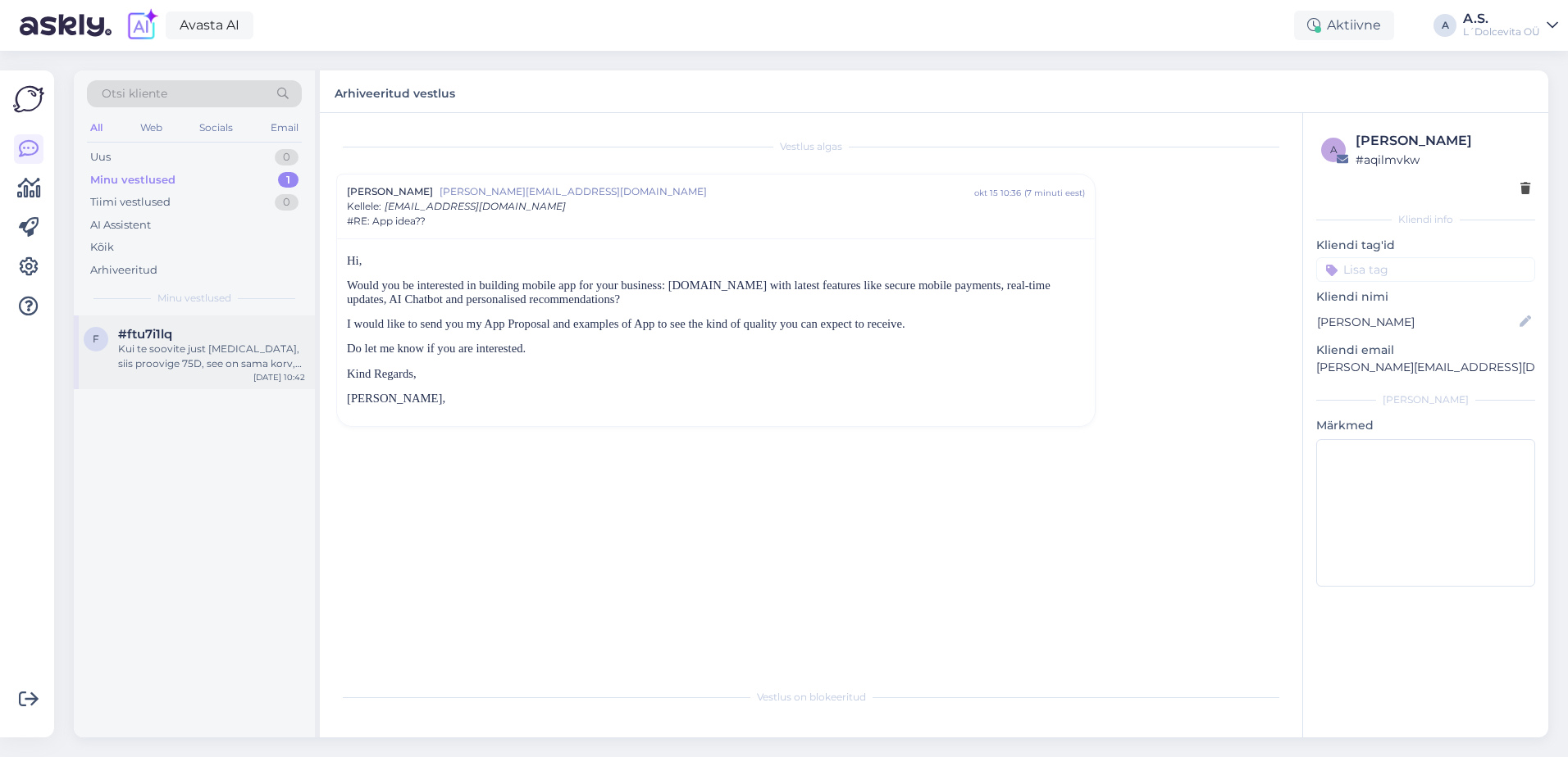
click at [226, 352] on div "Kui te soovite just [MEDICAL_DATA], siis proovige 75D, see on sama korv, aga üm…" at bounding box center [211, 357] width 187 height 30
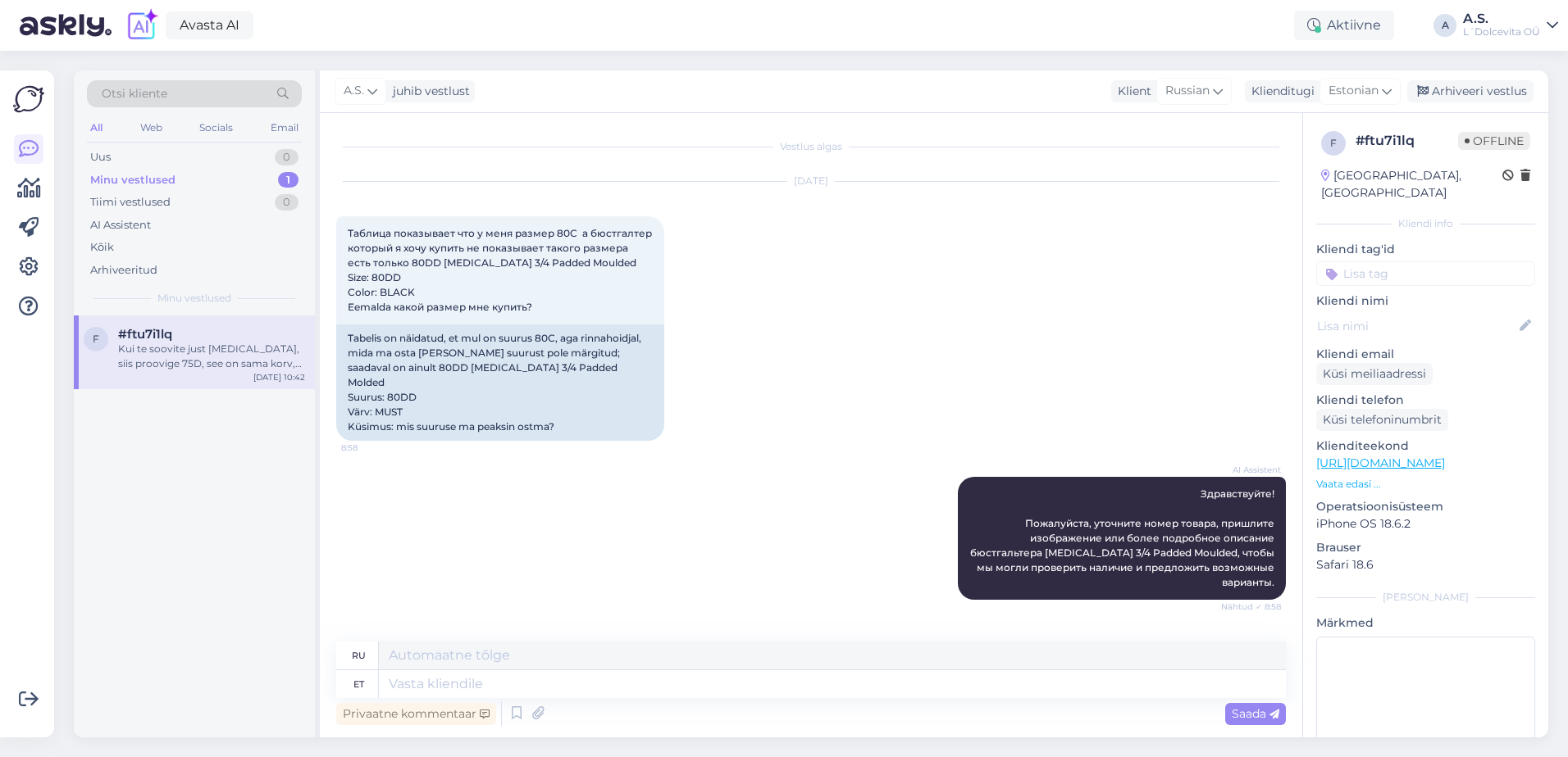
scroll to position [551, 0]
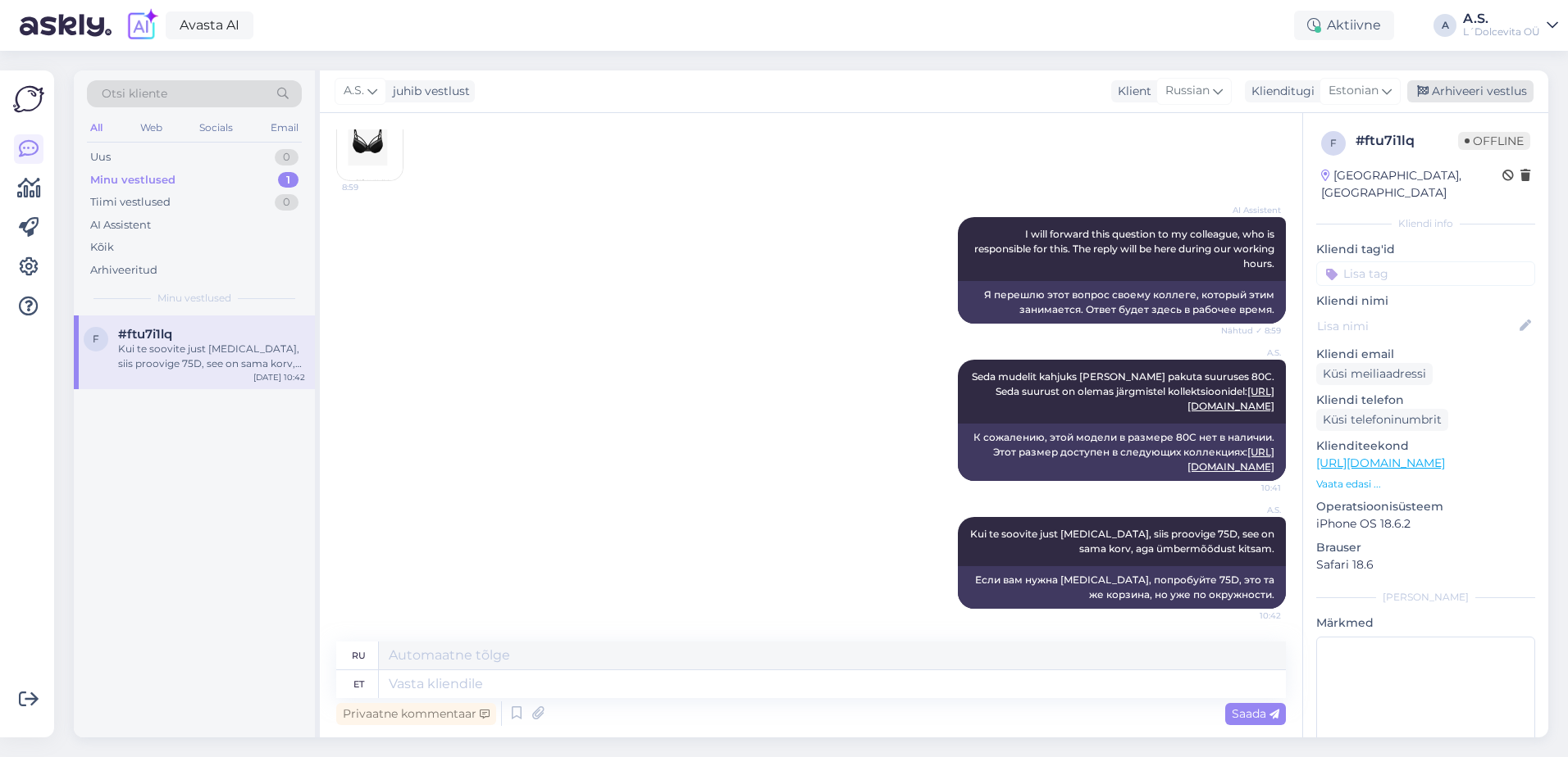
click at [1485, 92] on div "Arhiveeri vestlus" at bounding box center [1470, 91] width 126 height 22
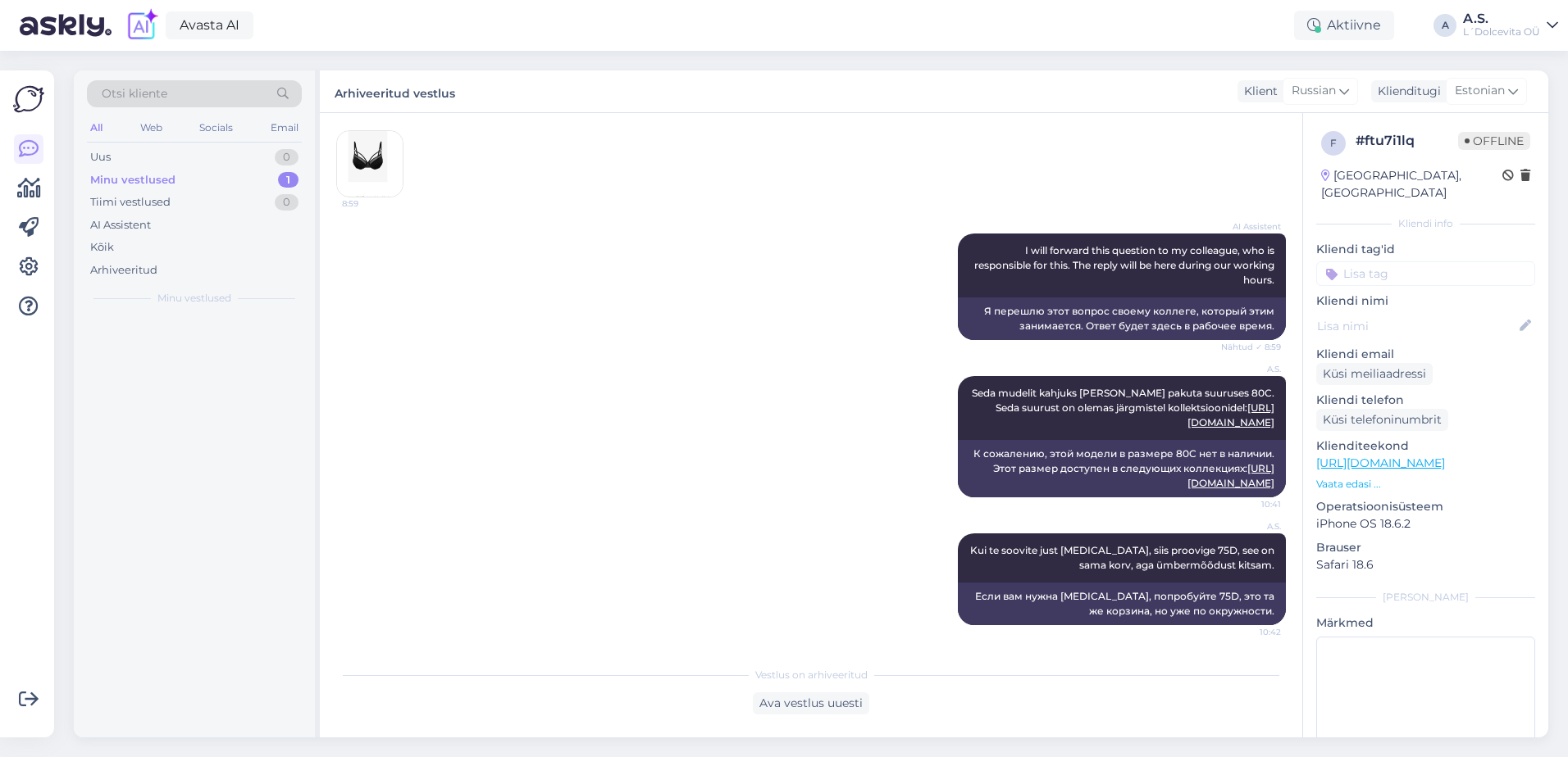
scroll to position [536, 0]
